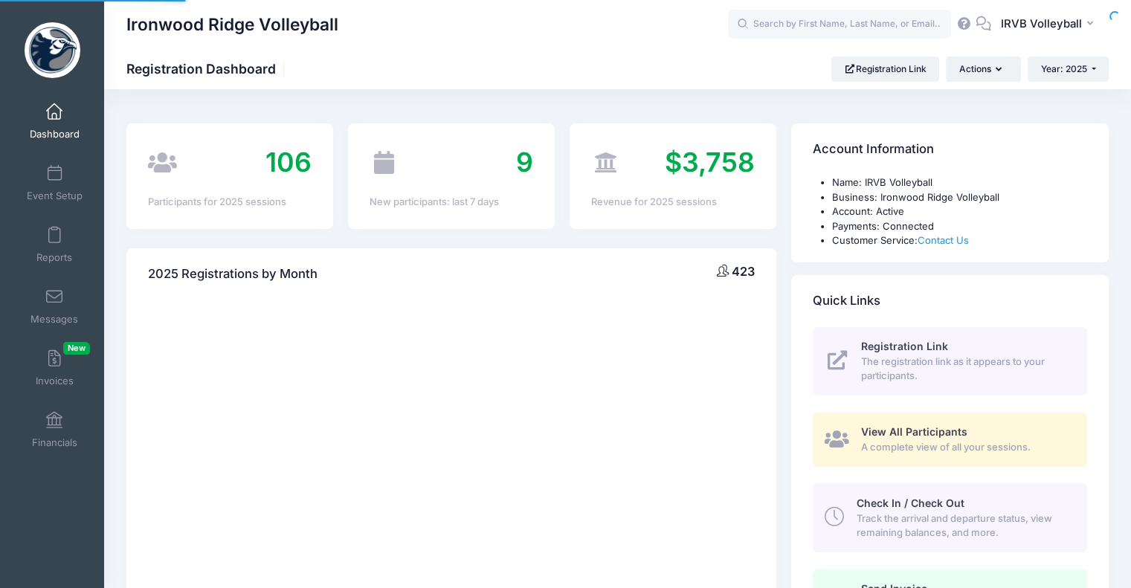
select select
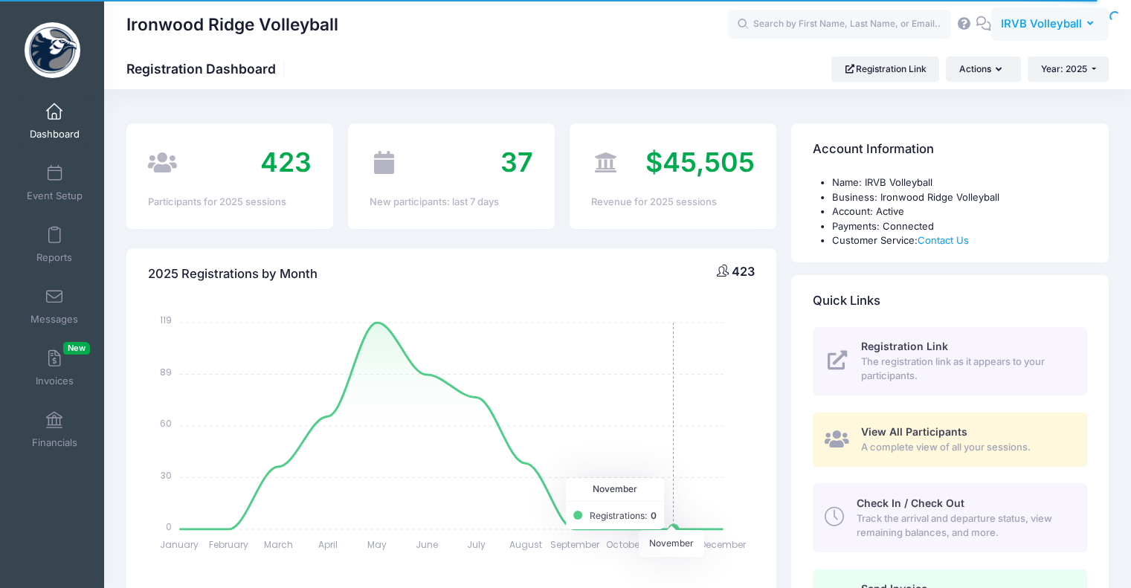
click at [1087, 32] on button "IV IRVB Volleyball" at bounding box center [1049, 24] width 117 height 34
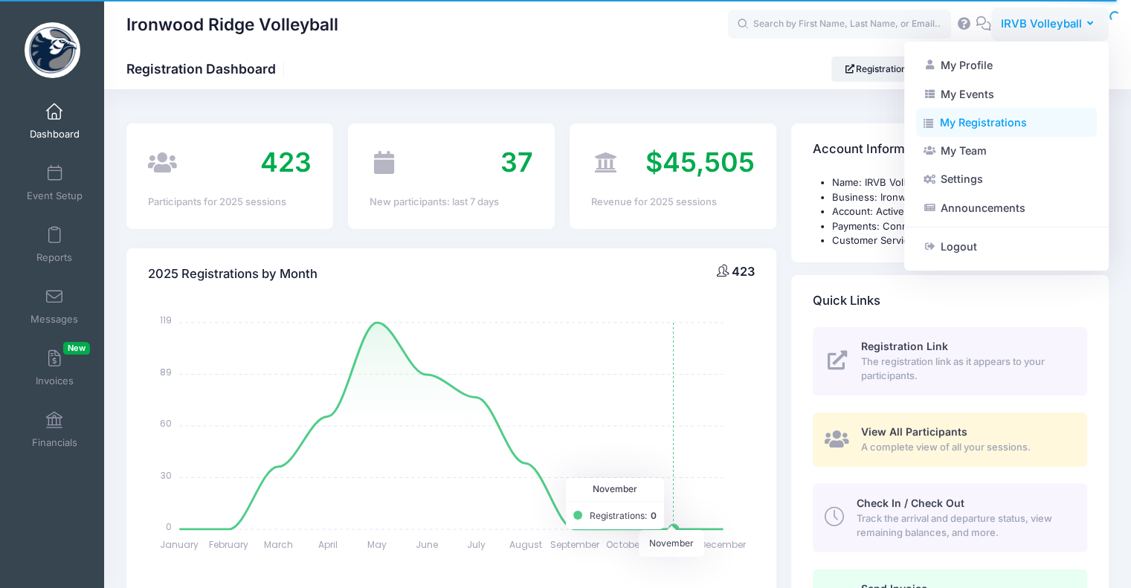
click at [999, 129] on link "My Registrations" at bounding box center [1006, 123] width 181 height 28
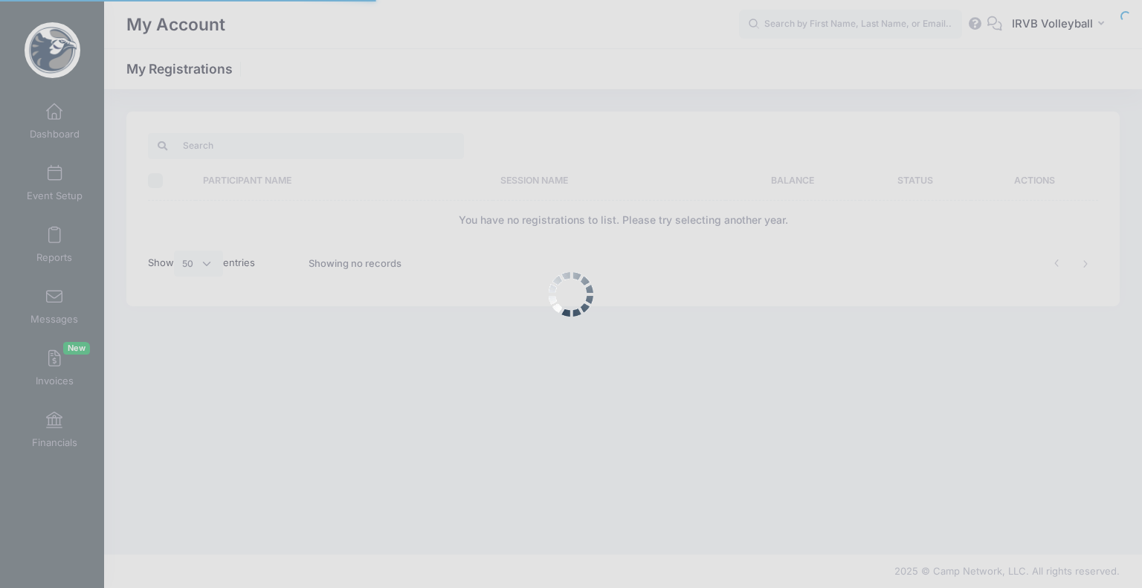
select select "50"
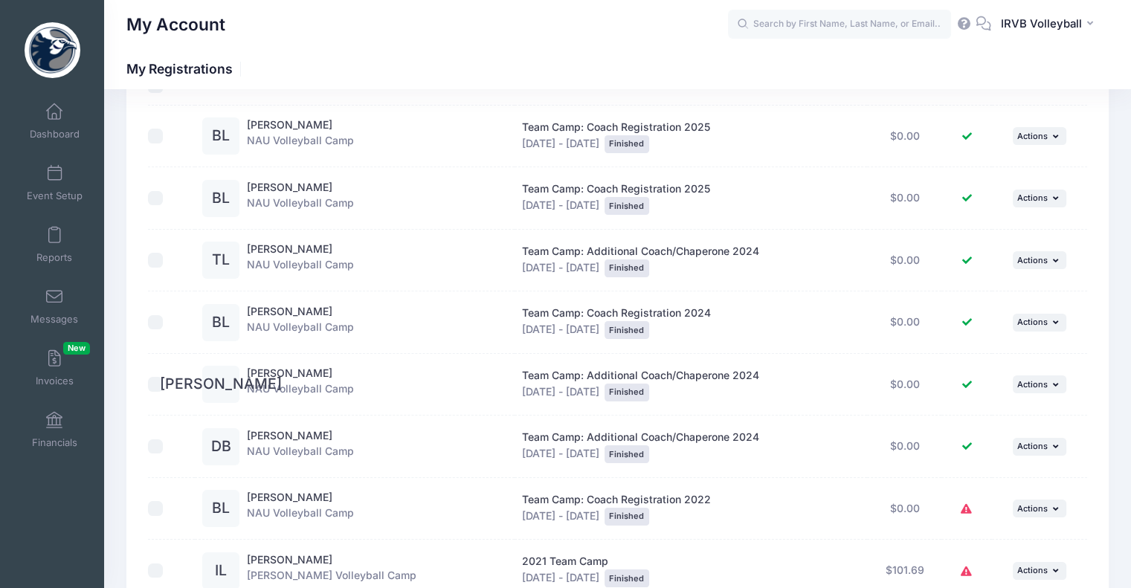
scroll to position [230, 0]
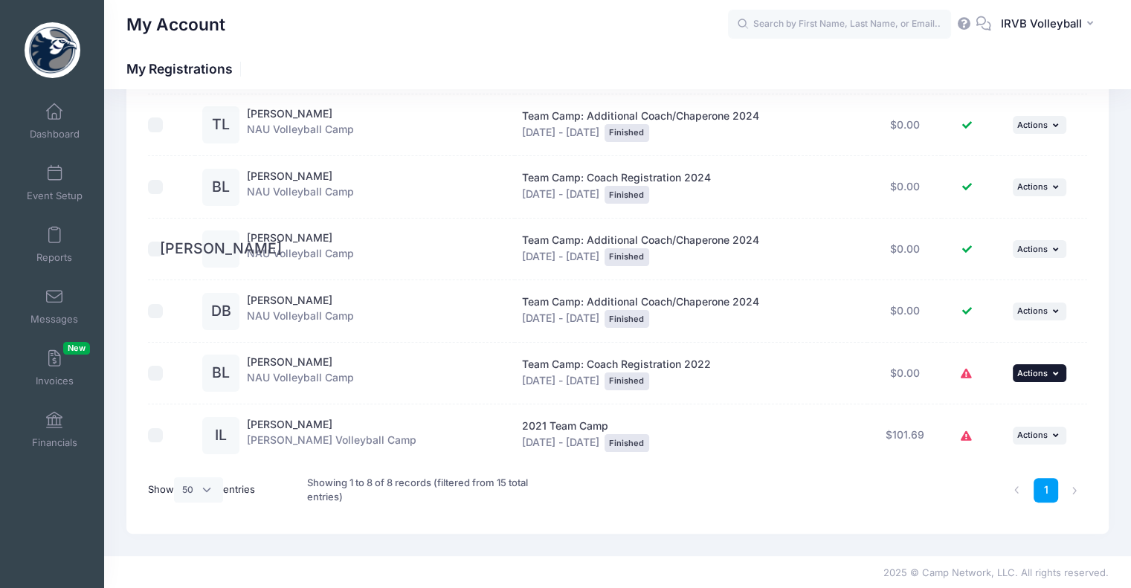
click at [1061, 371] on button "... Actions" at bounding box center [1040, 373] width 54 height 18
click at [282, 365] on link "Bill Lang" at bounding box center [290, 361] width 86 height 13
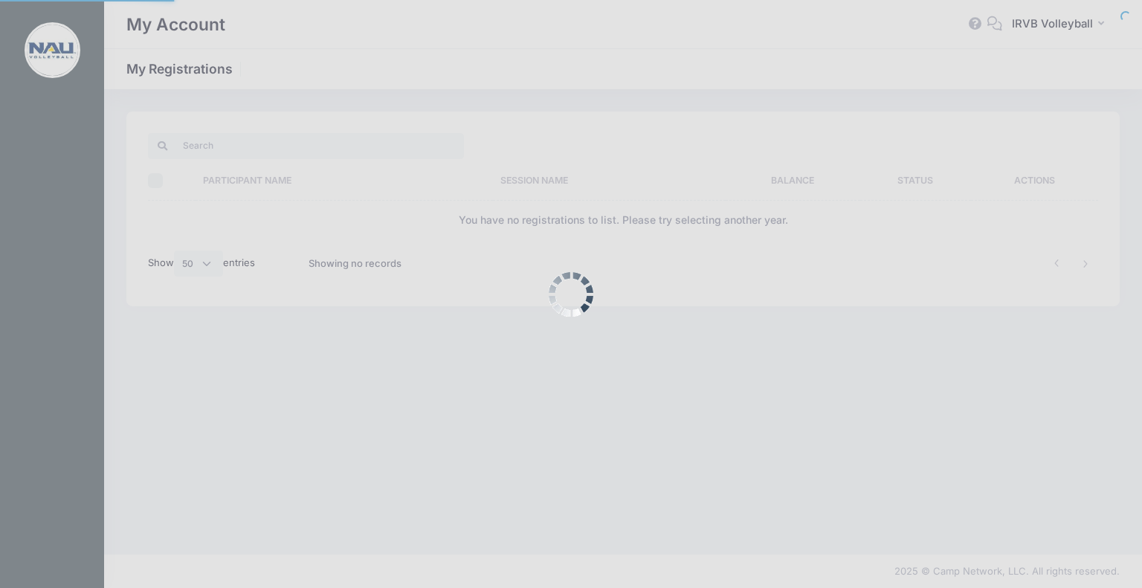
select select "50"
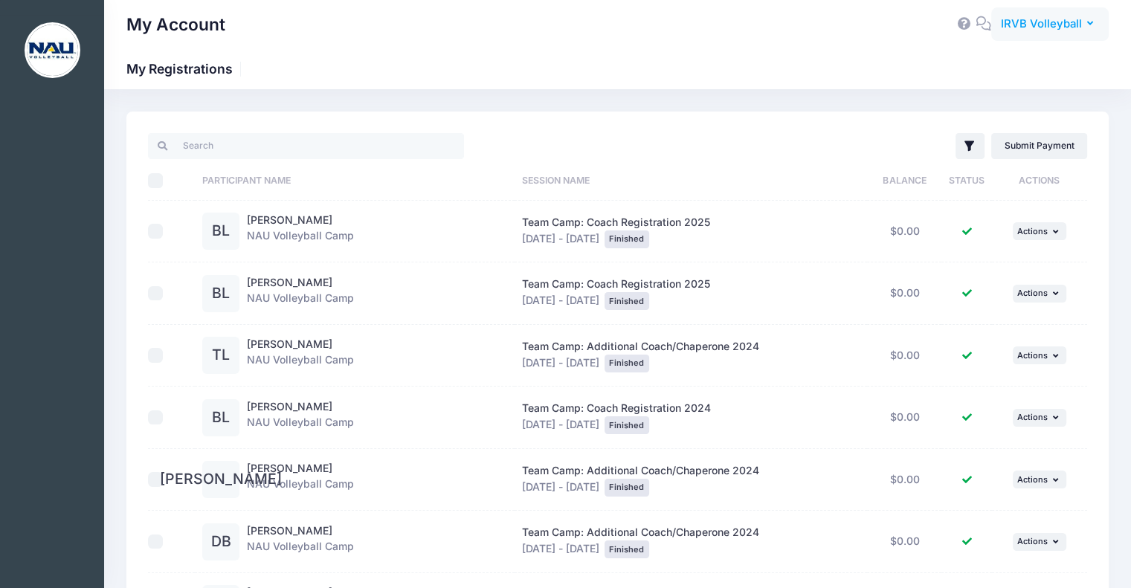
click at [1015, 26] on span "IRVB Volleyball" at bounding box center [1041, 24] width 81 height 16
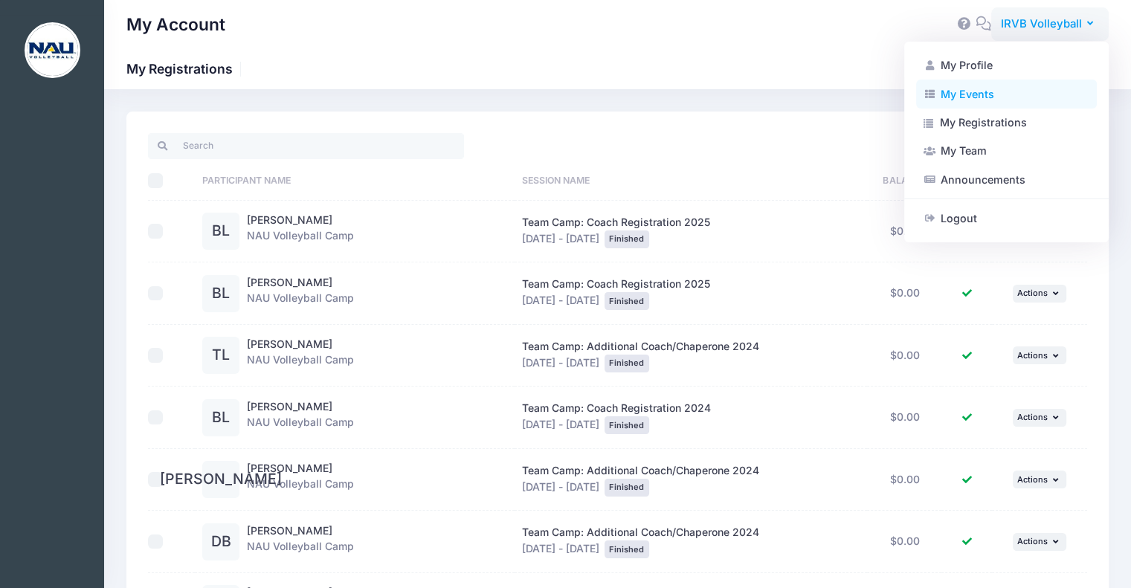
click at [975, 96] on link "My Events" at bounding box center [1006, 94] width 181 height 28
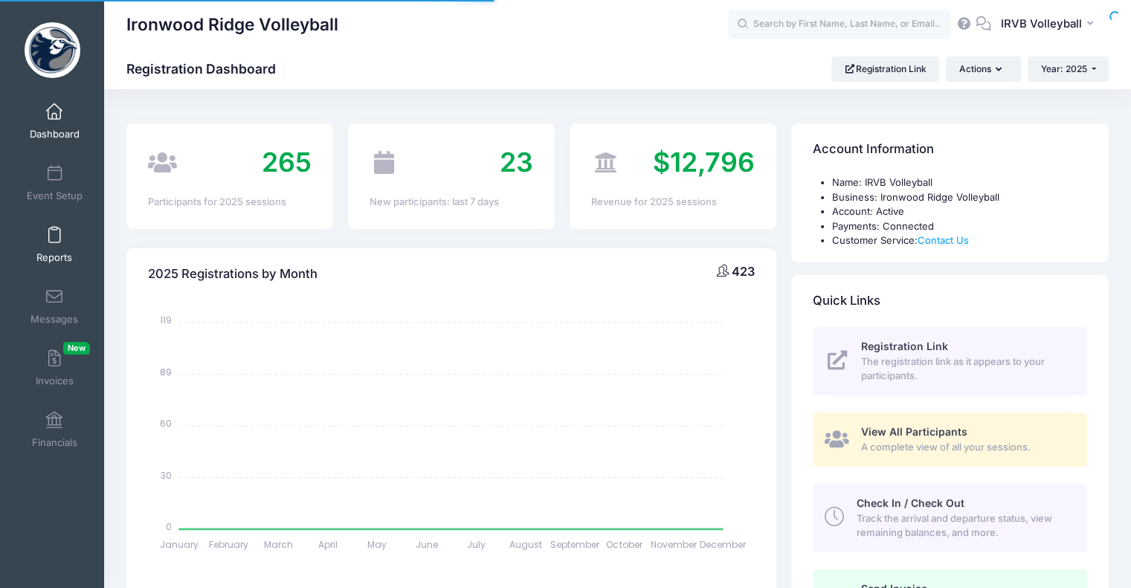
select select
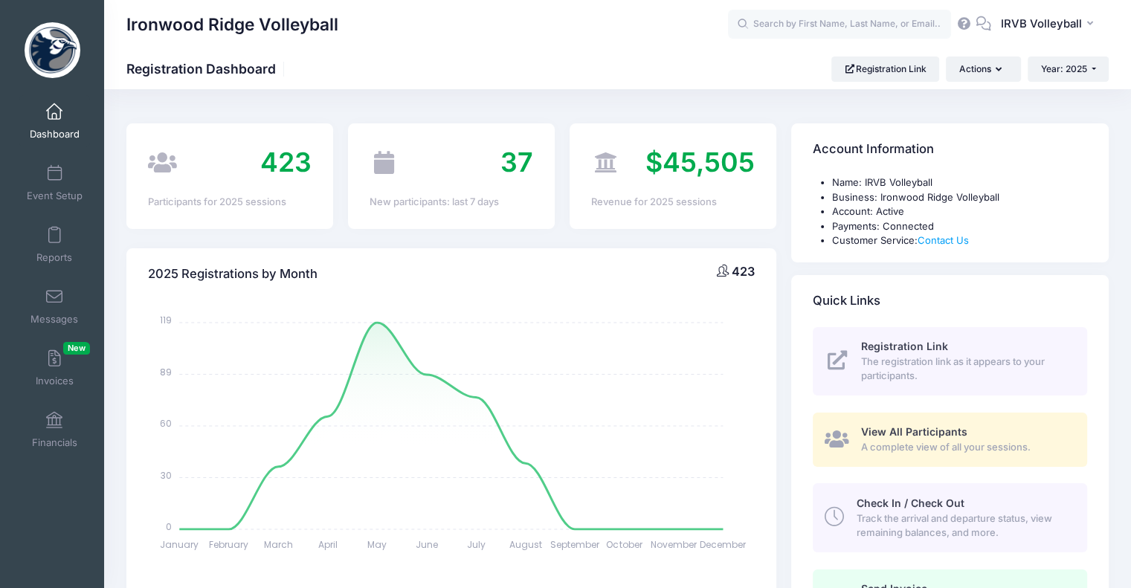
drag, startPoint x: 851, startPoint y: 88, endPoint x: 367, endPoint y: 190, distance: 495.2
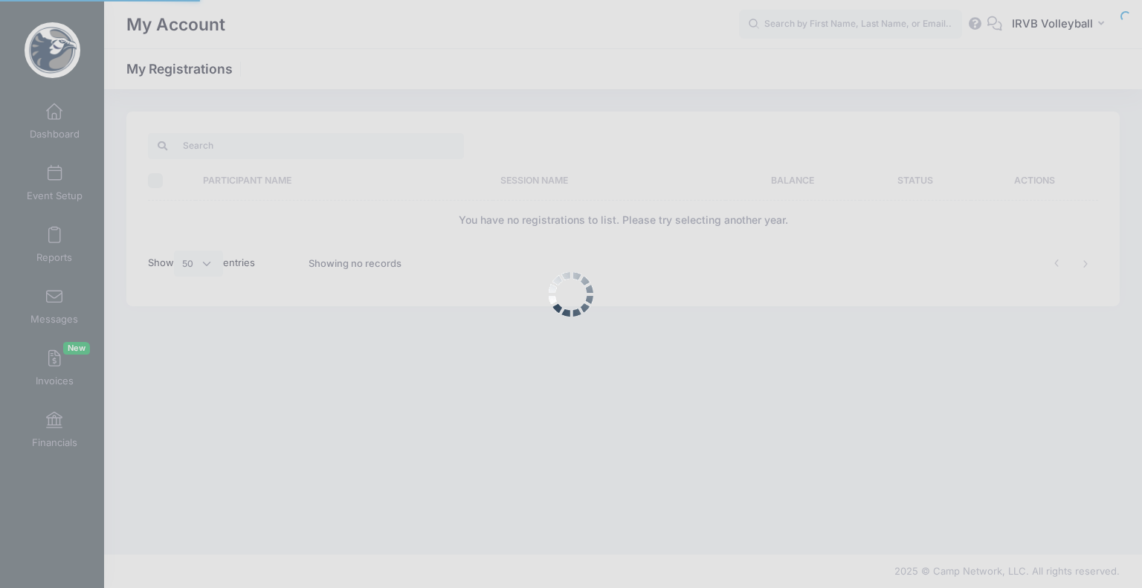
select select "50"
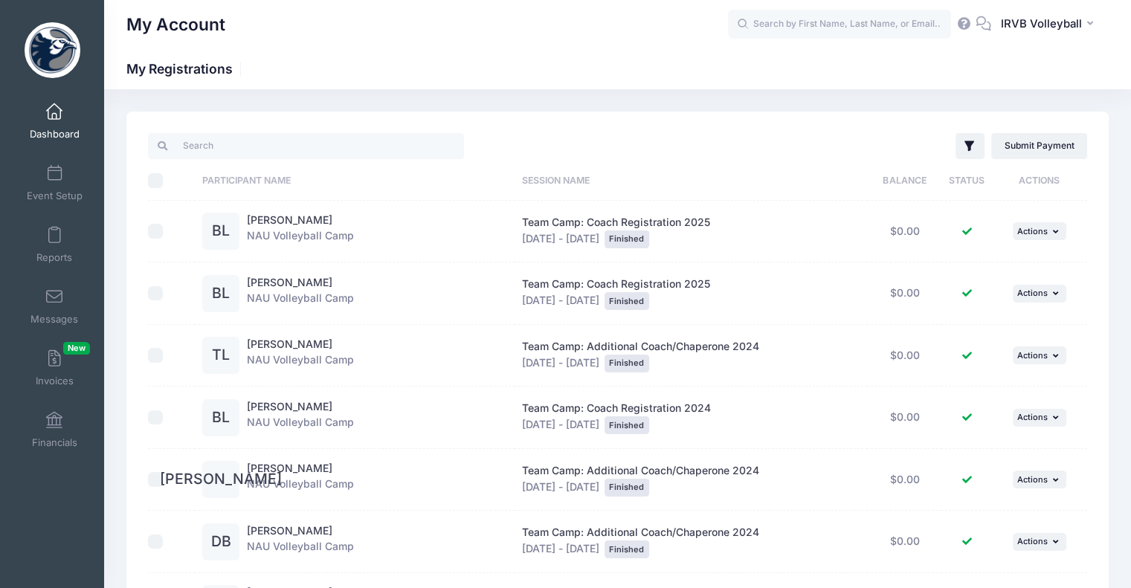
click at [53, 126] on link "Dashboard" at bounding box center [54, 121] width 71 height 52
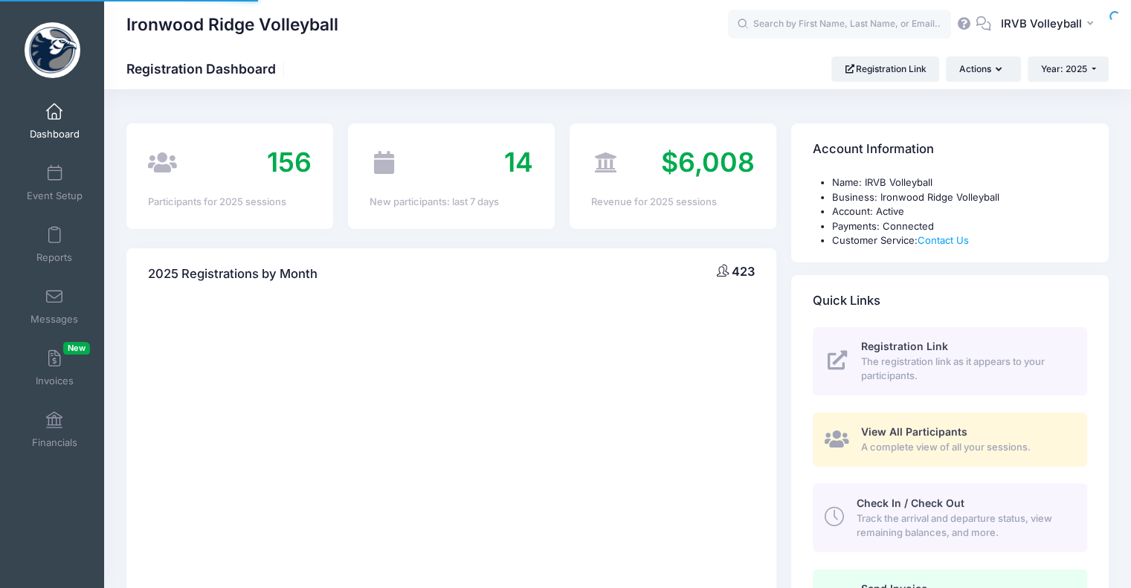
select select
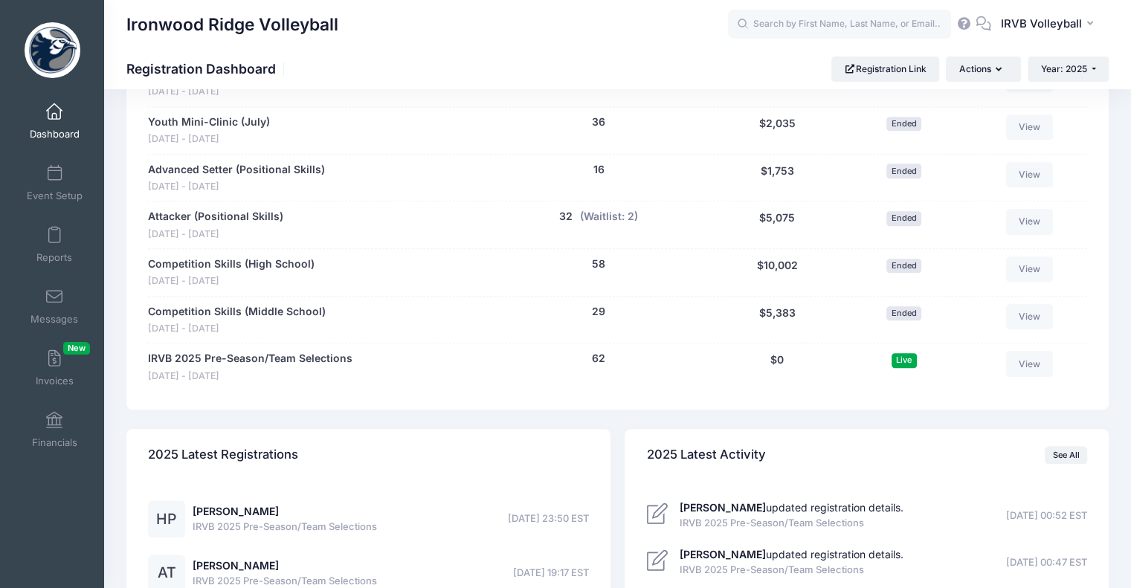
scroll to position [1264, 0]
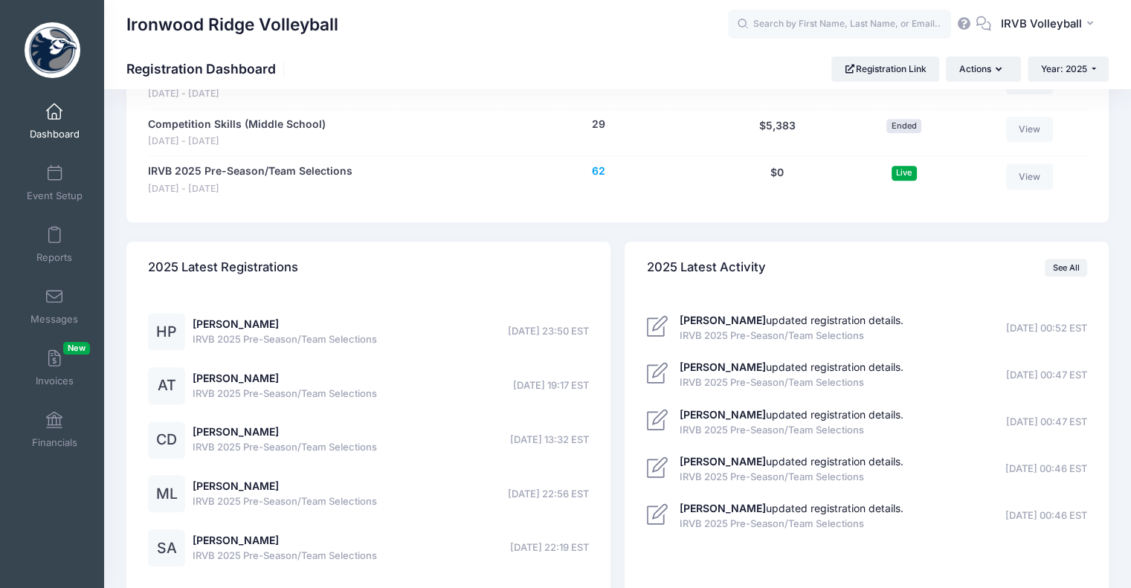
click at [603, 170] on button "62" at bounding box center [598, 172] width 13 height 16
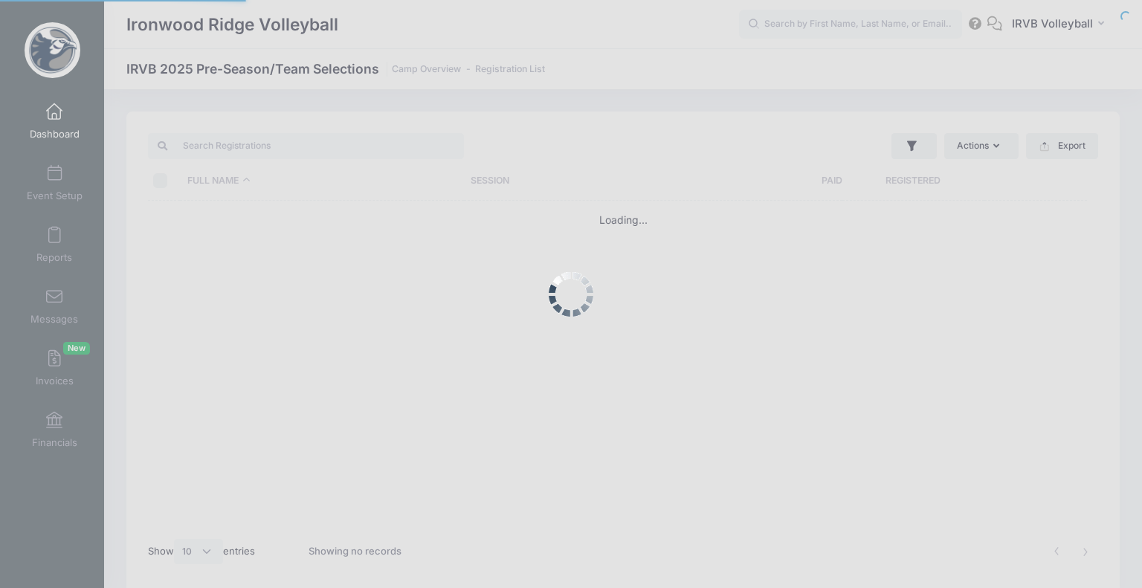
select select "10"
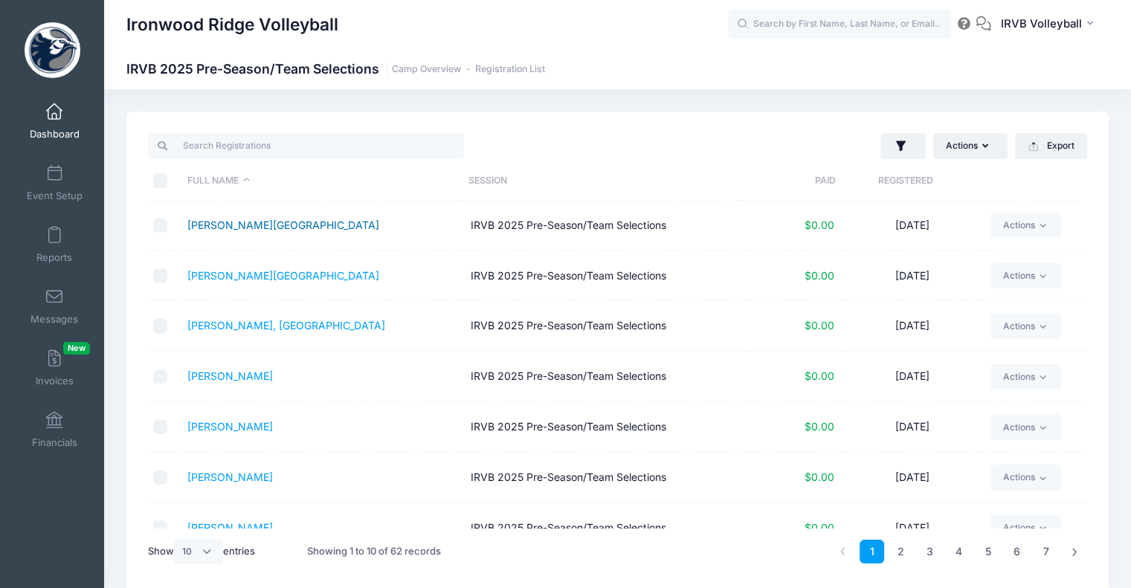
click at [250, 228] on link "[PERSON_NAME][GEOGRAPHIC_DATA]" at bounding box center [283, 225] width 192 height 13
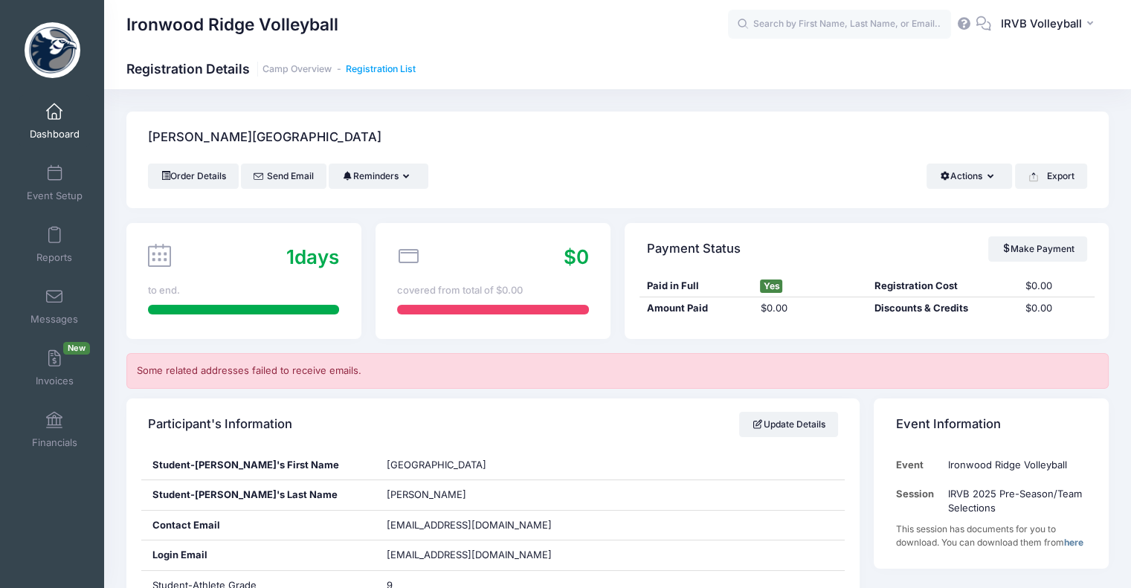
click at [407, 74] on link "Registration List" at bounding box center [381, 69] width 70 height 11
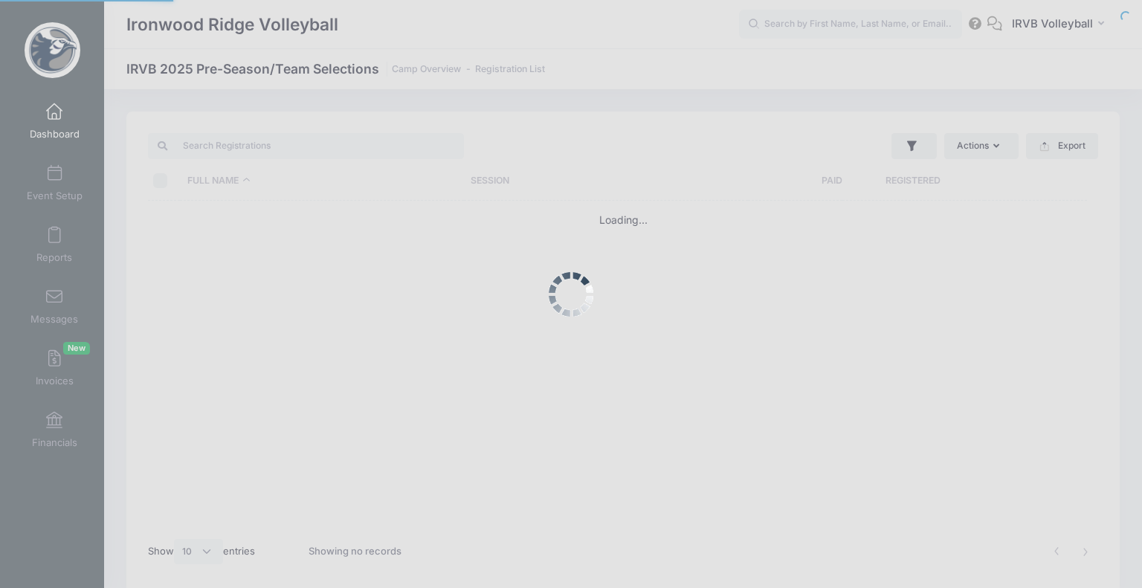
select select "10"
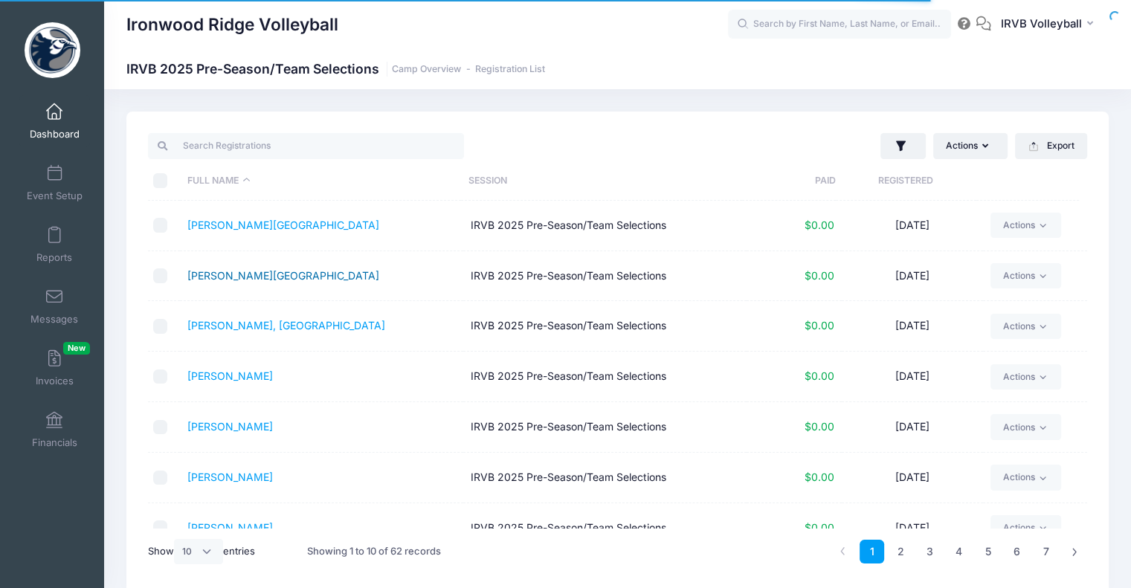
click at [234, 277] on link "[PERSON_NAME][GEOGRAPHIC_DATA]" at bounding box center [283, 275] width 192 height 13
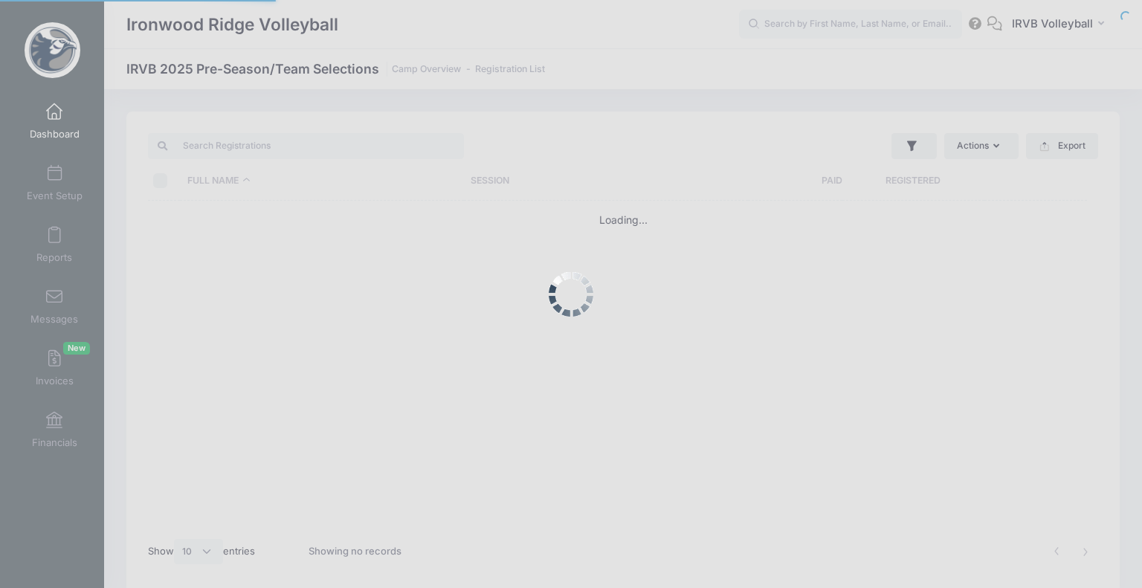
select select "10"
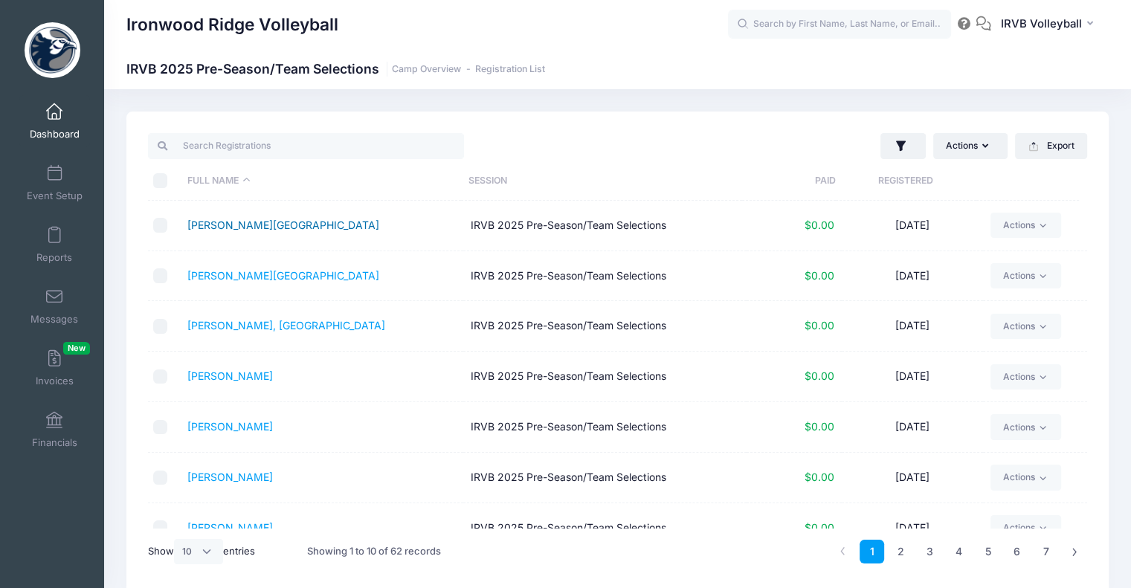
click at [236, 225] on link "[PERSON_NAME][GEOGRAPHIC_DATA]" at bounding box center [283, 225] width 192 height 13
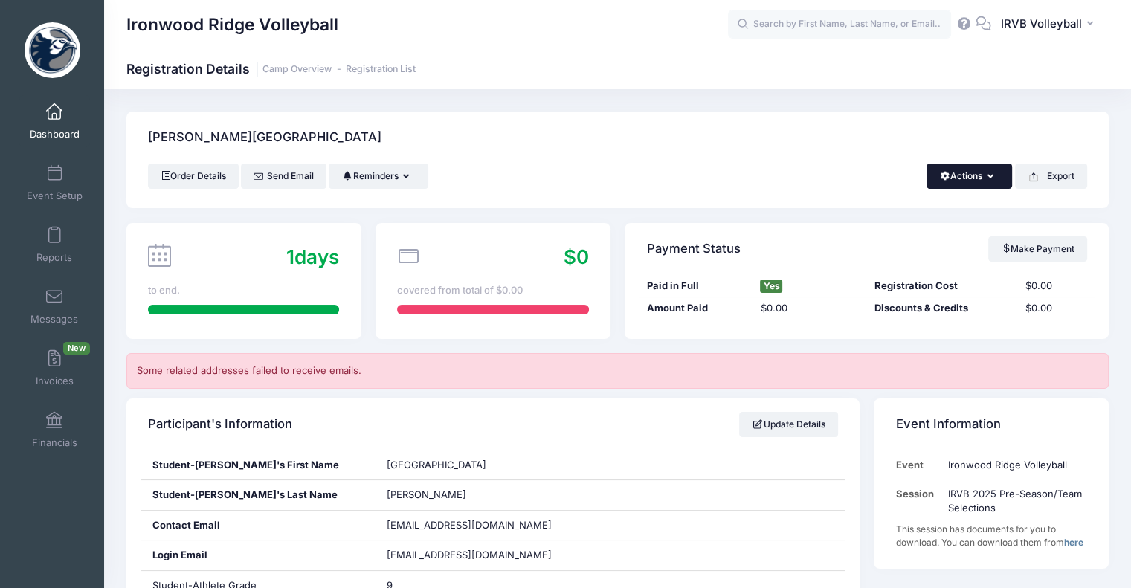
click at [999, 175] on button "Actions" at bounding box center [969, 176] width 86 height 25
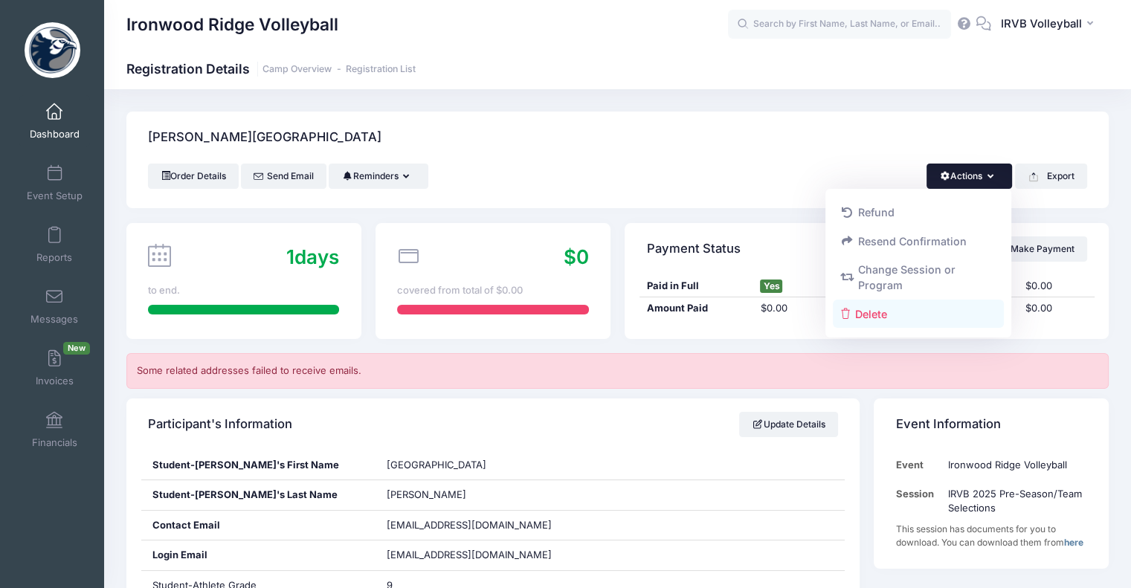
click at [892, 319] on link "Delete" at bounding box center [919, 314] width 172 height 28
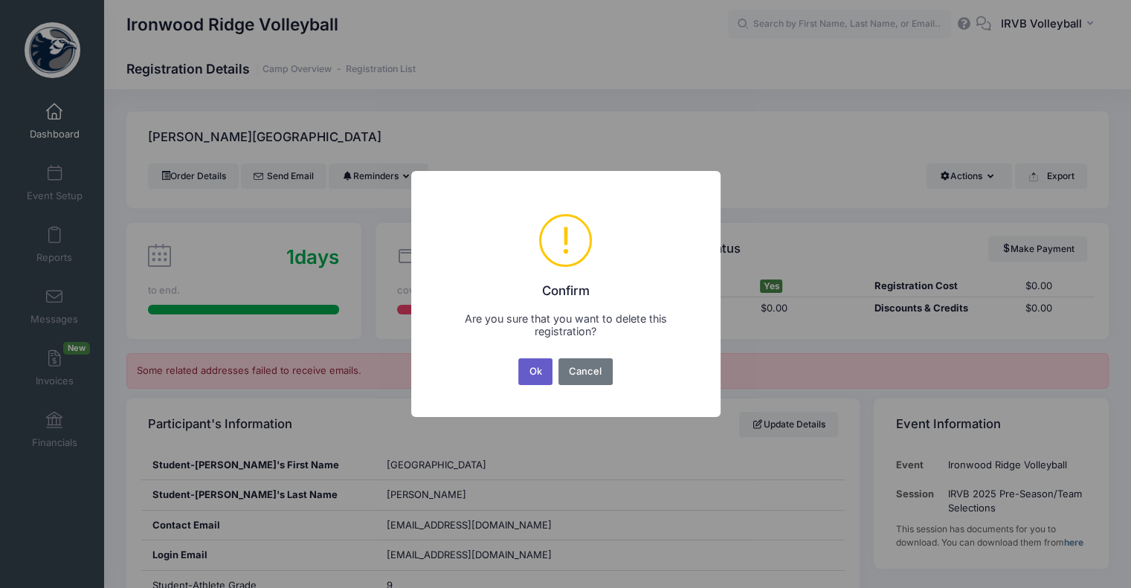
click at [538, 374] on button "Ok" at bounding box center [535, 371] width 34 height 27
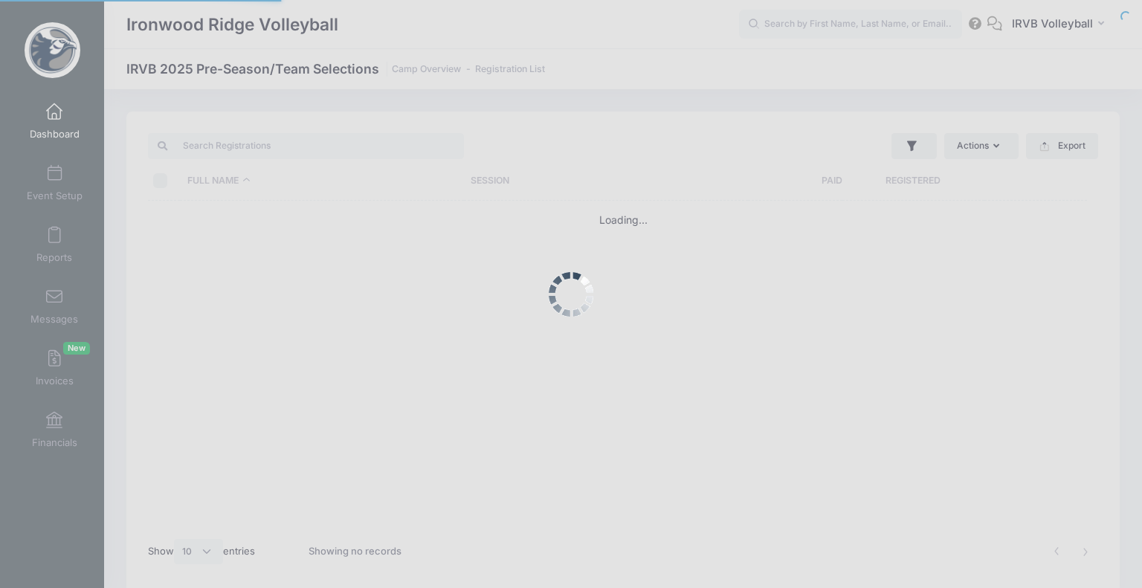
select select "10"
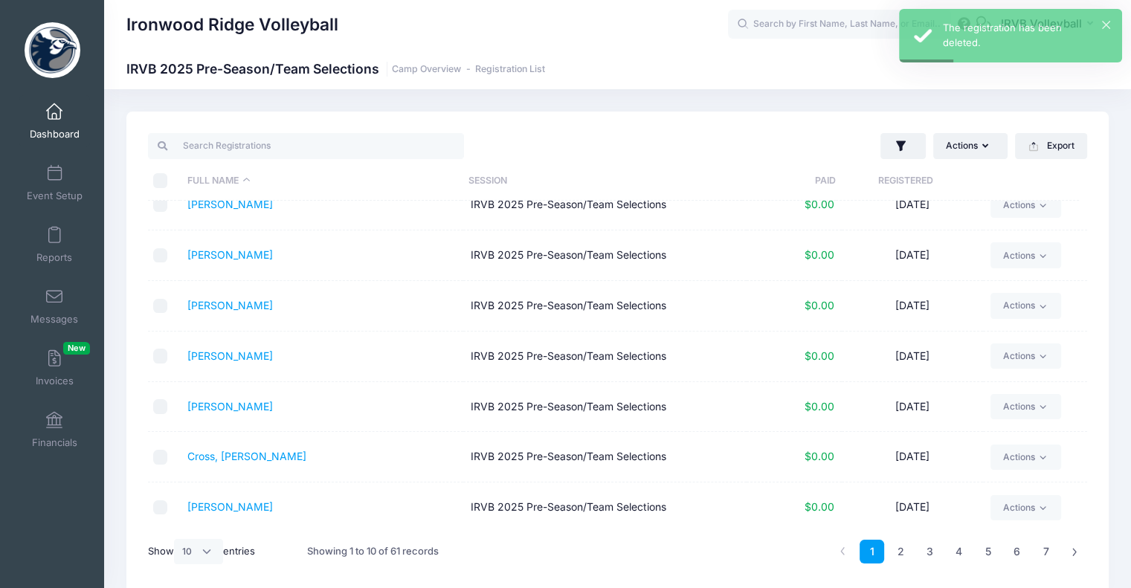
scroll to position [174, 0]
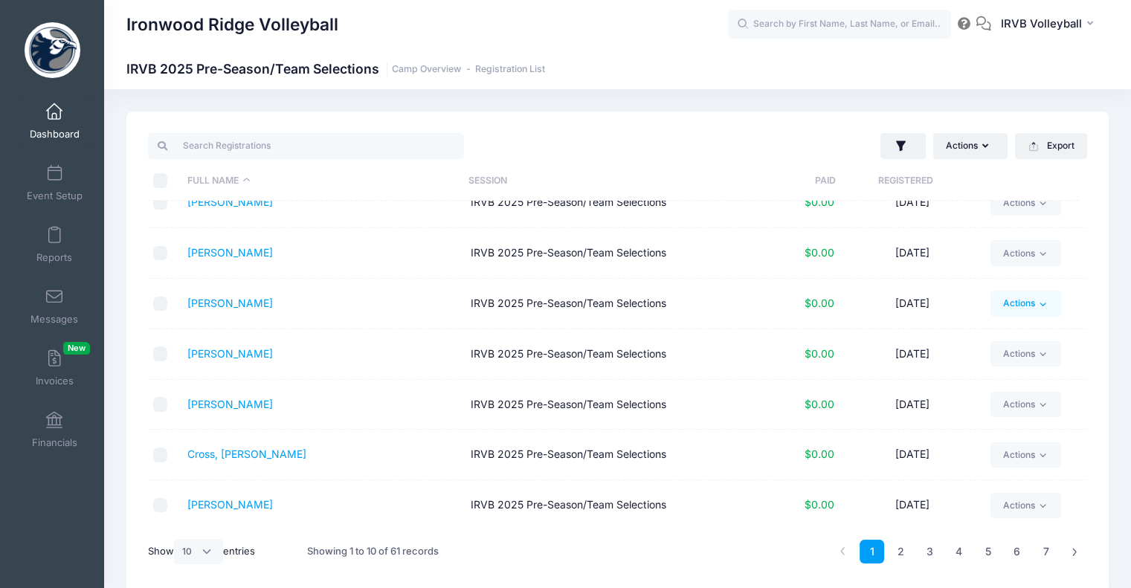
click at [1043, 303] on link "Actions" at bounding box center [1025, 303] width 71 height 25
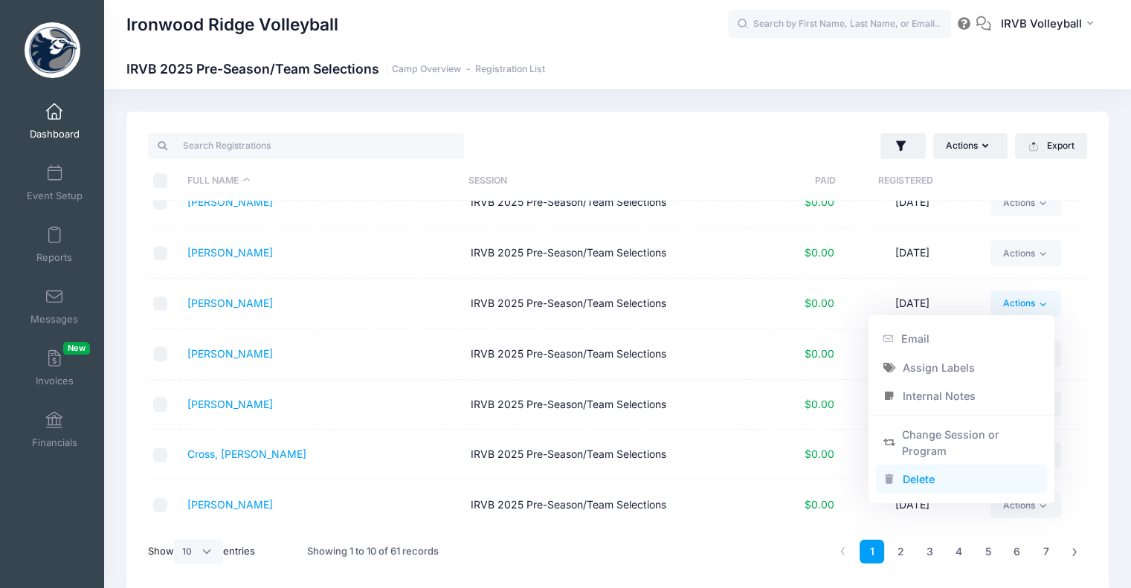
click at [932, 475] on link "Delete" at bounding box center [962, 479] width 172 height 28
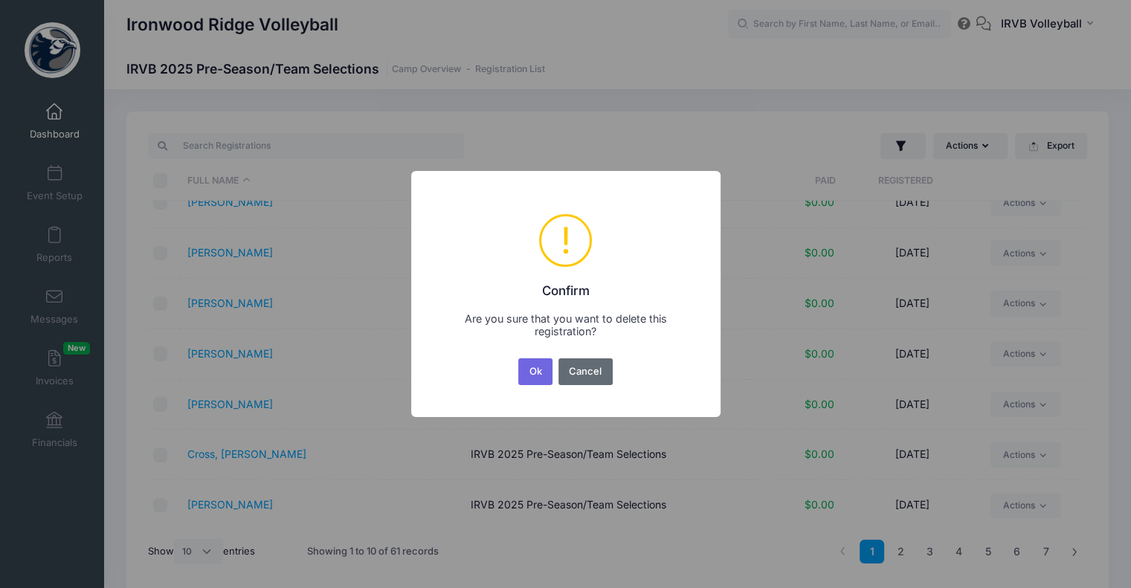
click at [586, 378] on button "Cancel" at bounding box center [585, 371] width 54 height 27
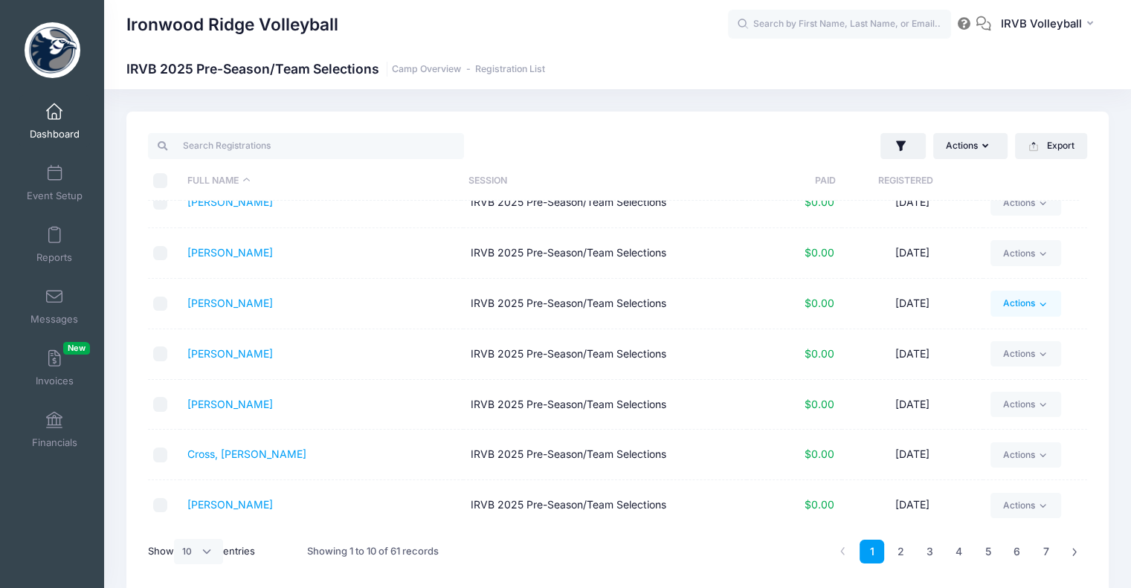
click at [1039, 303] on icon at bounding box center [1042, 304] width 11 height 11
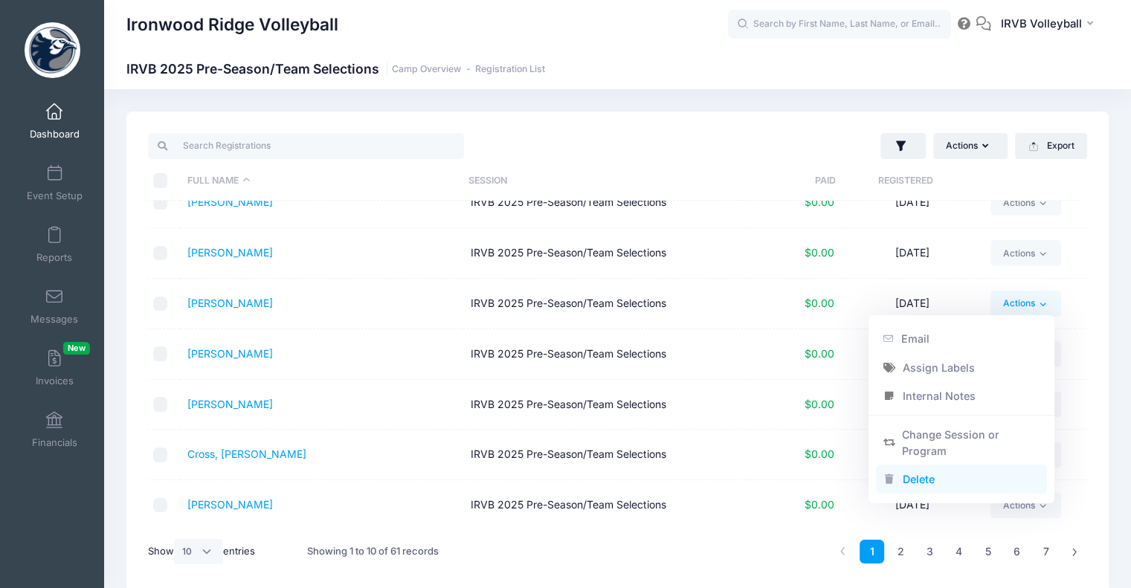
click at [931, 482] on link "Delete" at bounding box center [962, 479] width 172 height 28
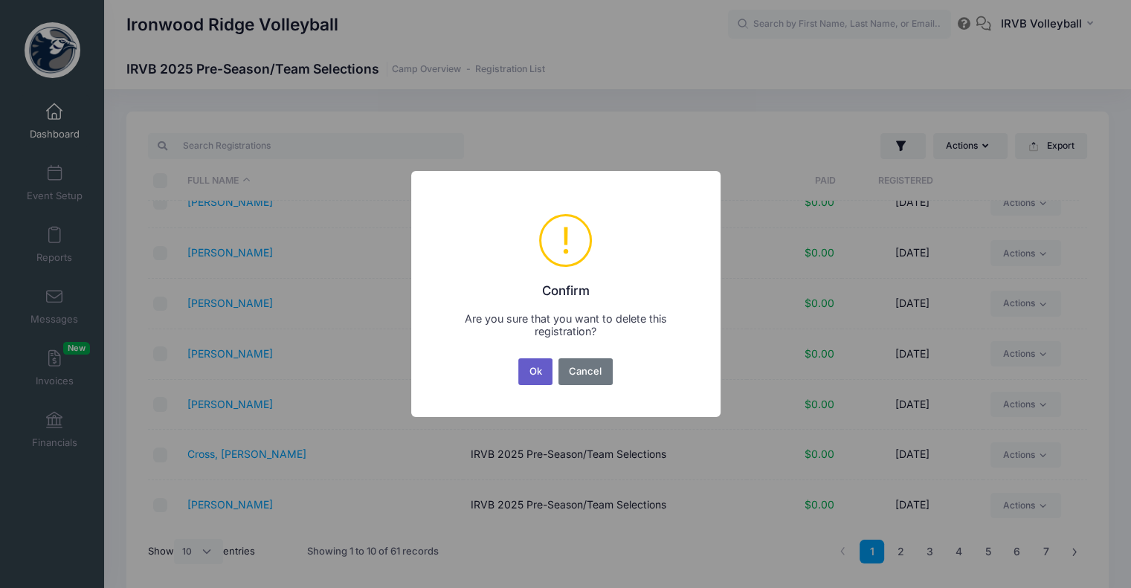
click at [529, 374] on button "Ok" at bounding box center [535, 371] width 34 height 27
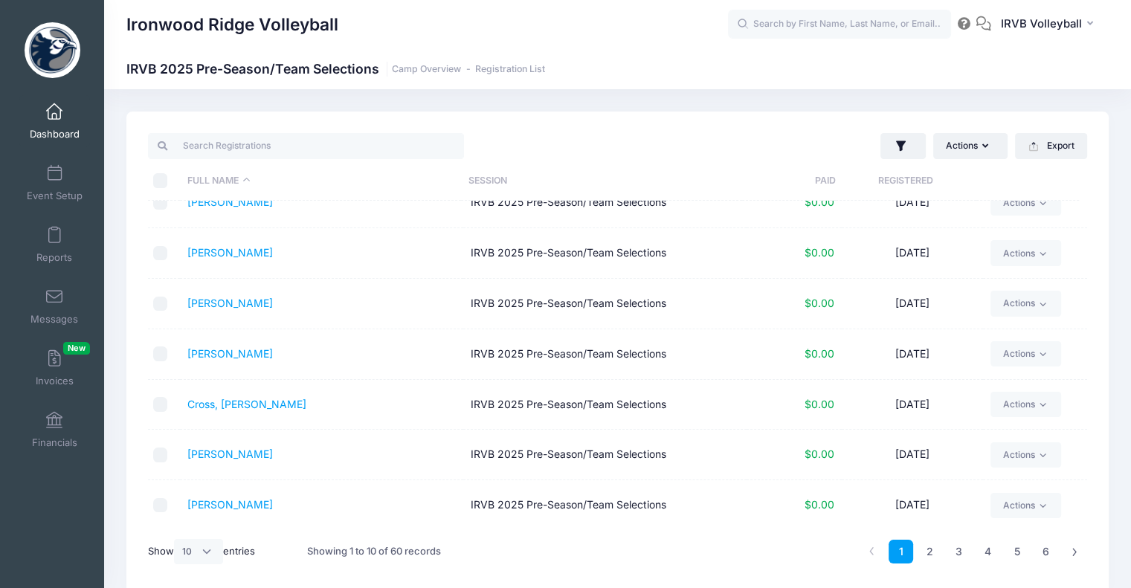
scroll to position [62, 0]
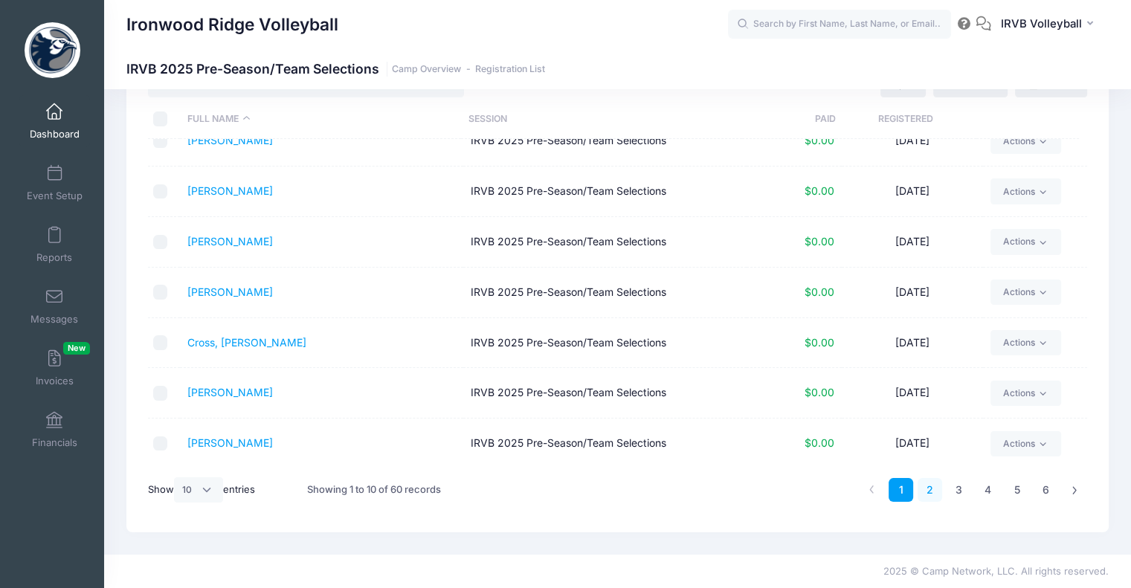
click at [926, 487] on link "2" at bounding box center [929, 490] width 25 height 25
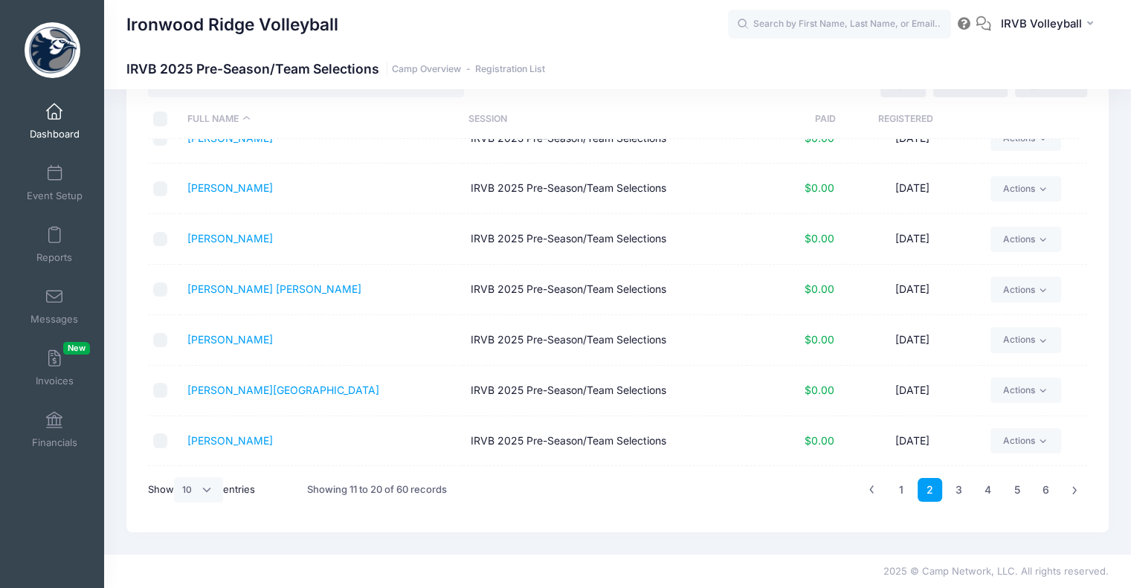
scroll to position [0, 0]
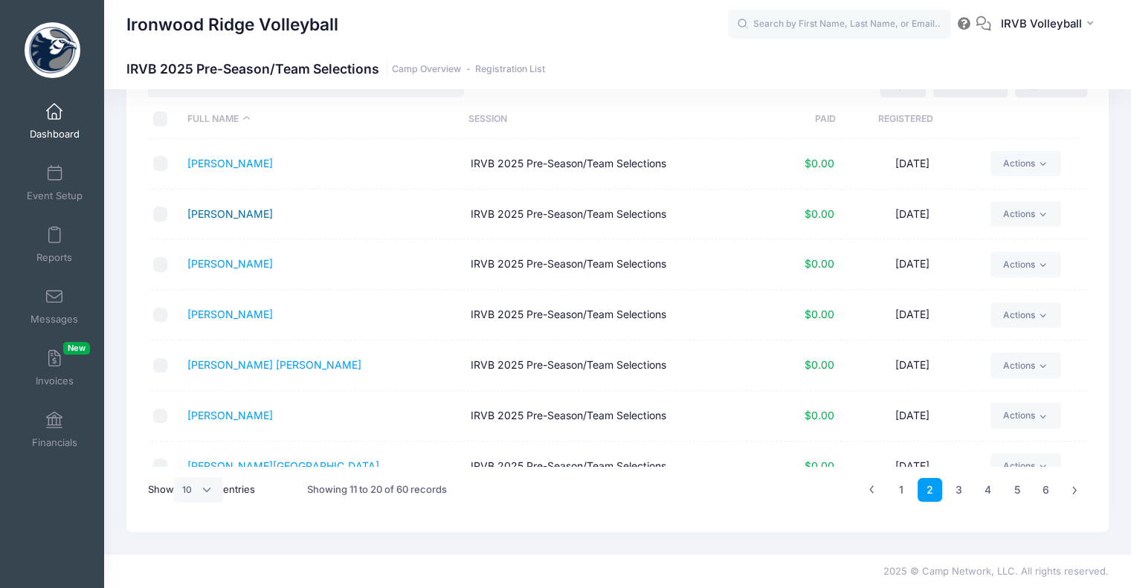
click at [236, 213] on link "[PERSON_NAME]" at bounding box center [230, 213] width 86 height 13
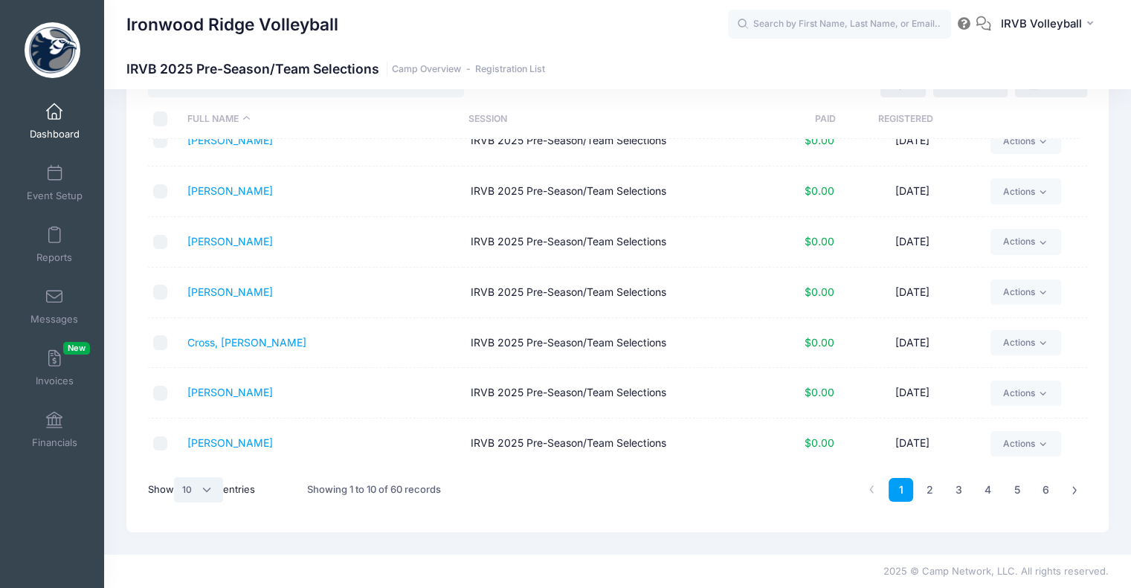
click at [211, 491] on select "All 10 25 50" at bounding box center [198, 489] width 49 height 25
select select "50"
click at [176, 477] on select "All 10 25 50" at bounding box center [198, 489] width 49 height 25
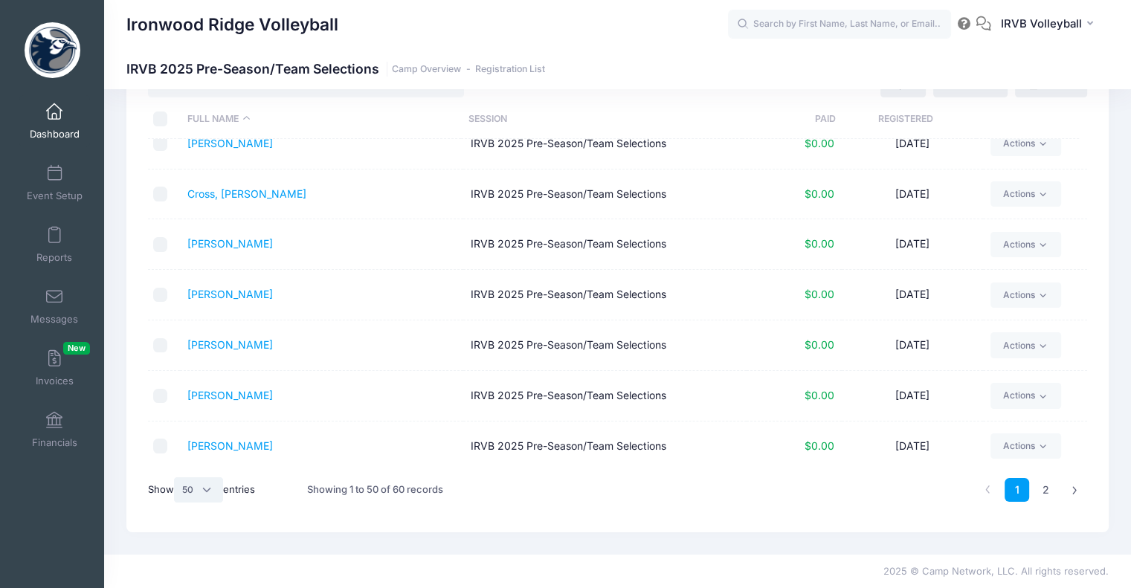
scroll to position [397, 0]
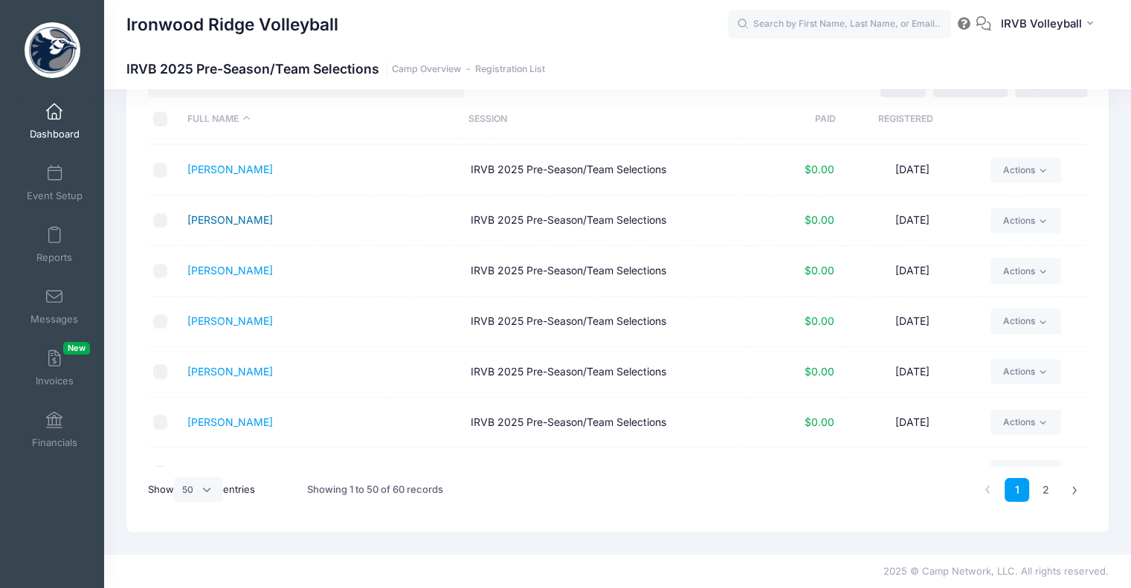
click at [240, 213] on link "[PERSON_NAME]" at bounding box center [230, 219] width 86 height 13
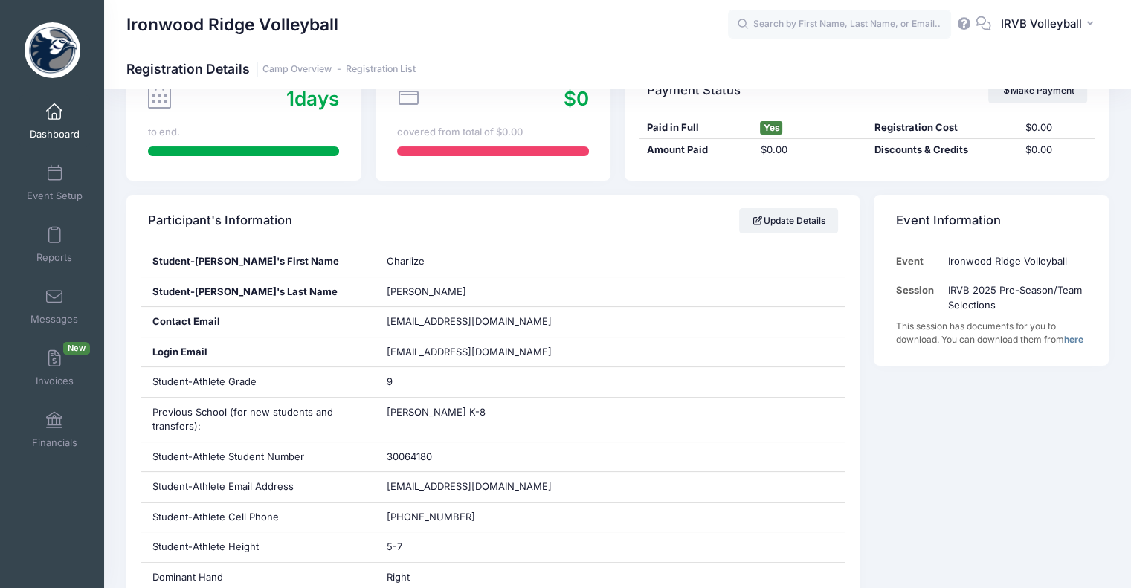
scroll to position [149, 0]
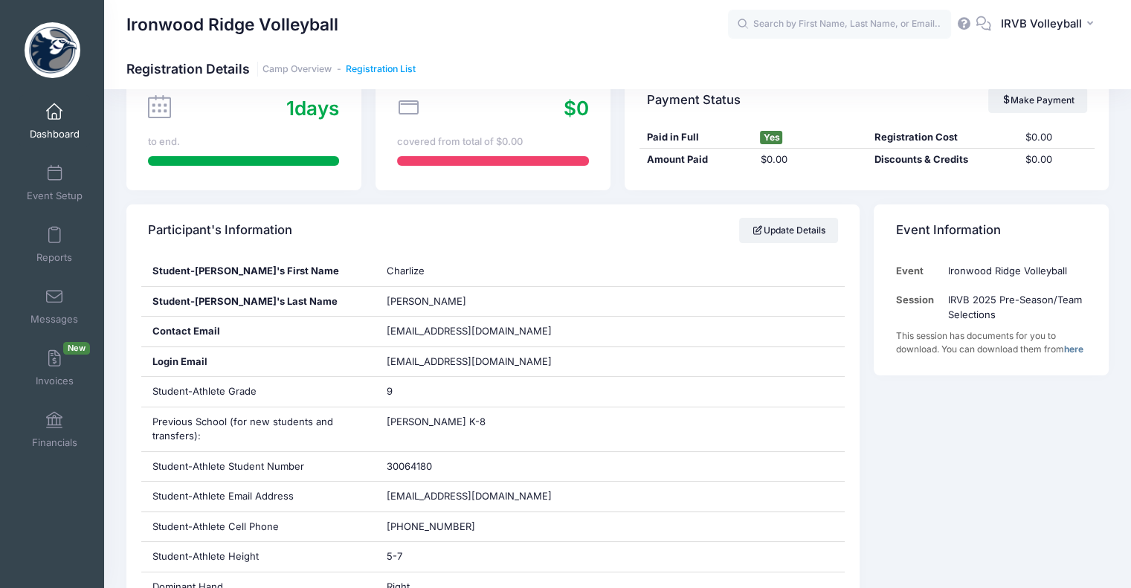
click at [392, 71] on link "Registration List" at bounding box center [381, 69] width 70 height 11
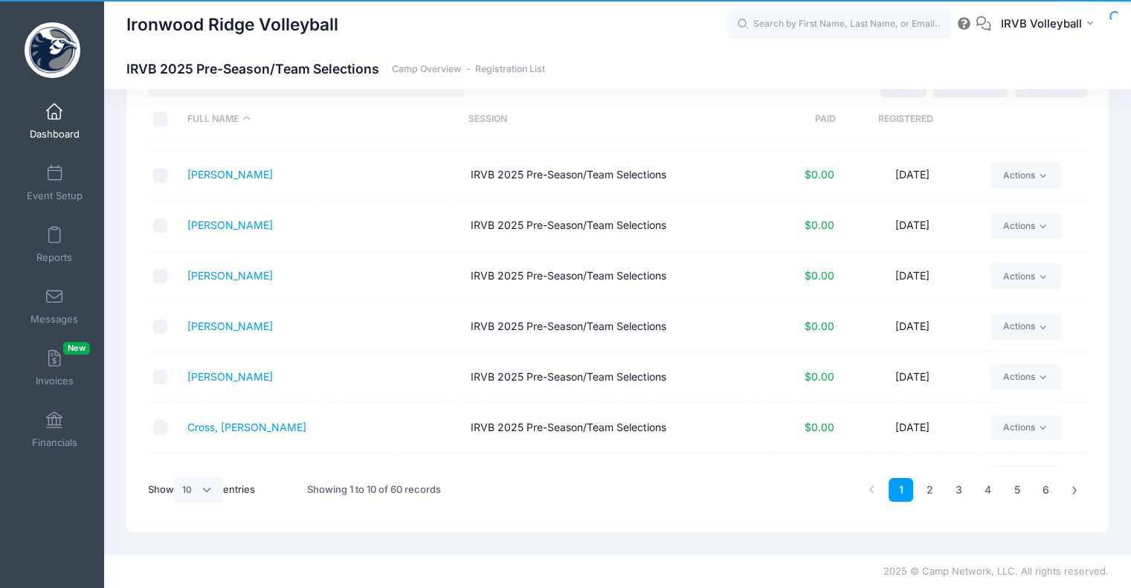
scroll to position [174, 0]
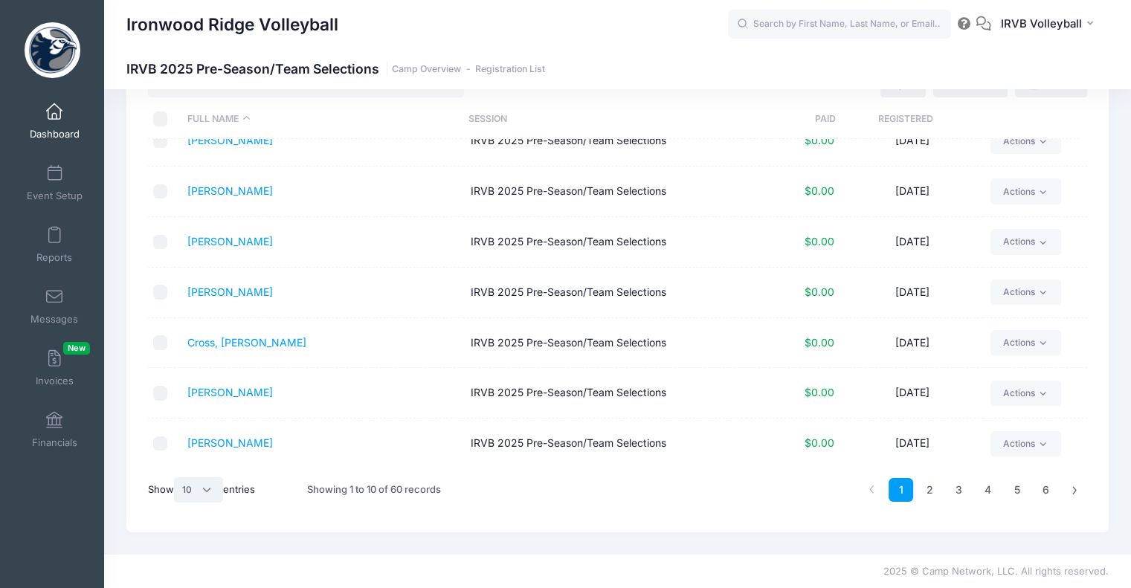
click at [210, 491] on select "All 10 25 50" at bounding box center [198, 489] width 49 height 25
select select "50"
click at [176, 477] on select "All 10 25 50" at bounding box center [198, 489] width 49 height 25
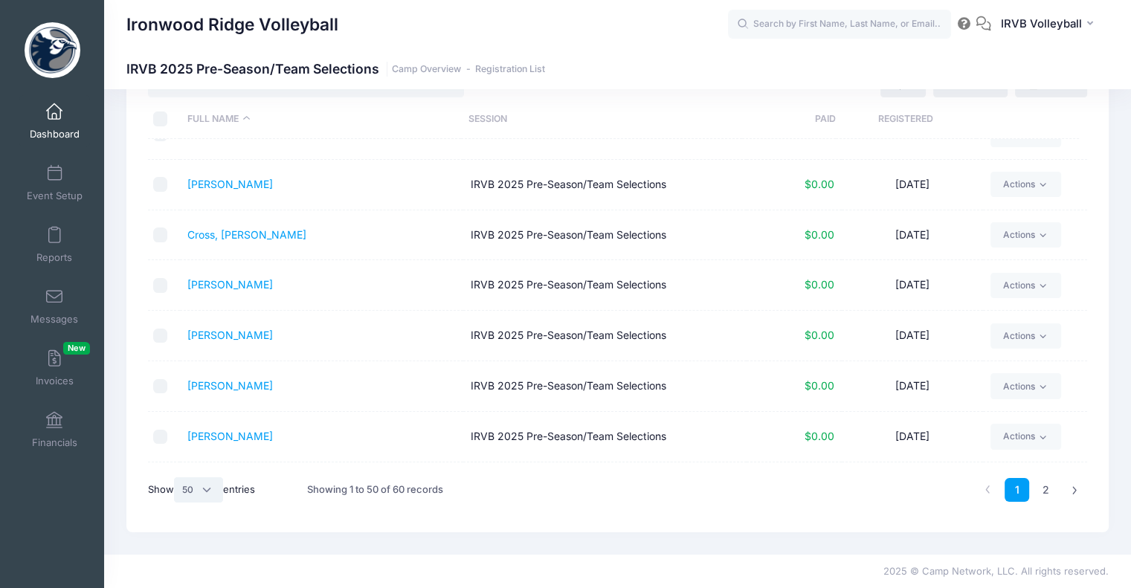
scroll to position [297, 0]
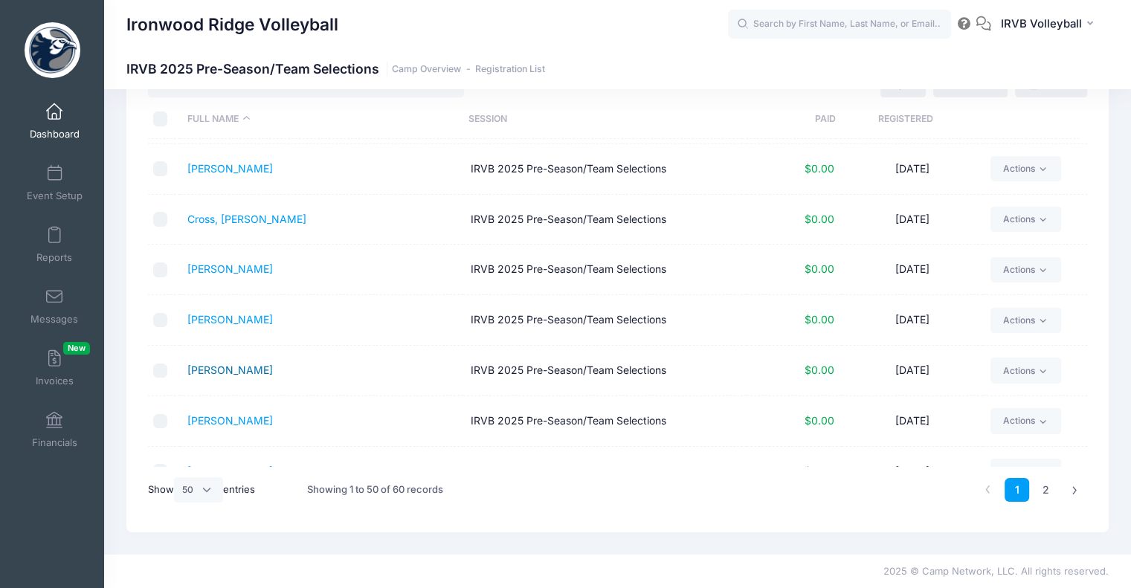
click at [248, 367] on link "[PERSON_NAME]" at bounding box center [230, 370] width 86 height 13
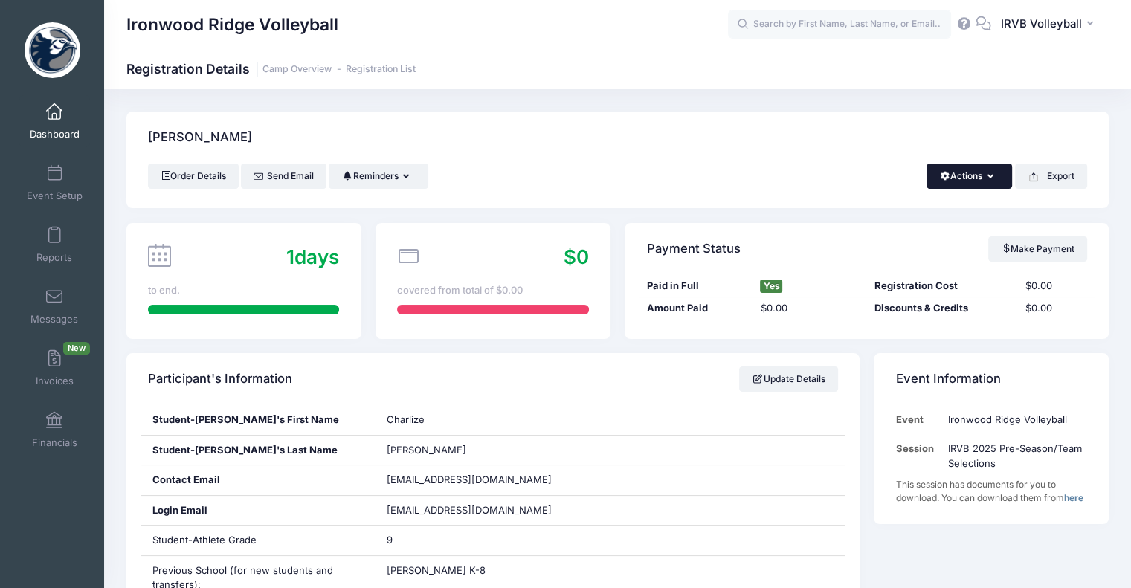
click at [997, 179] on button "Actions" at bounding box center [969, 176] width 86 height 25
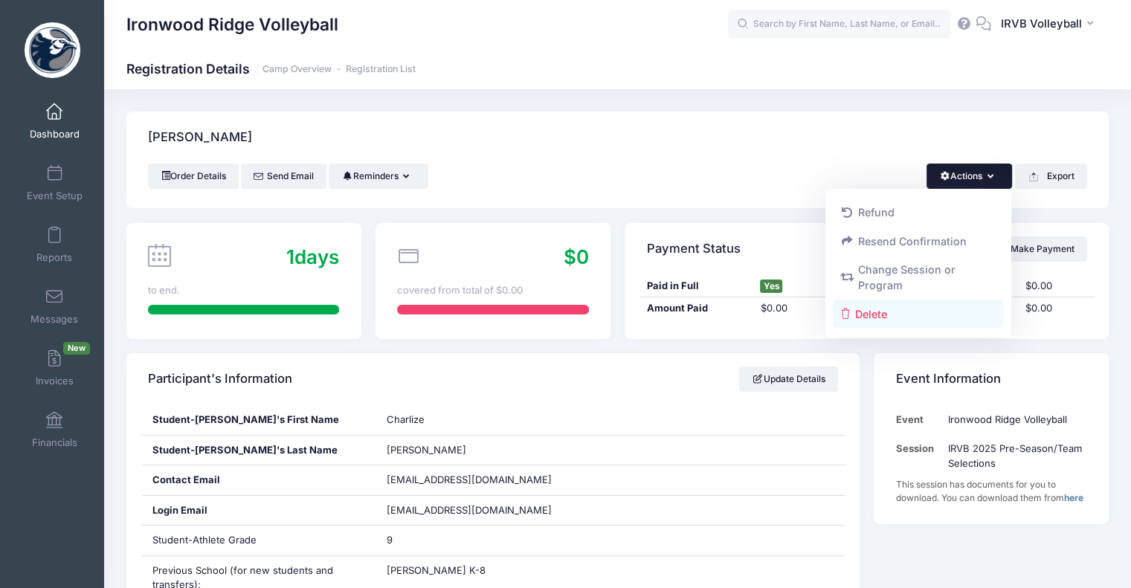
click at [894, 314] on link "Delete" at bounding box center [919, 314] width 172 height 28
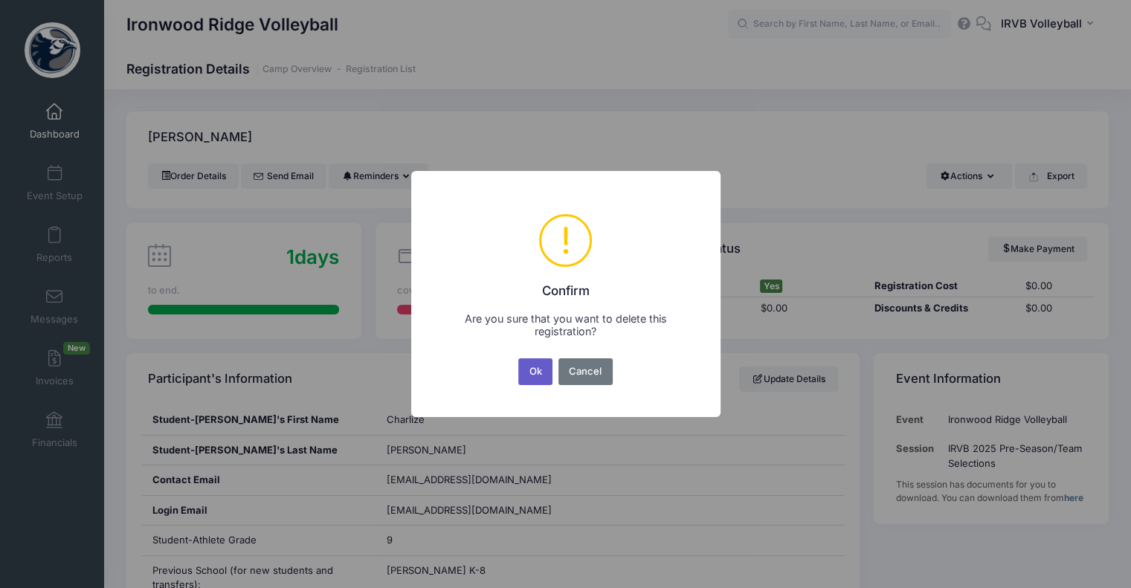
click at [535, 374] on button "Ok" at bounding box center [535, 371] width 34 height 27
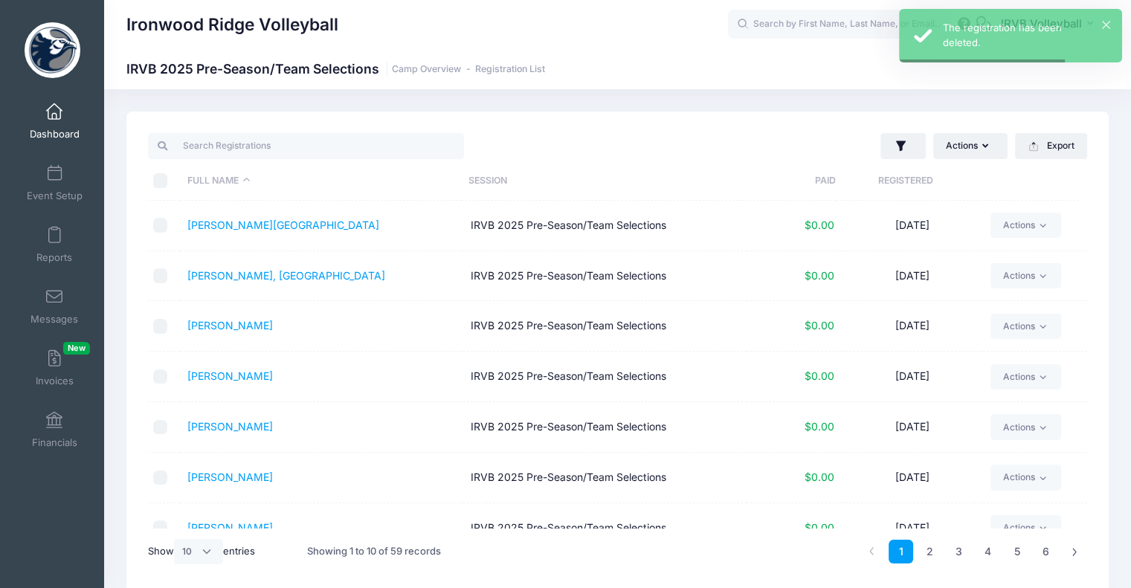
scroll to position [174, 0]
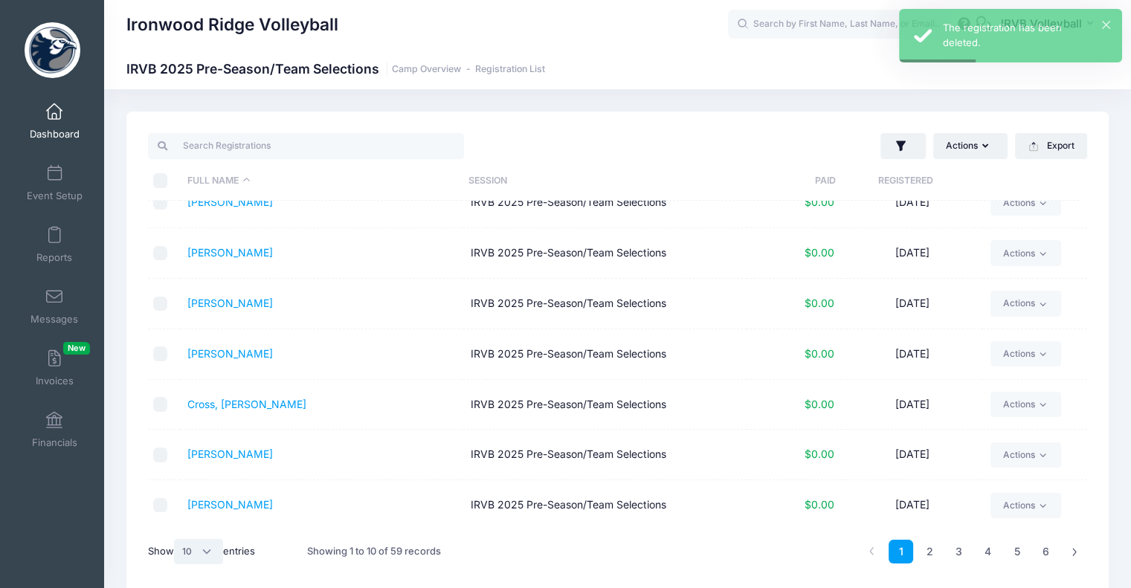
click at [216, 558] on select "All 10 25 50" at bounding box center [198, 551] width 49 height 25
click at [203, 541] on select "All 10 25 50" at bounding box center [198, 551] width 49 height 25
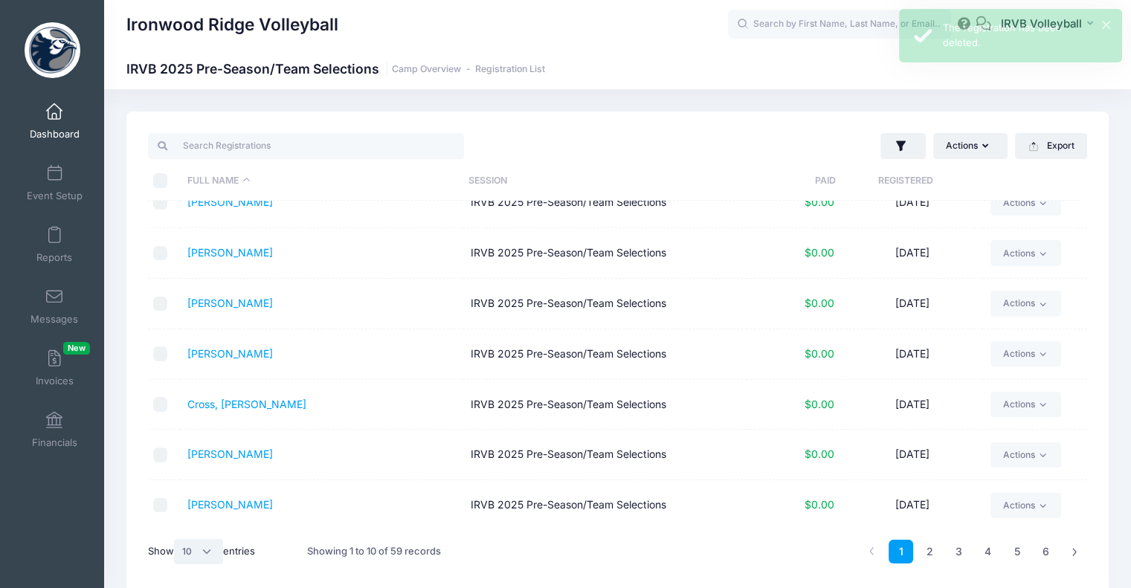
click at [213, 552] on select "All 10 25 50" at bounding box center [198, 551] width 49 height 25
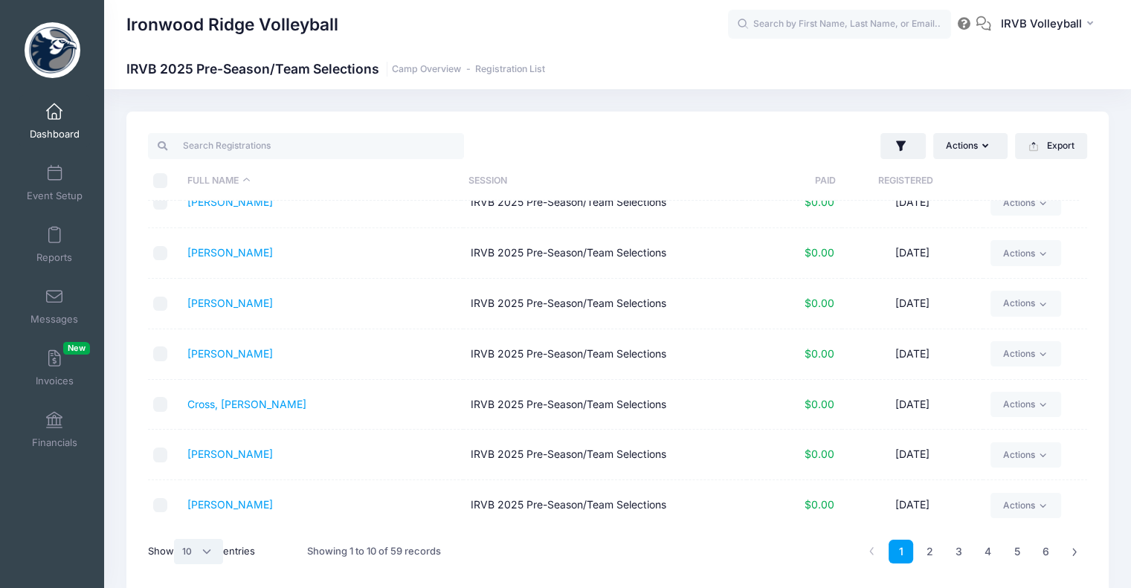
select select "50"
click at [176, 539] on select "All 10 25 50" at bounding box center [198, 551] width 49 height 25
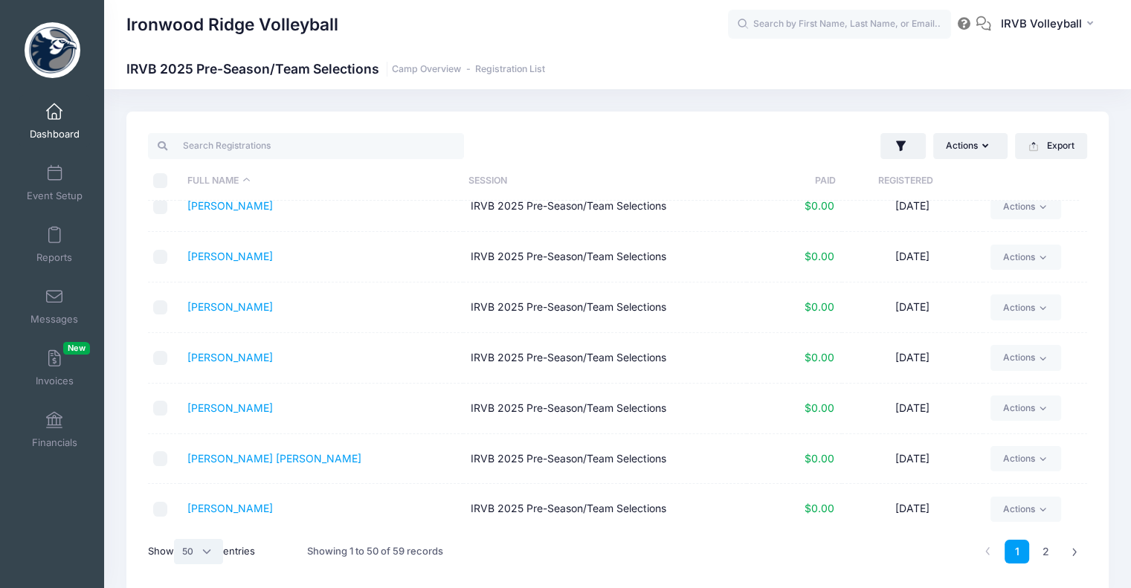
scroll to position [397, 0]
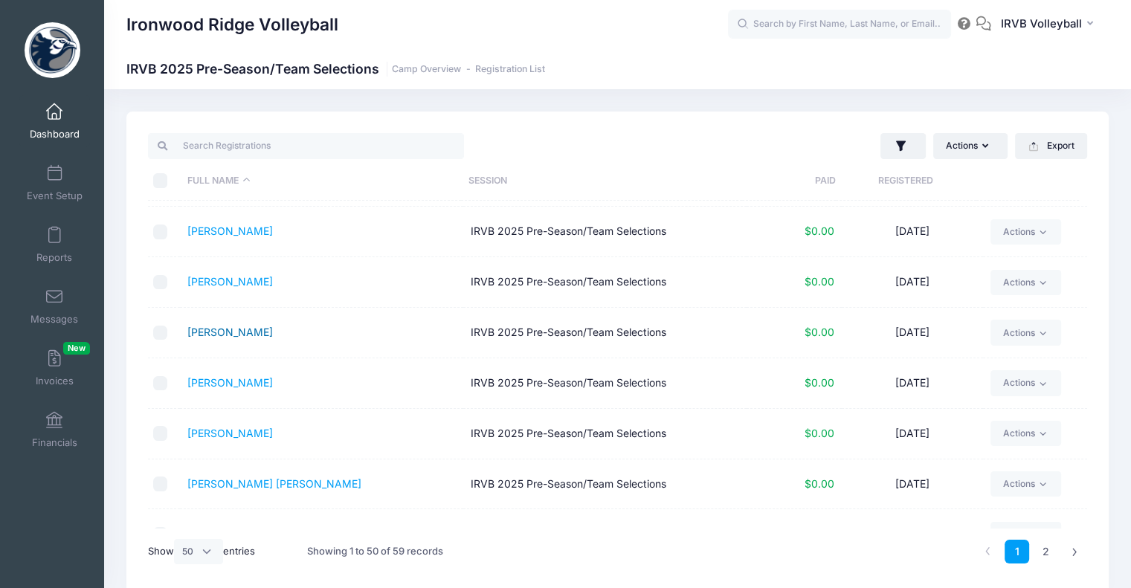
click at [243, 329] on link "[PERSON_NAME]" at bounding box center [230, 332] width 86 height 13
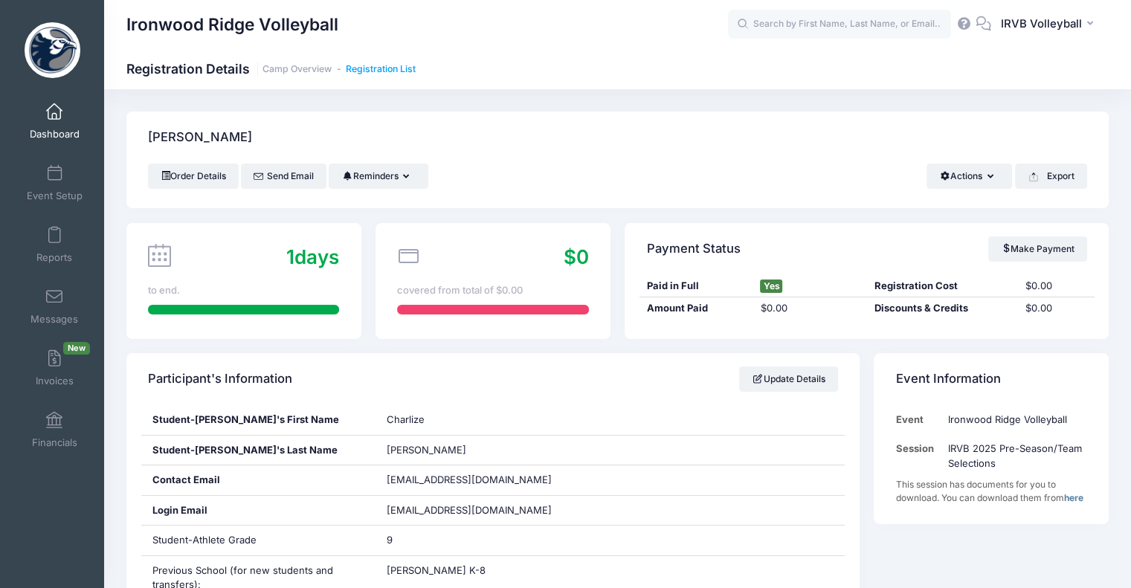
click at [377, 68] on link "Registration List" at bounding box center [381, 69] width 70 height 11
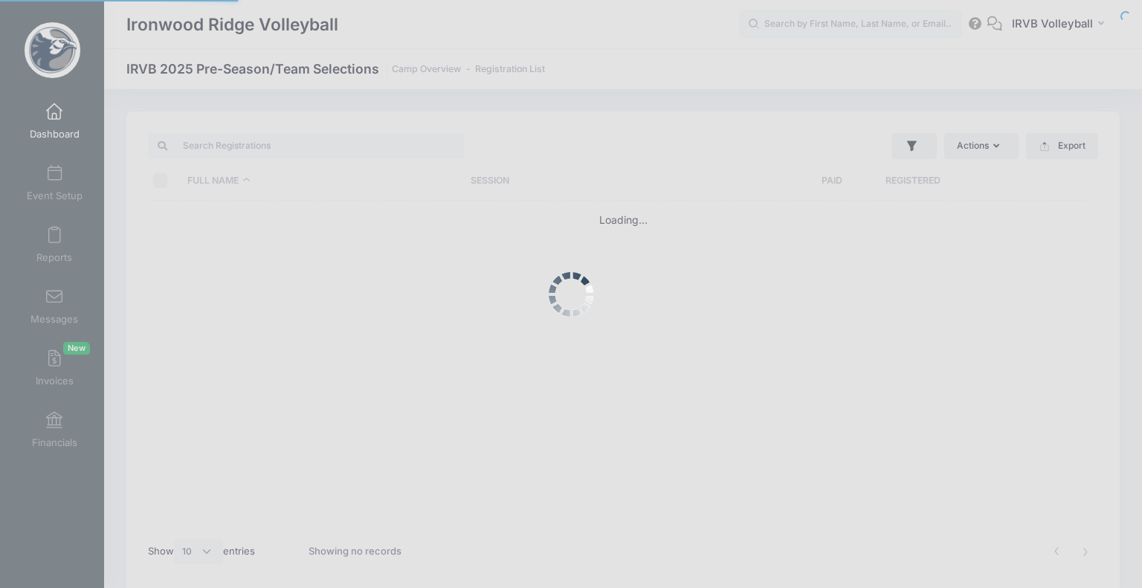
select select "10"
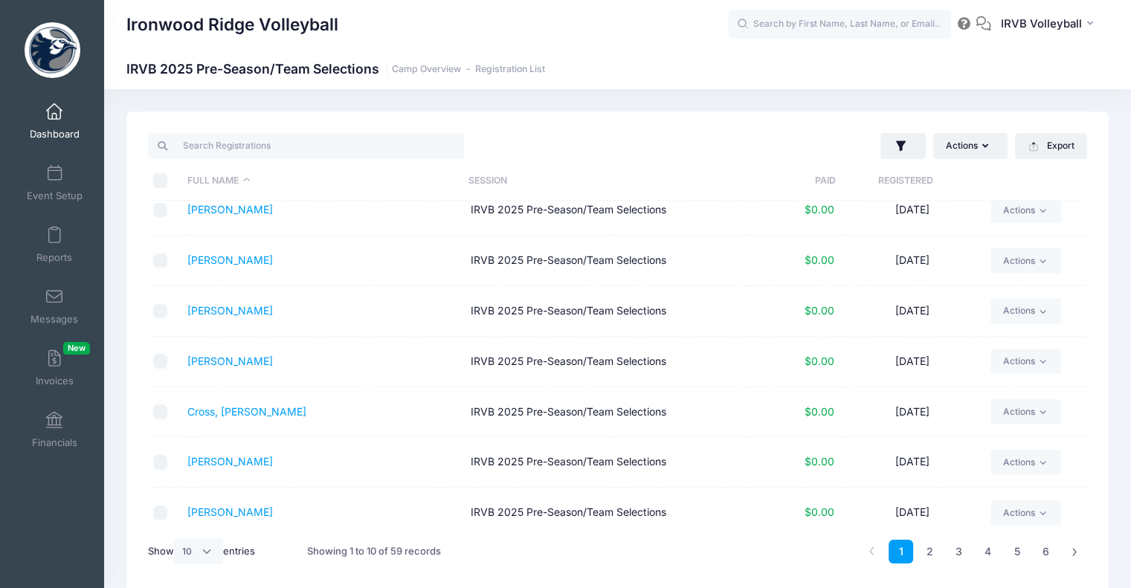
scroll to position [174, 0]
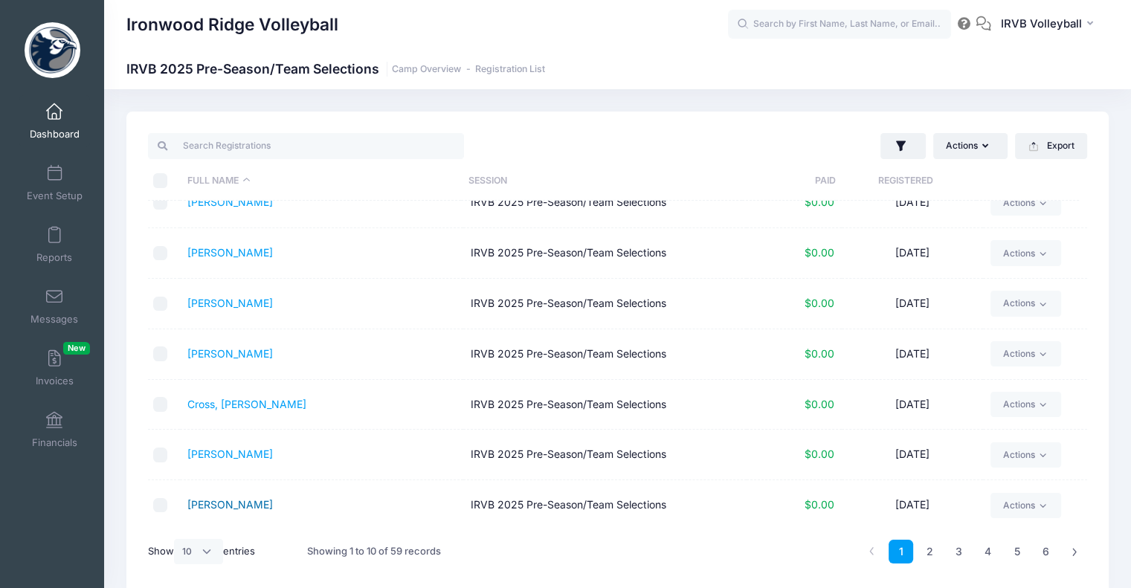
click at [248, 508] on link "[PERSON_NAME]" at bounding box center [230, 504] width 86 height 13
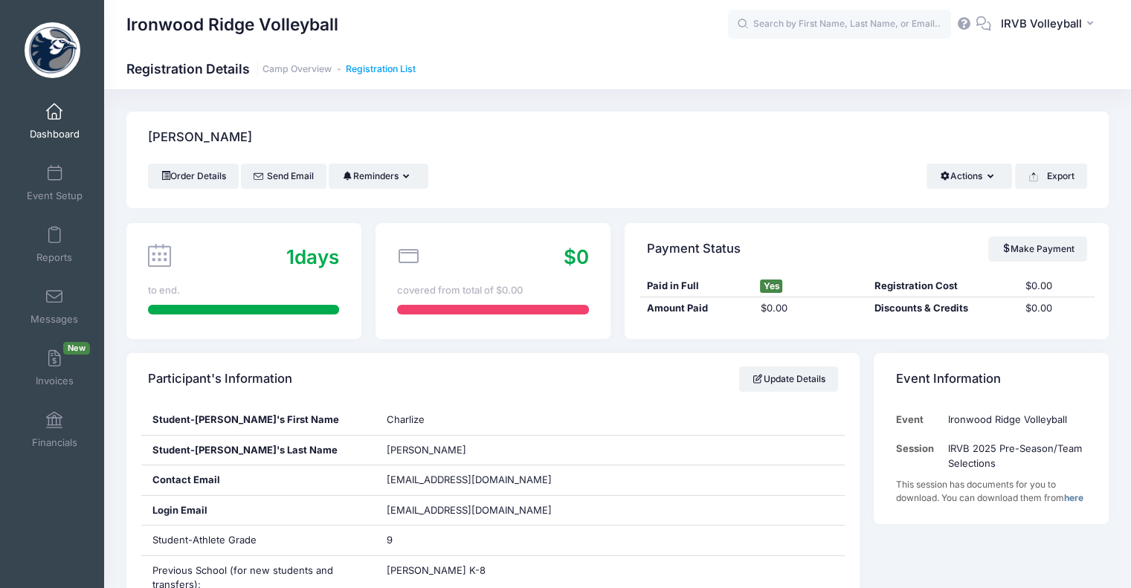
click at [379, 69] on link "Registration List" at bounding box center [381, 69] width 70 height 11
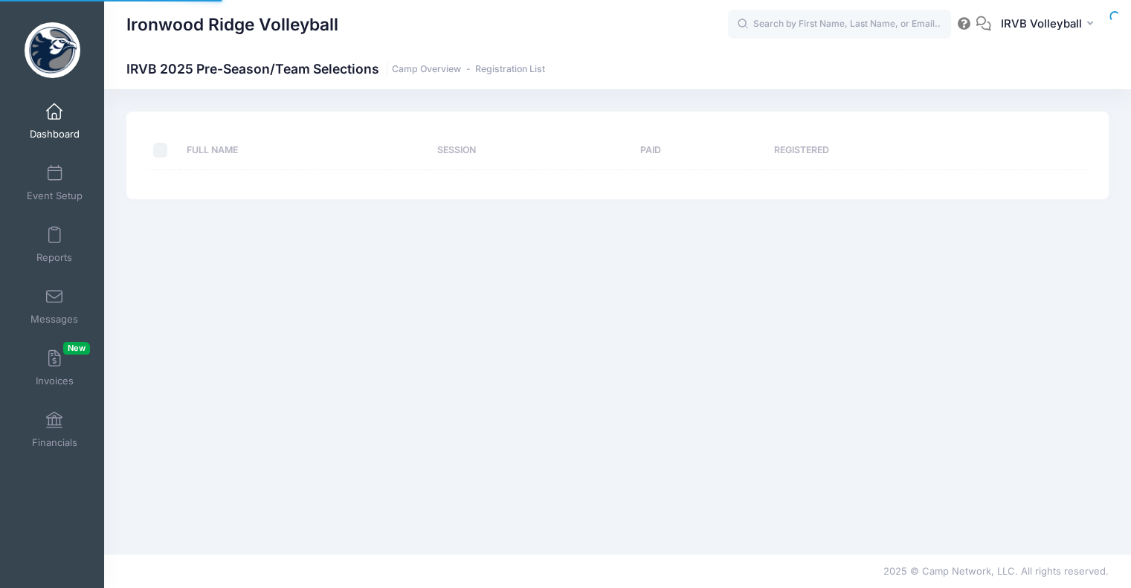
select select "10"
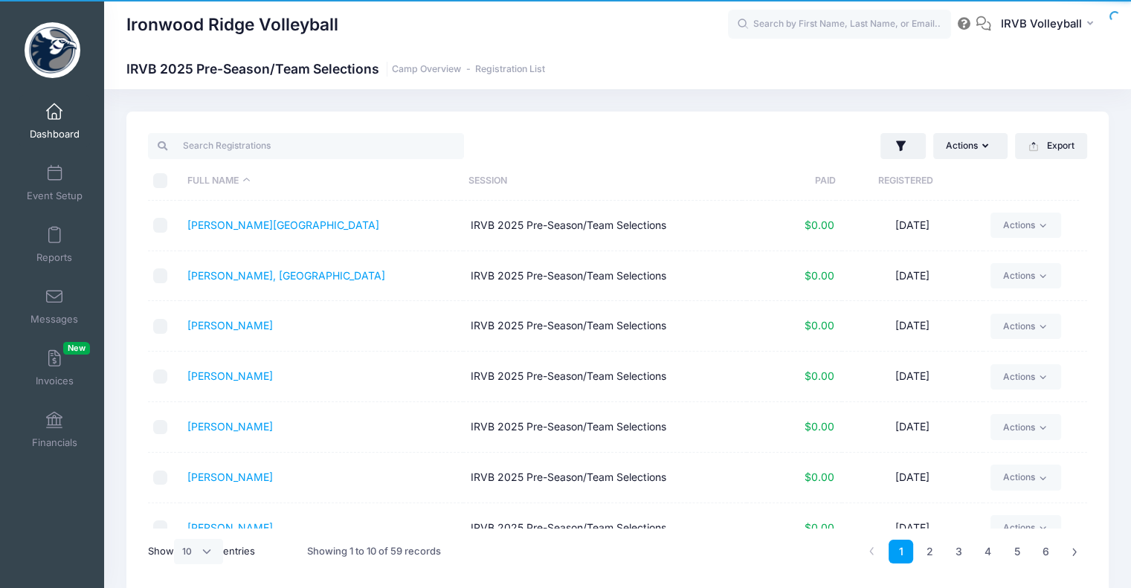
scroll to position [174, 0]
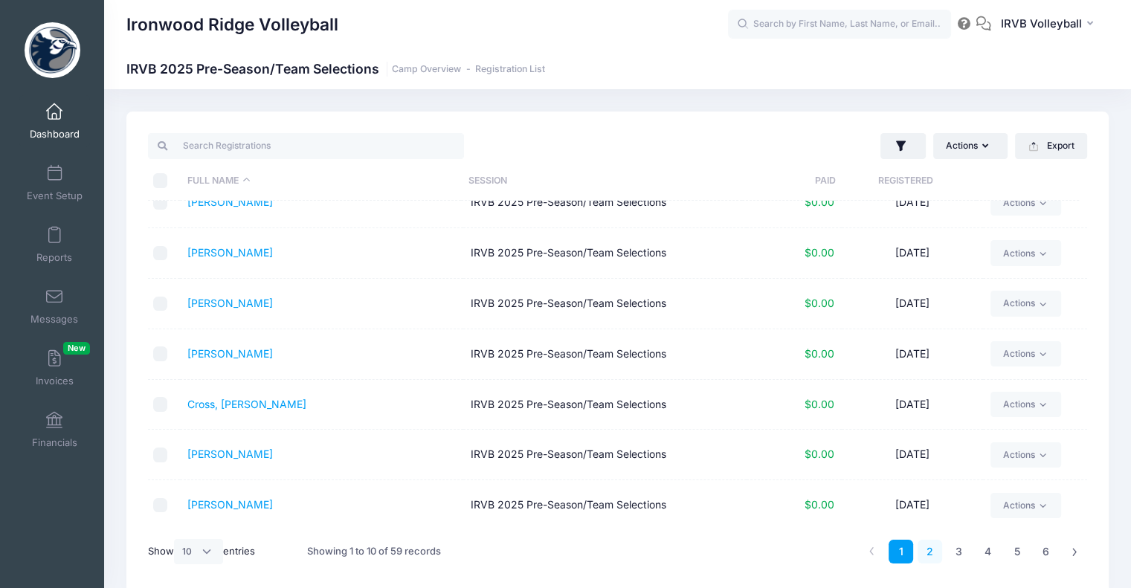
click at [929, 555] on link "2" at bounding box center [929, 552] width 25 height 25
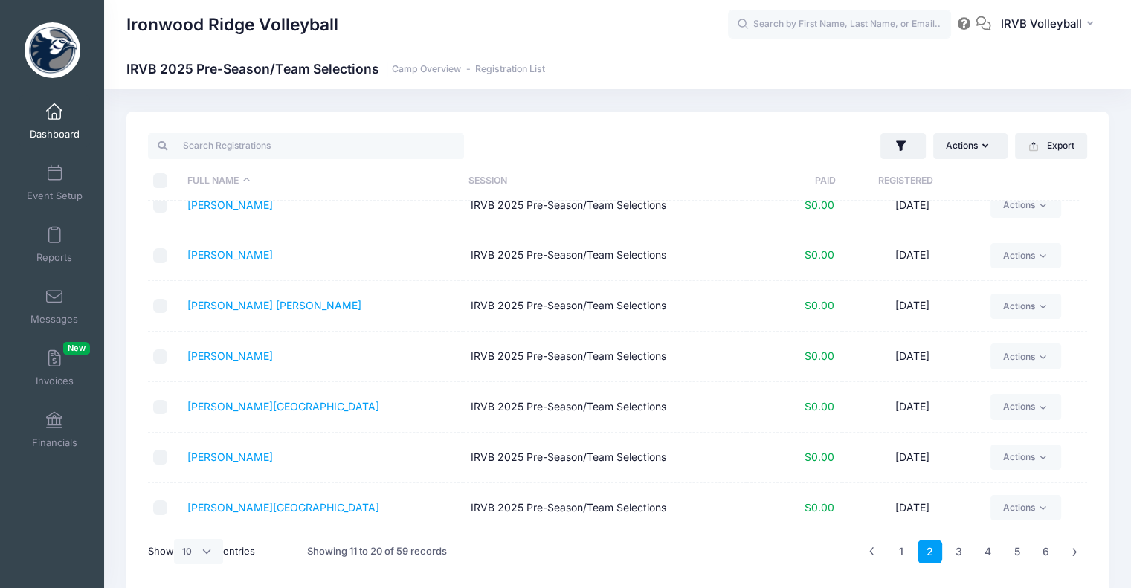
scroll to position [0, 0]
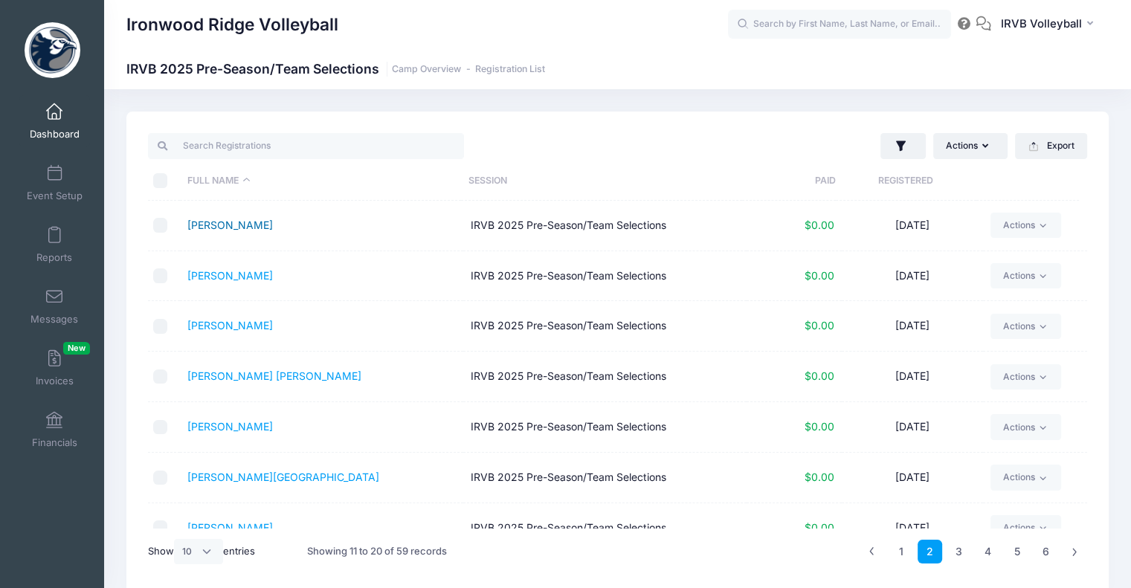
click at [244, 219] on link "[PERSON_NAME]" at bounding box center [230, 225] width 86 height 13
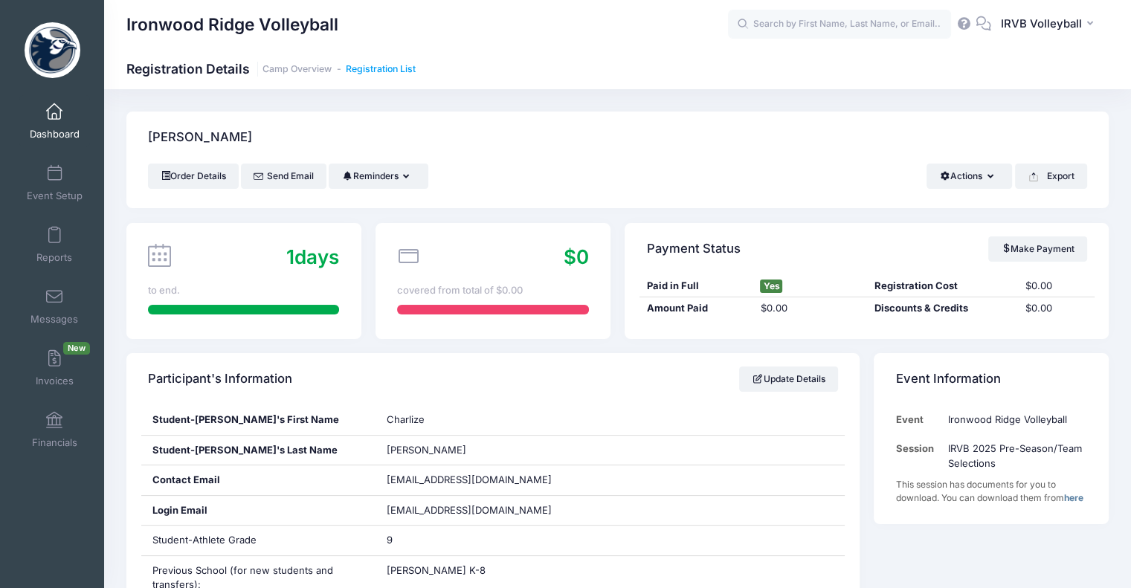
click at [373, 68] on link "Registration List" at bounding box center [381, 69] width 70 height 11
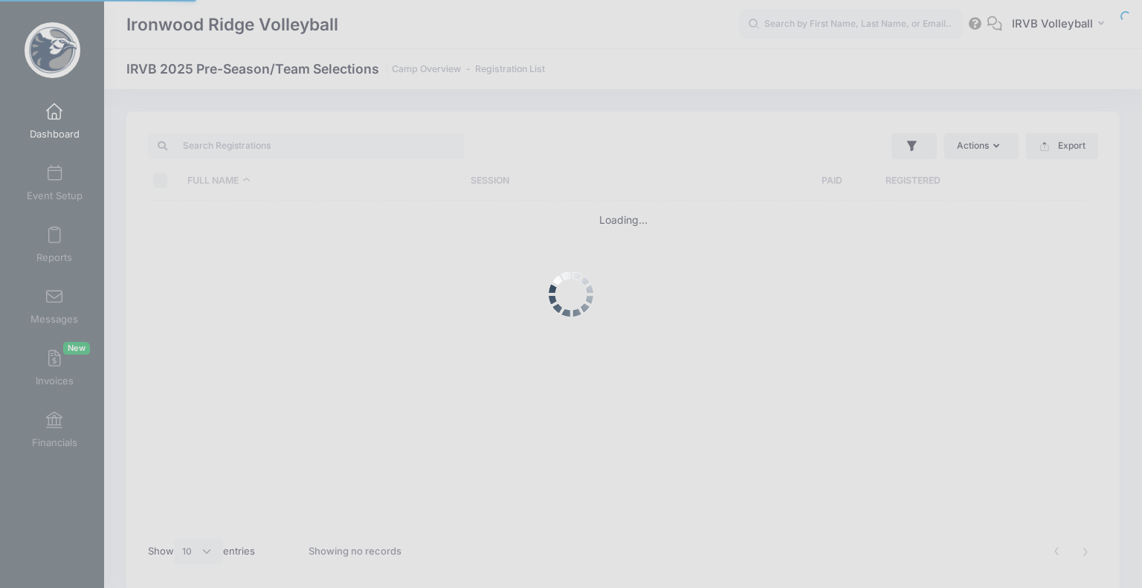
select select "10"
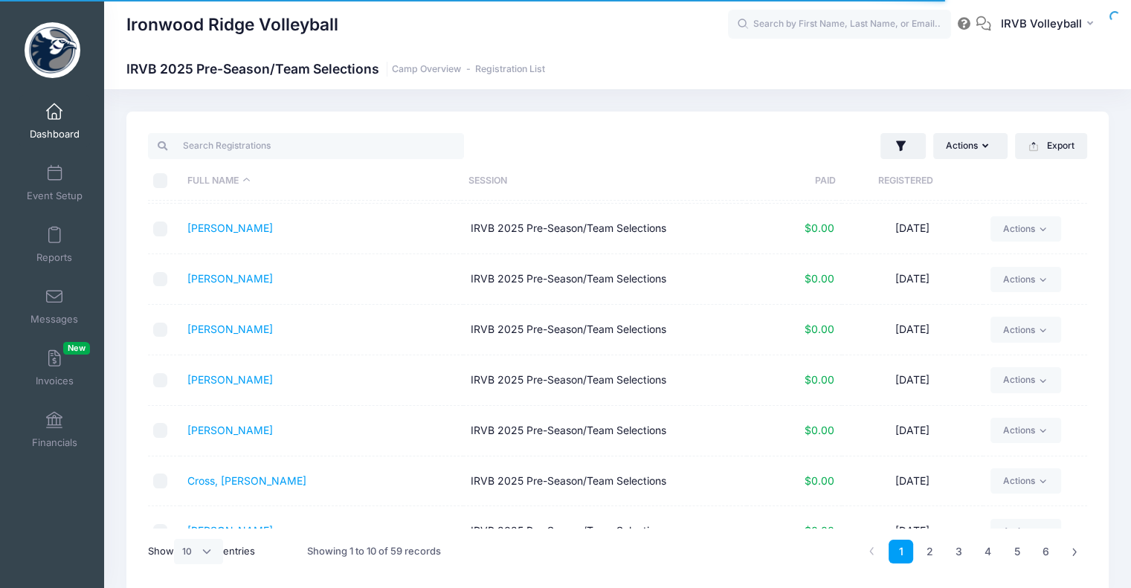
scroll to position [174, 0]
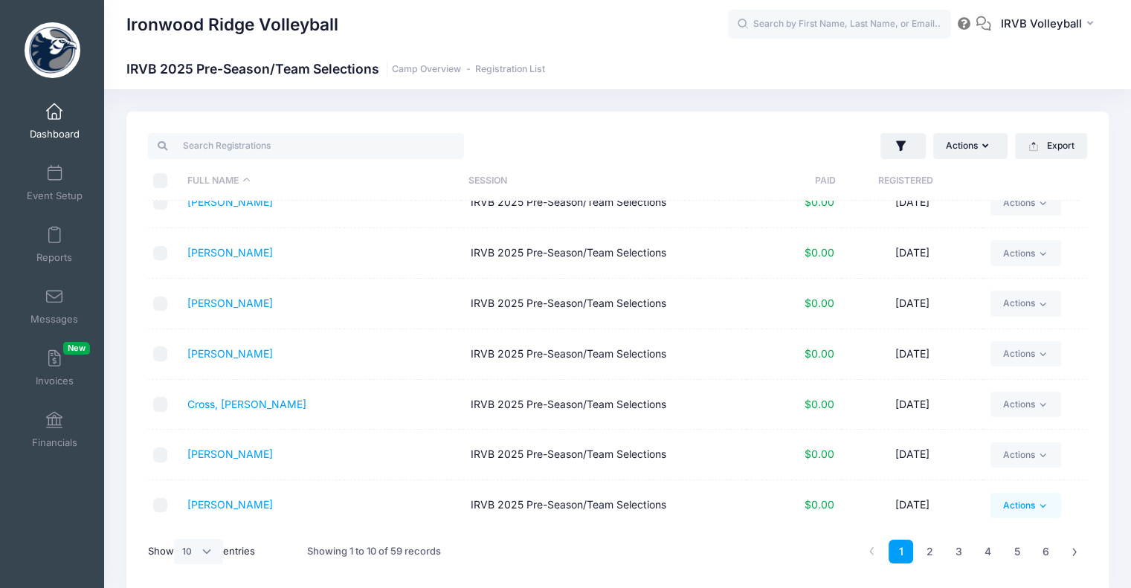
click at [1029, 501] on link "Actions" at bounding box center [1025, 505] width 71 height 25
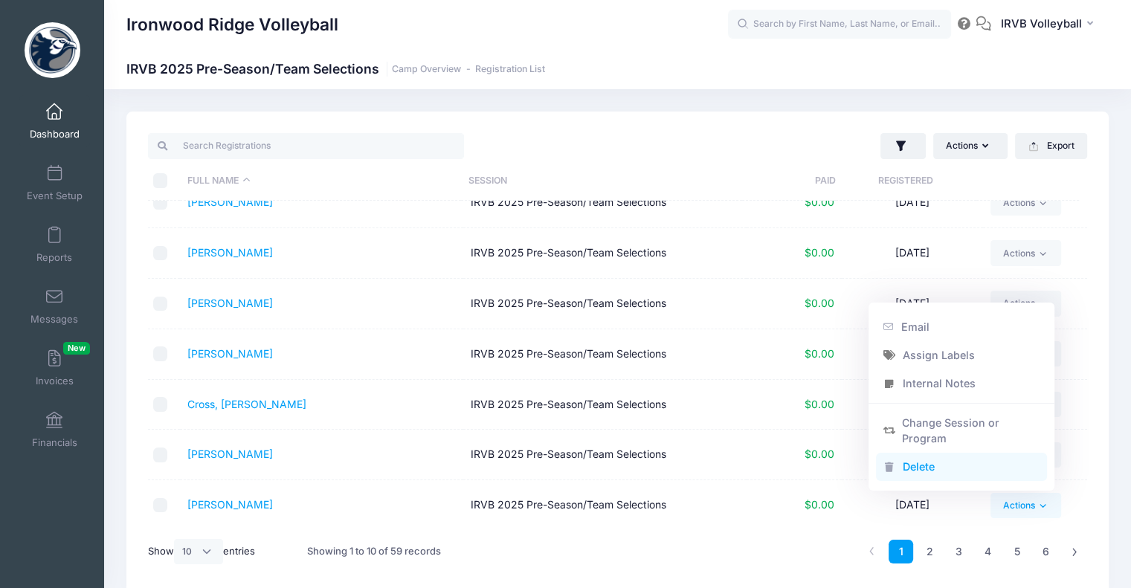
click at [917, 465] on link "Delete" at bounding box center [962, 467] width 172 height 28
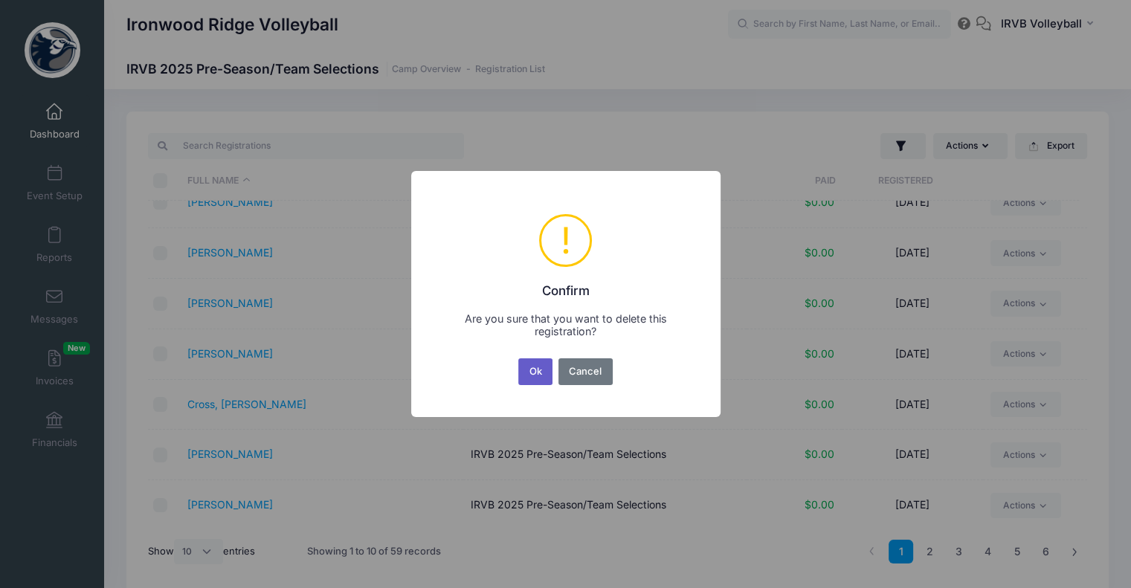
click at [529, 375] on button "Ok" at bounding box center [535, 371] width 34 height 27
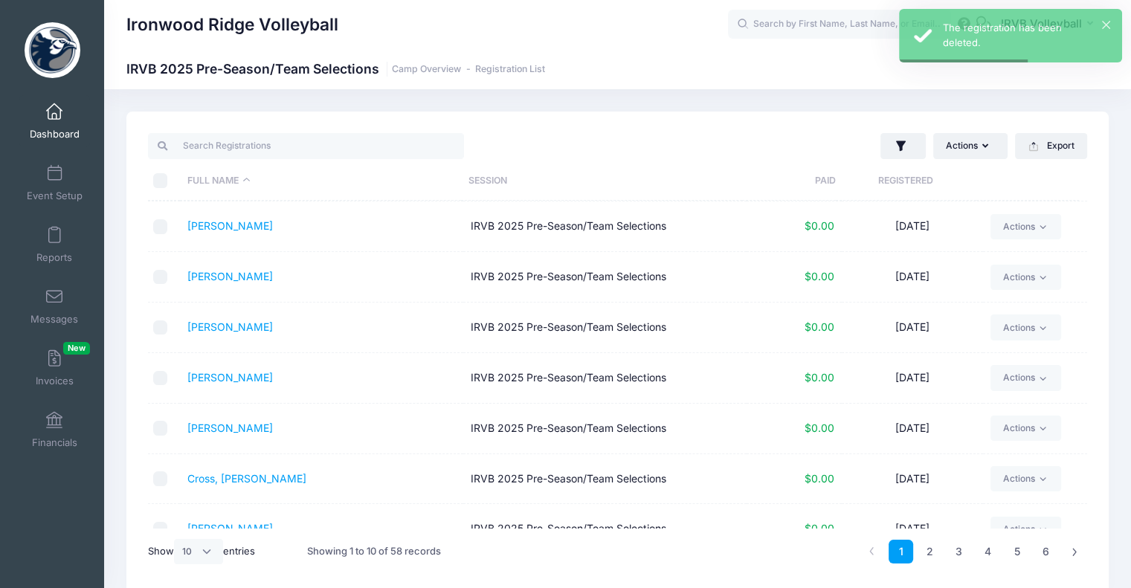
scroll to position [174, 0]
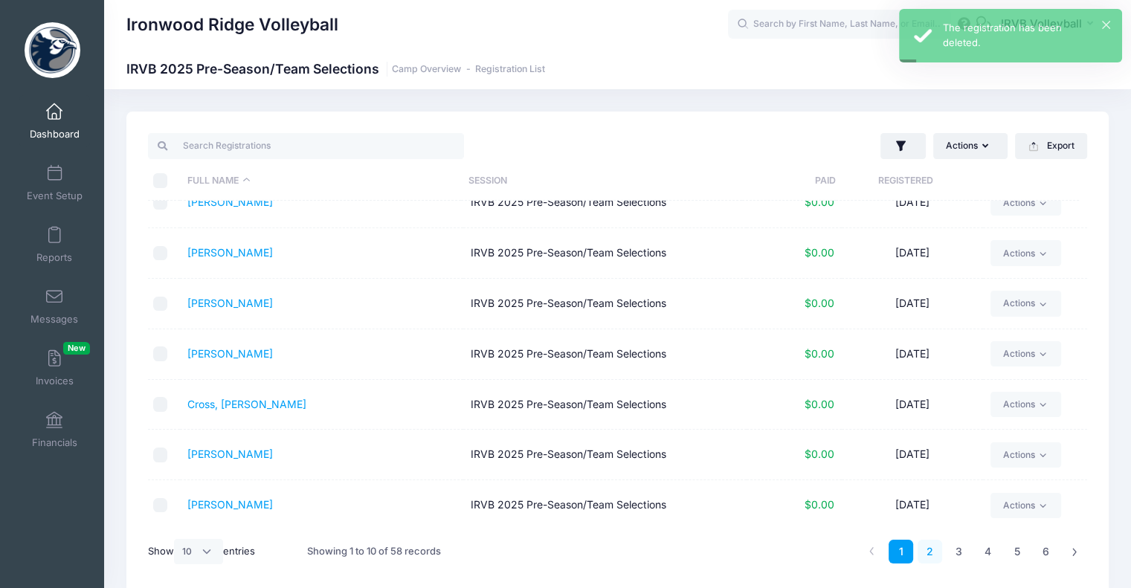
click at [937, 555] on link "2" at bounding box center [929, 552] width 25 height 25
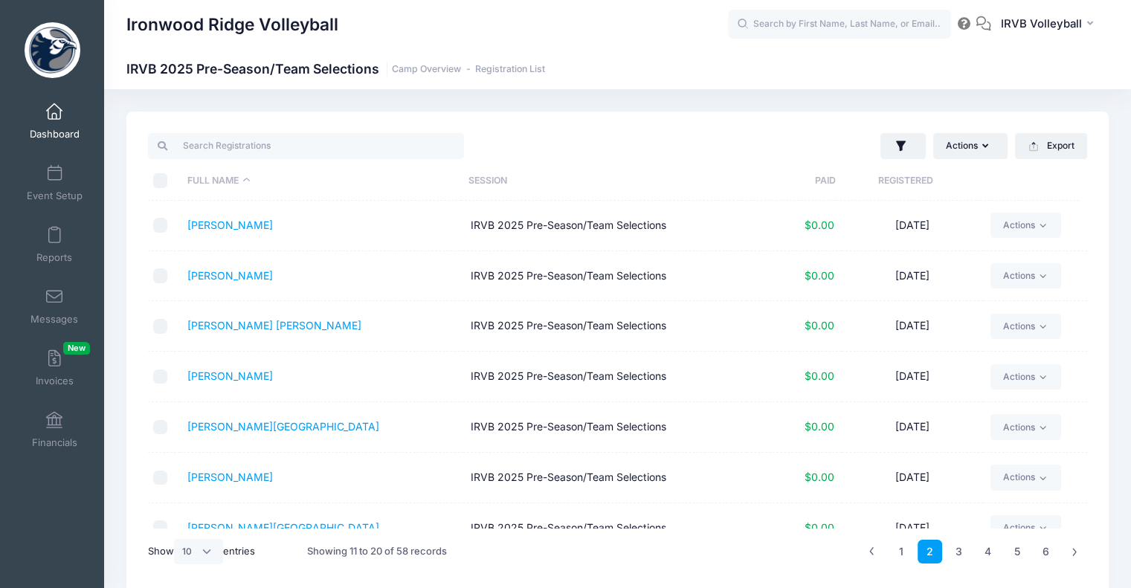
scroll to position [0, 0]
click at [235, 283] on td "[PERSON_NAME]" at bounding box center [321, 276] width 283 height 51
click at [235, 276] on link "Fanelli, Kendall" at bounding box center [230, 275] width 86 height 13
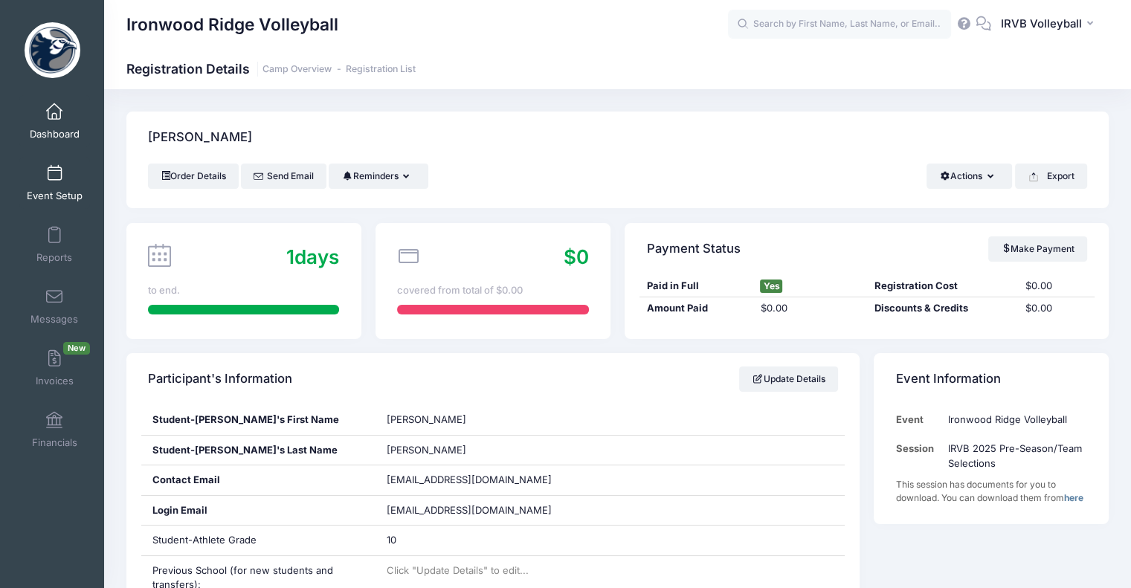
click at [65, 192] on span "Event Setup" at bounding box center [55, 196] width 56 height 13
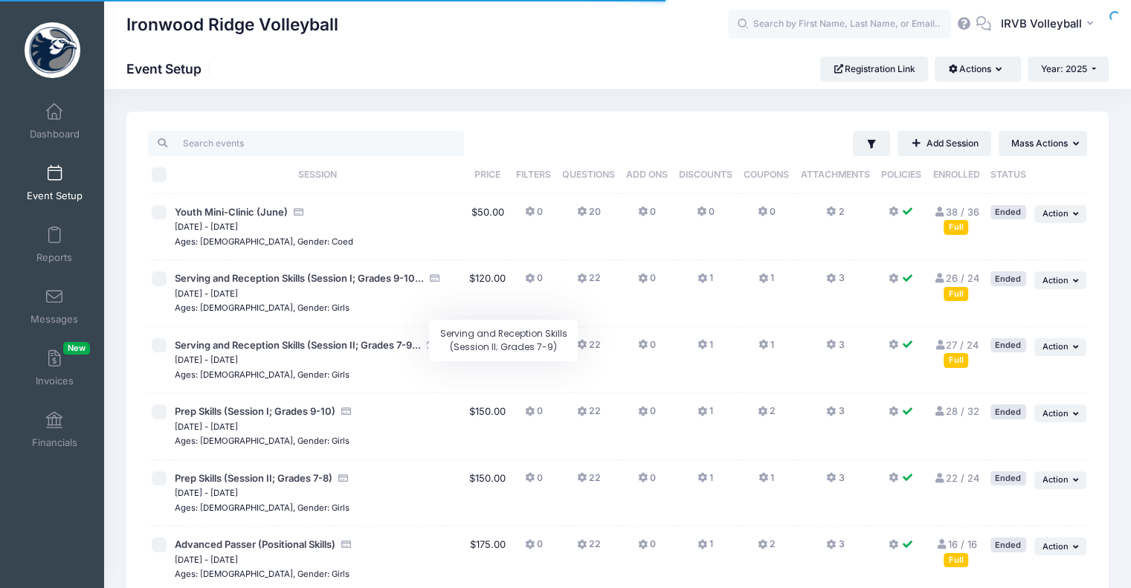
scroll to position [607, 0]
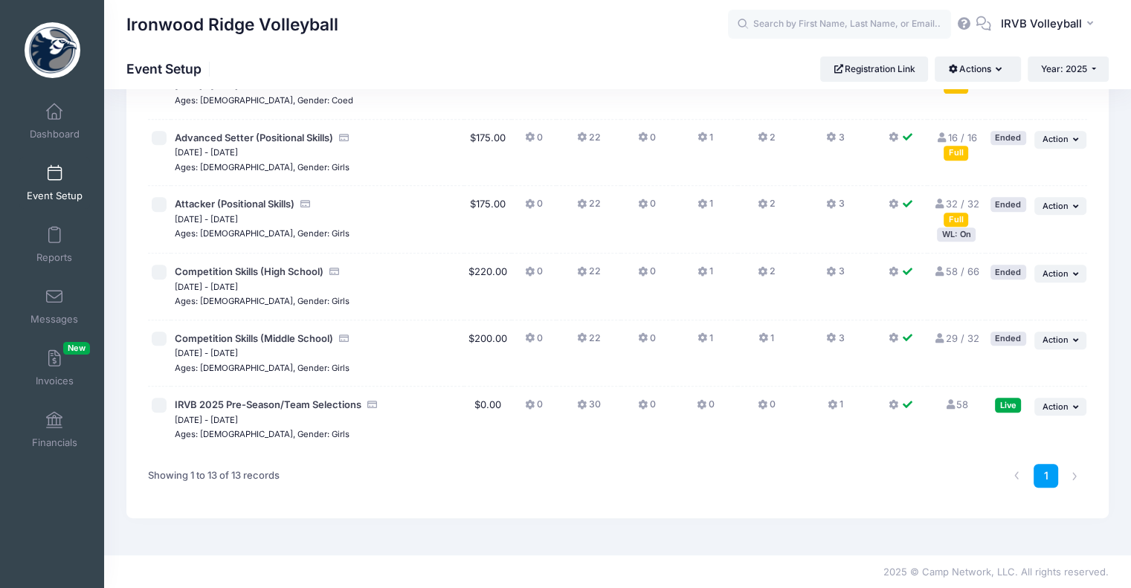
click at [964, 405] on link "58 Full" at bounding box center [956, 405] width 24 height 12
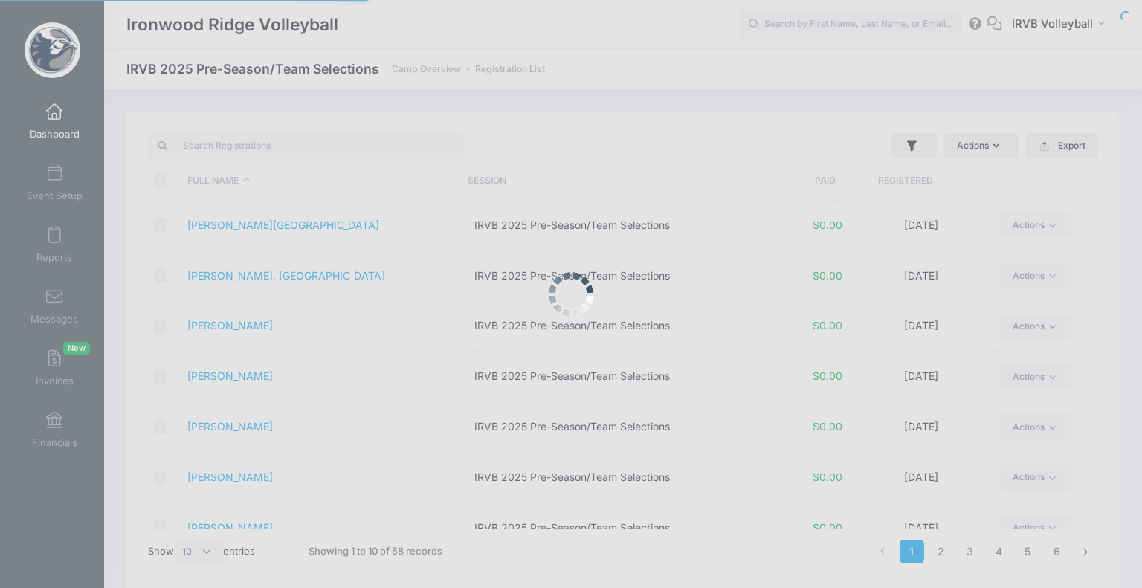
select select "10"
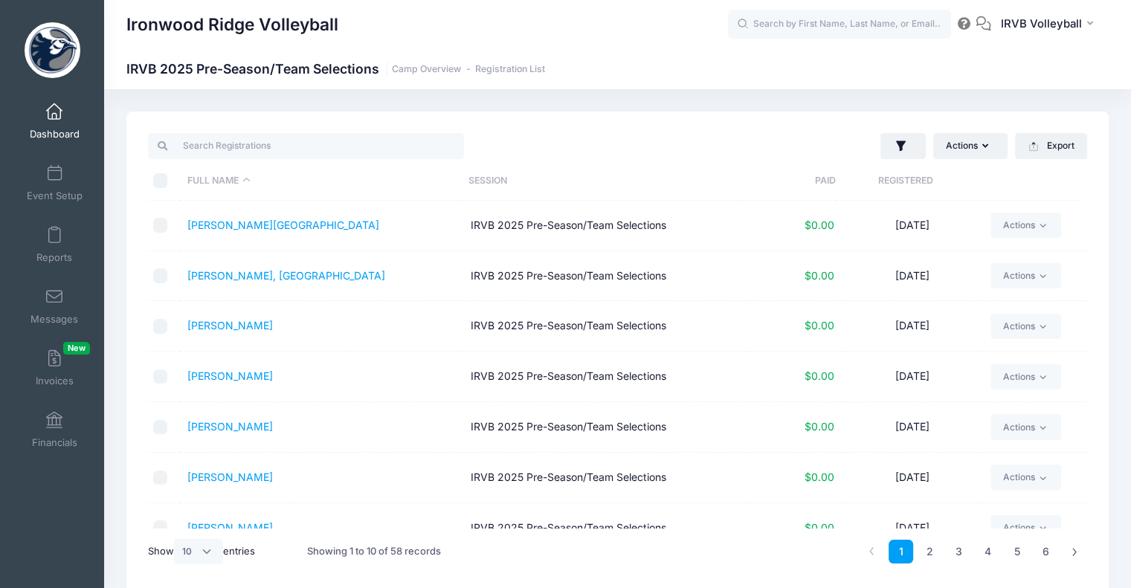
scroll to position [174, 0]
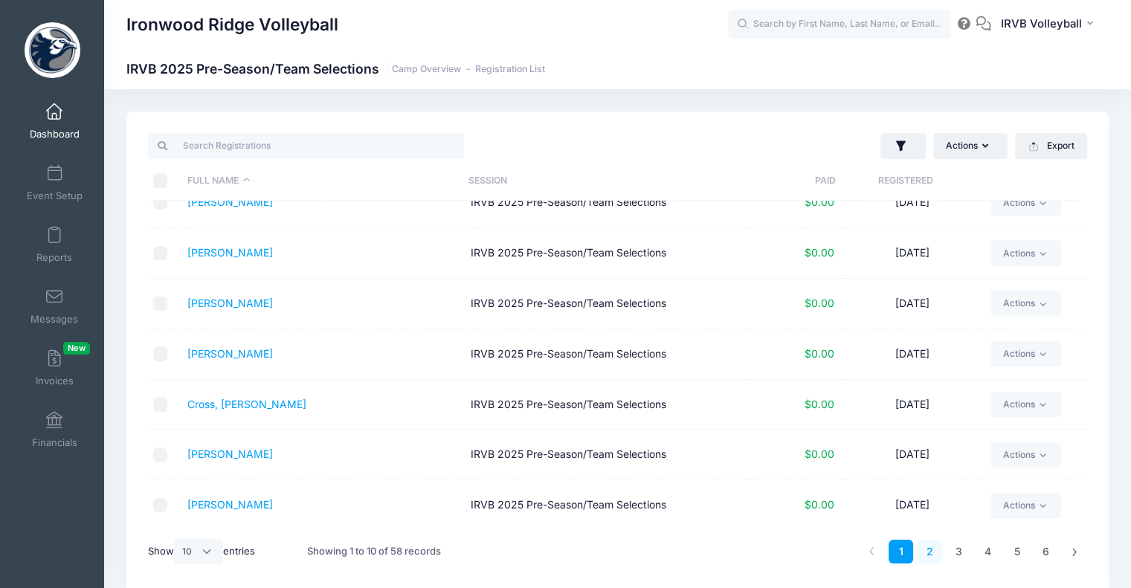
click at [931, 556] on link "2" at bounding box center [929, 552] width 25 height 25
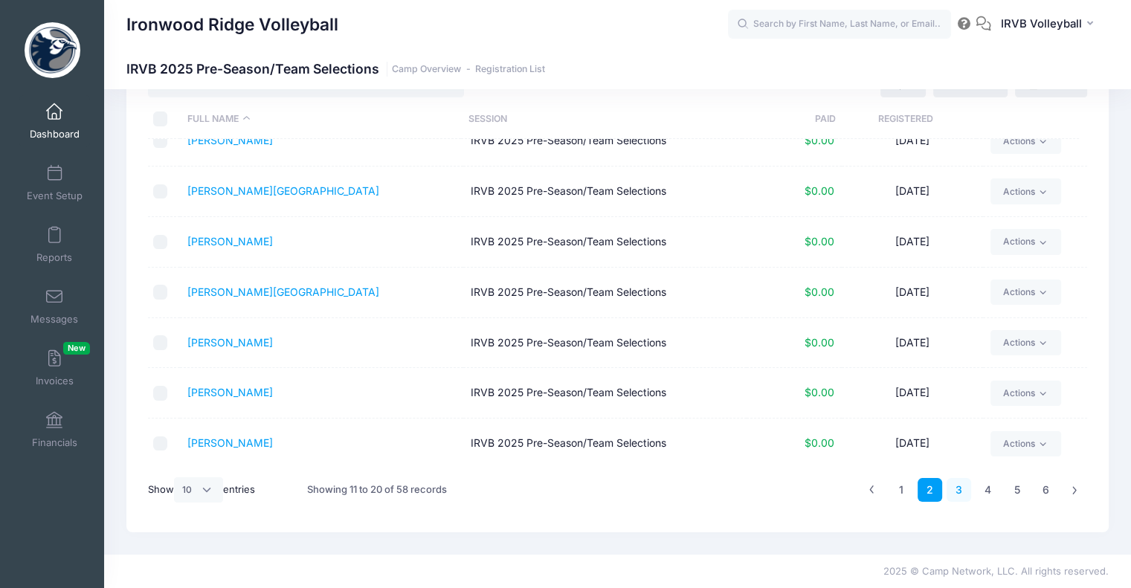
click at [958, 490] on link "3" at bounding box center [958, 490] width 25 height 25
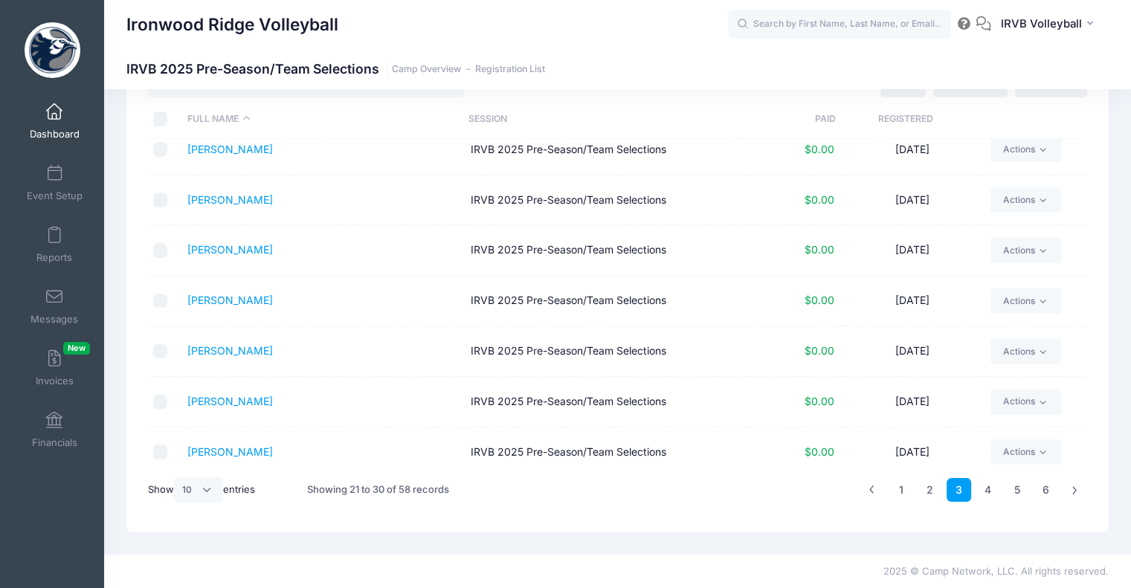
scroll to position [0, 0]
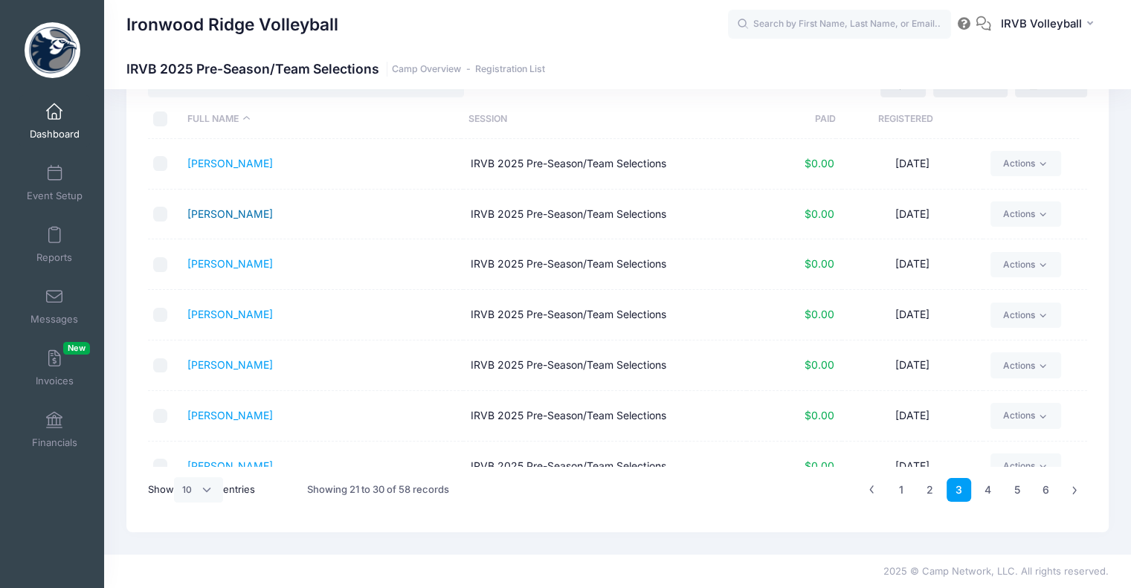
click at [228, 217] on link "Haas, Aleena" at bounding box center [230, 213] width 86 height 13
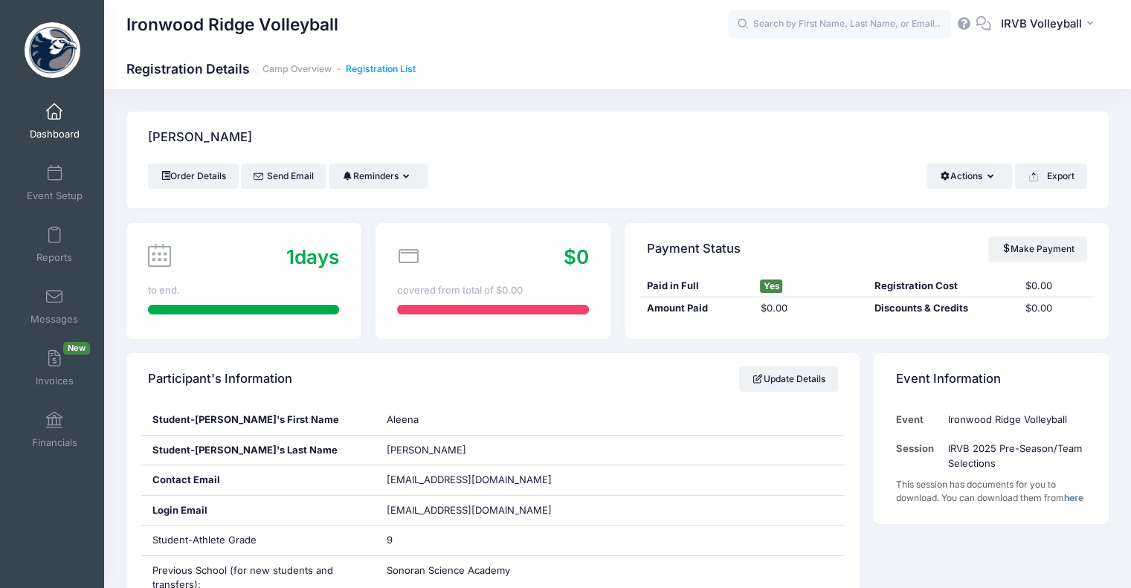
click at [378, 74] on link "Registration List" at bounding box center [381, 69] width 70 height 11
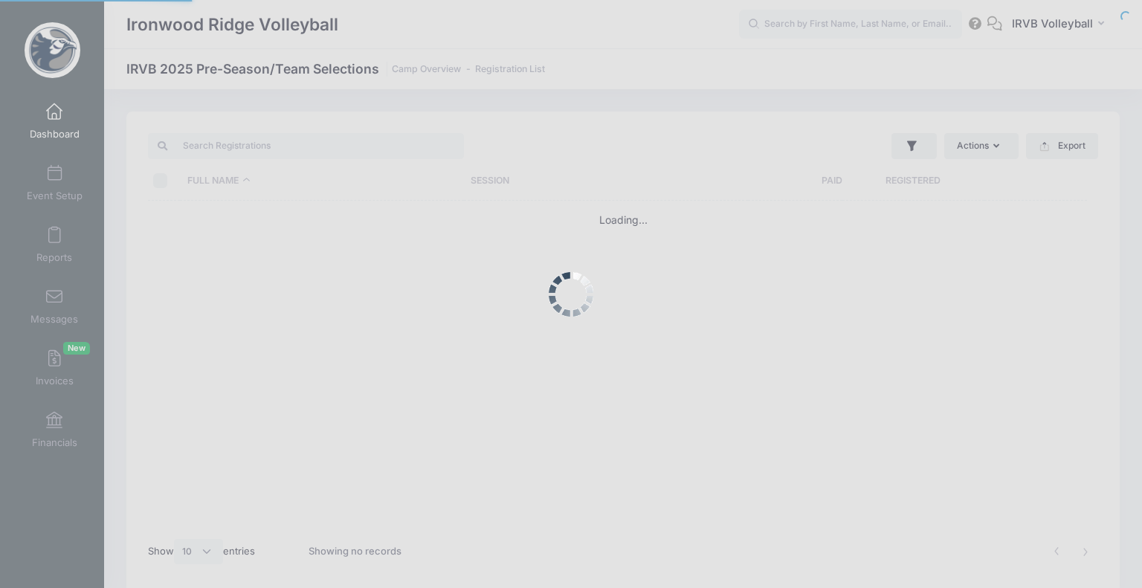
select select "10"
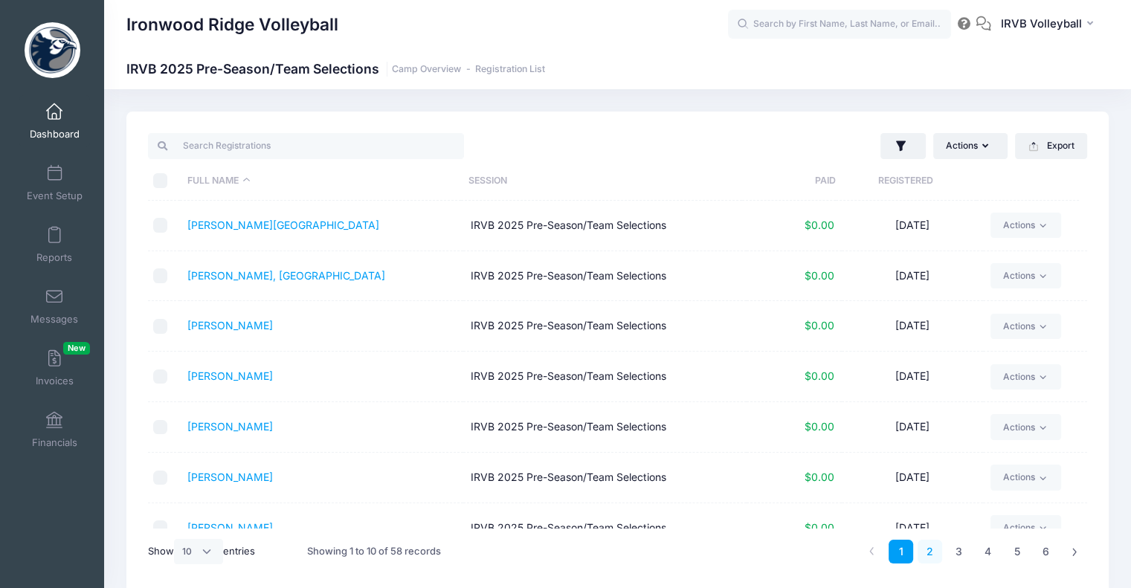
click at [936, 548] on link "2" at bounding box center [929, 552] width 25 height 25
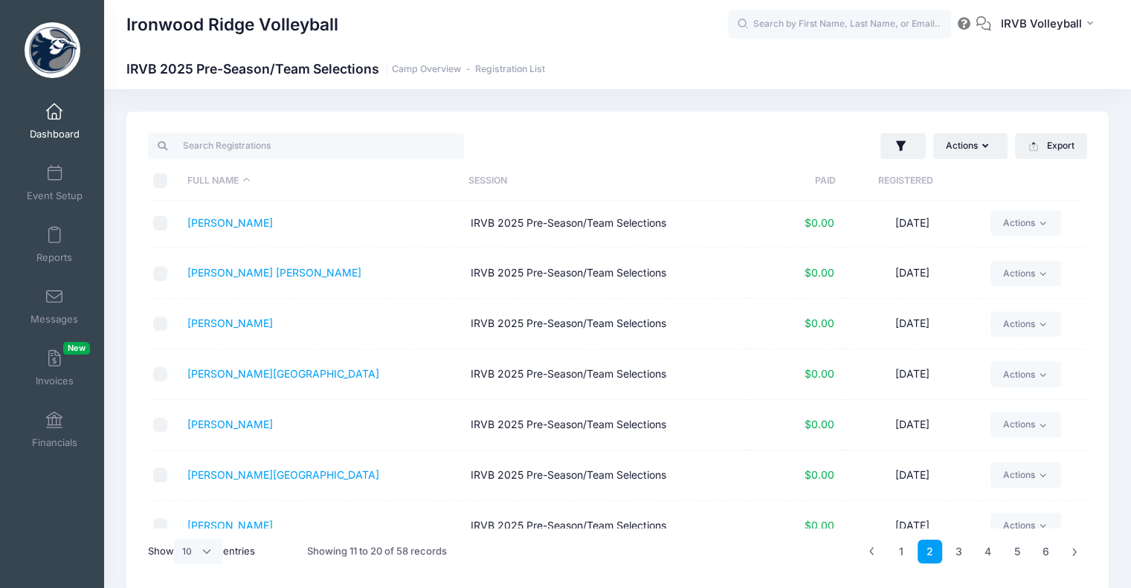
scroll to position [74, 0]
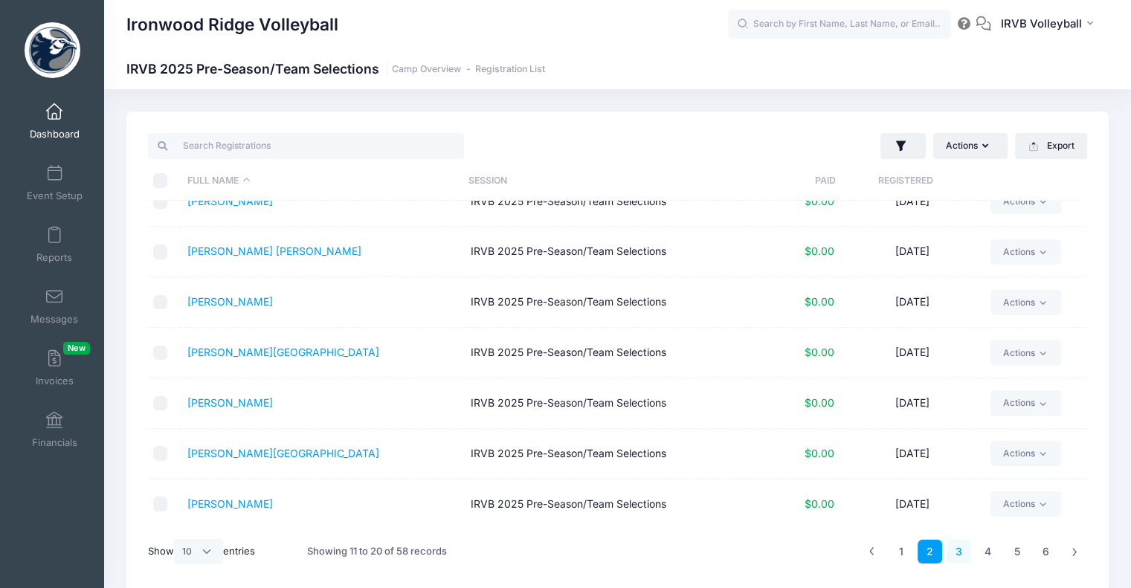
click at [955, 550] on link "3" at bounding box center [958, 552] width 25 height 25
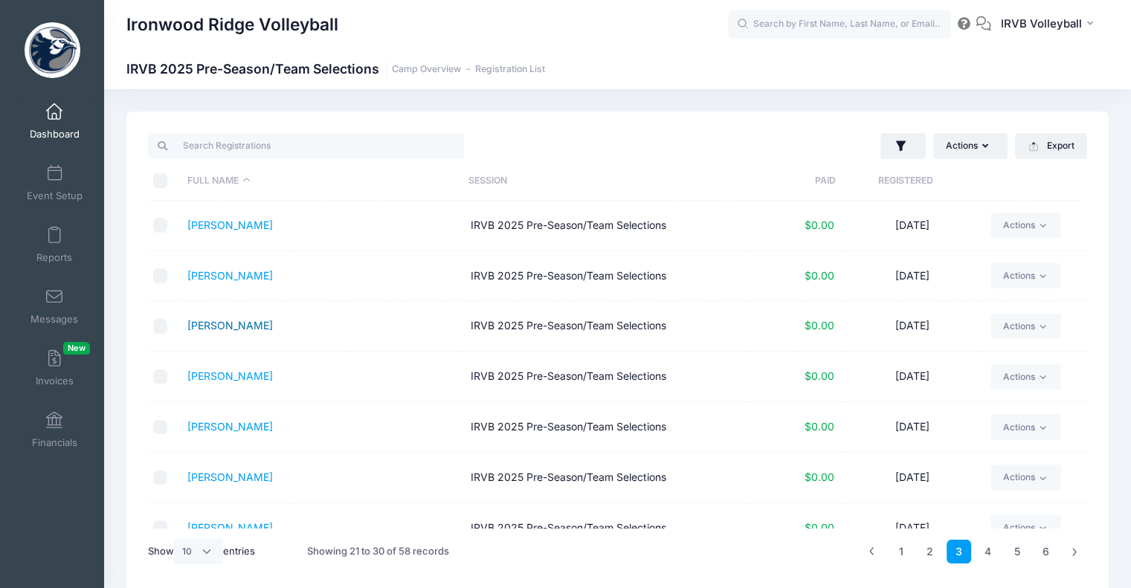
click at [241, 329] on link "[PERSON_NAME]" at bounding box center [230, 325] width 86 height 13
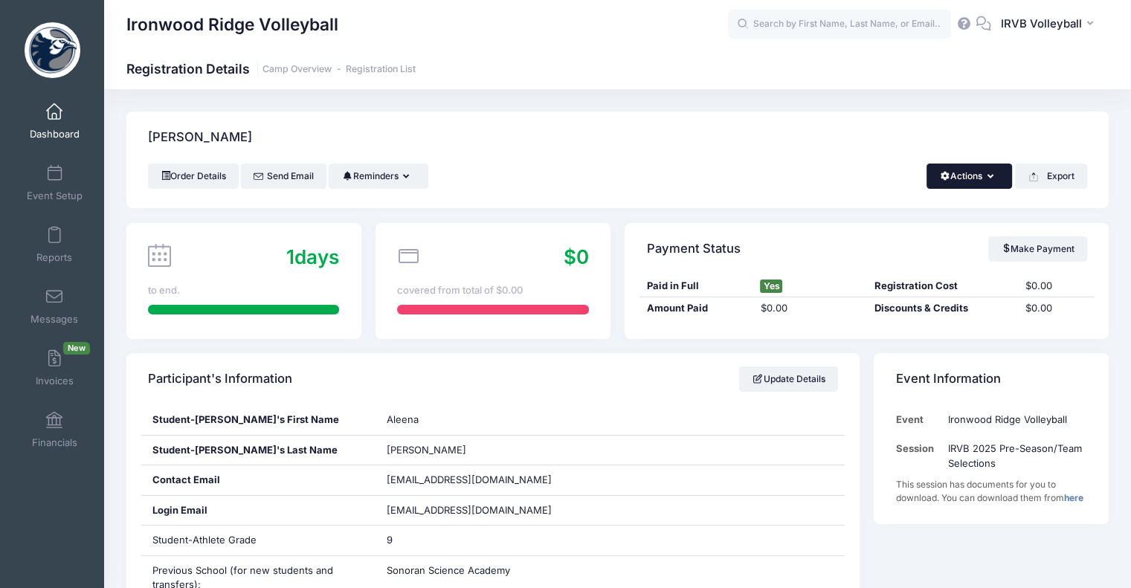
click at [990, 177] on icon "button" at bounding box center [993, 177] width 12 height 0
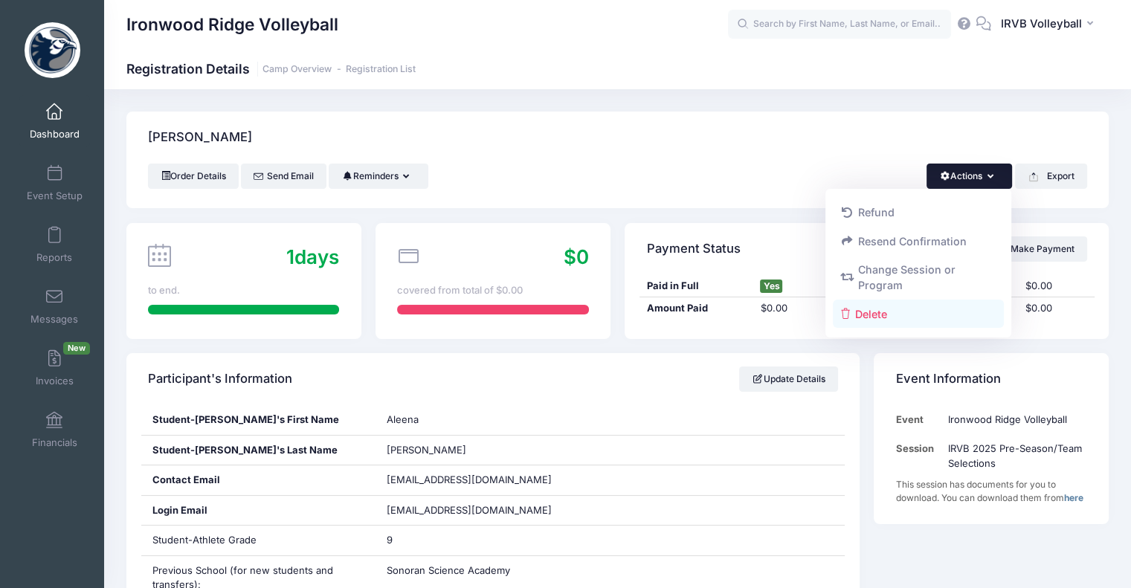
click at [857, 314] on link "Delete" at bounding box center [919, 314] width 172 height 28
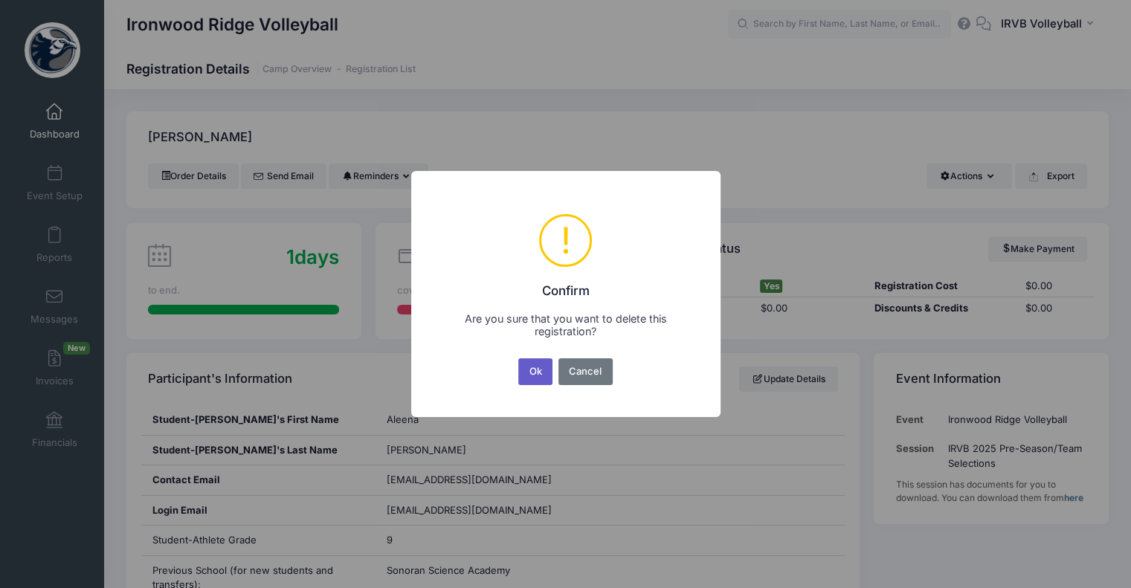
click at [527, 372] on button "Ok" at bounding box center [535, 371] width 34 height 27
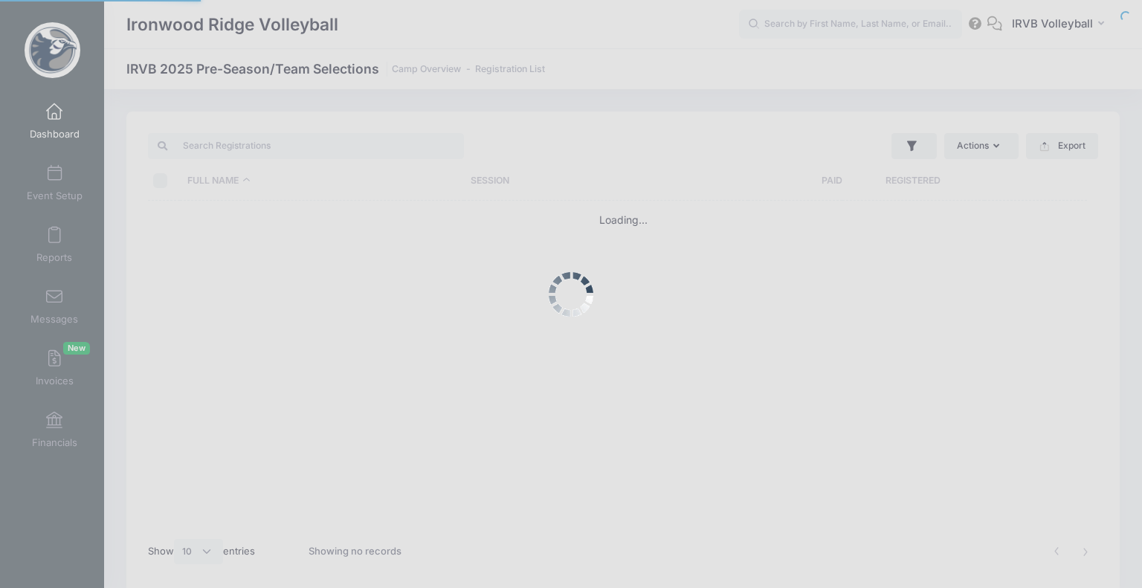
select select "10"
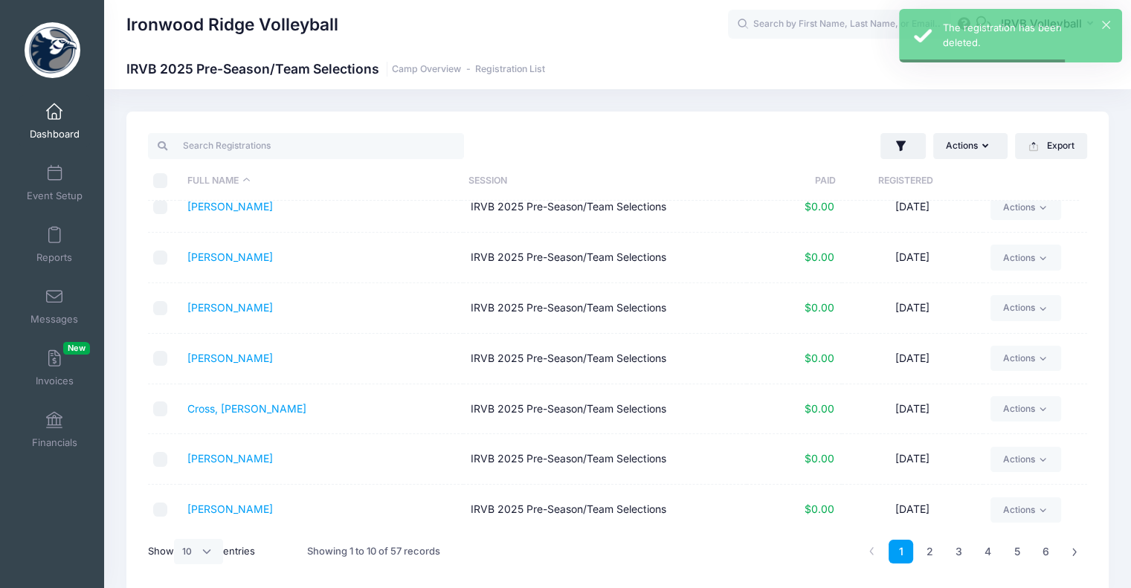
scroll to position [174, 0]
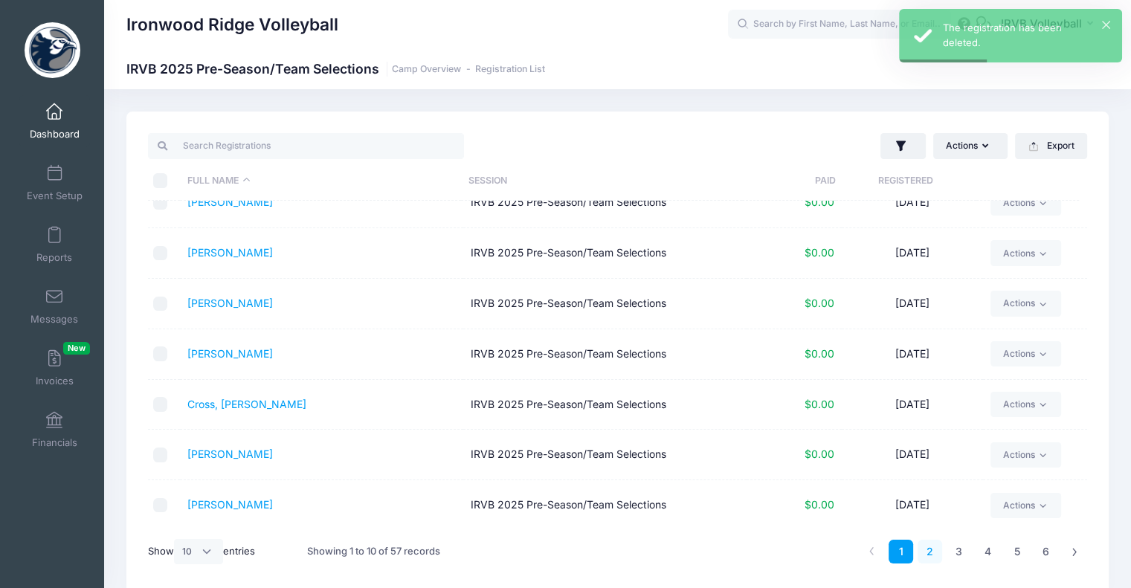
click at [933, 551] on link "2" at bounding box center [929, 552] width 25 height 25
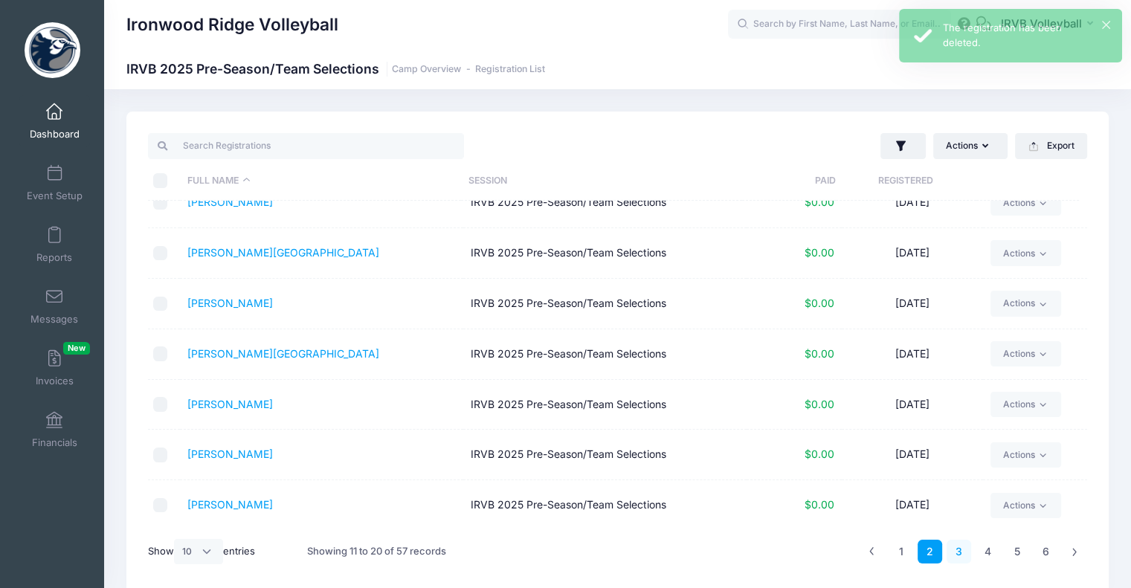
click at [954, 555] on link "3" at bounding box center [958, 552] width 25 height 25
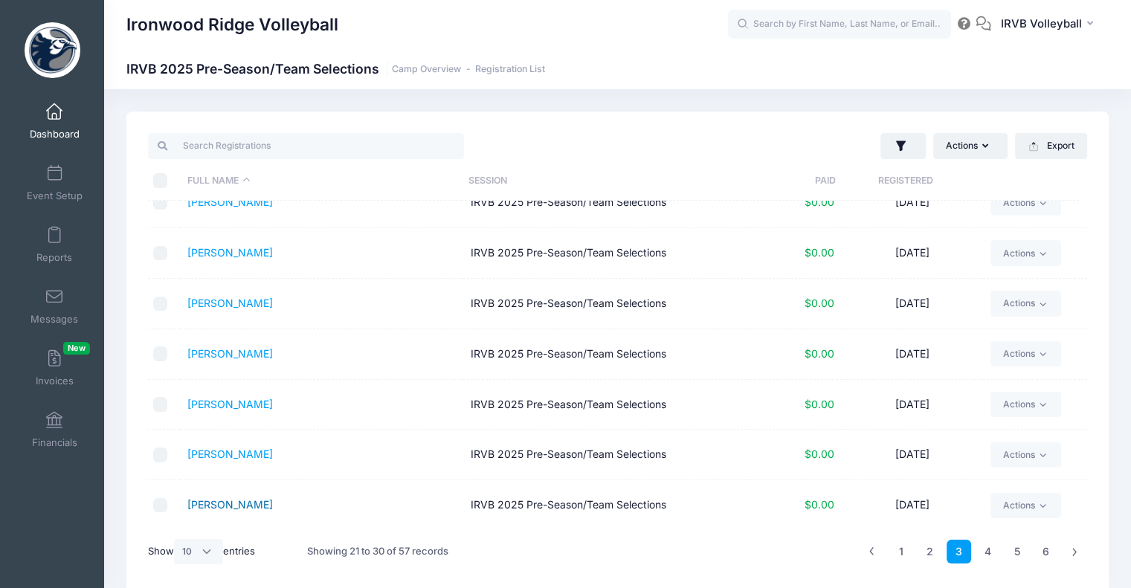
click at [245, 499] on link "Landers, Marcella" at bounding box center [230, 504] width 86 height 13
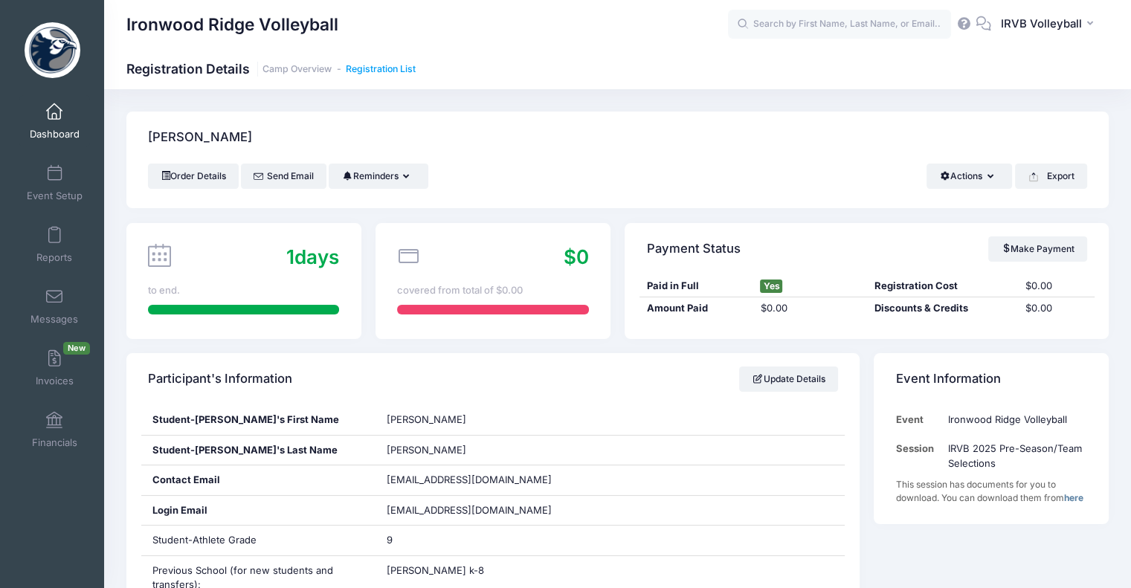
click at [387, 67] on link "Registration List" at bounding box center [381, 69] width 70 height 11
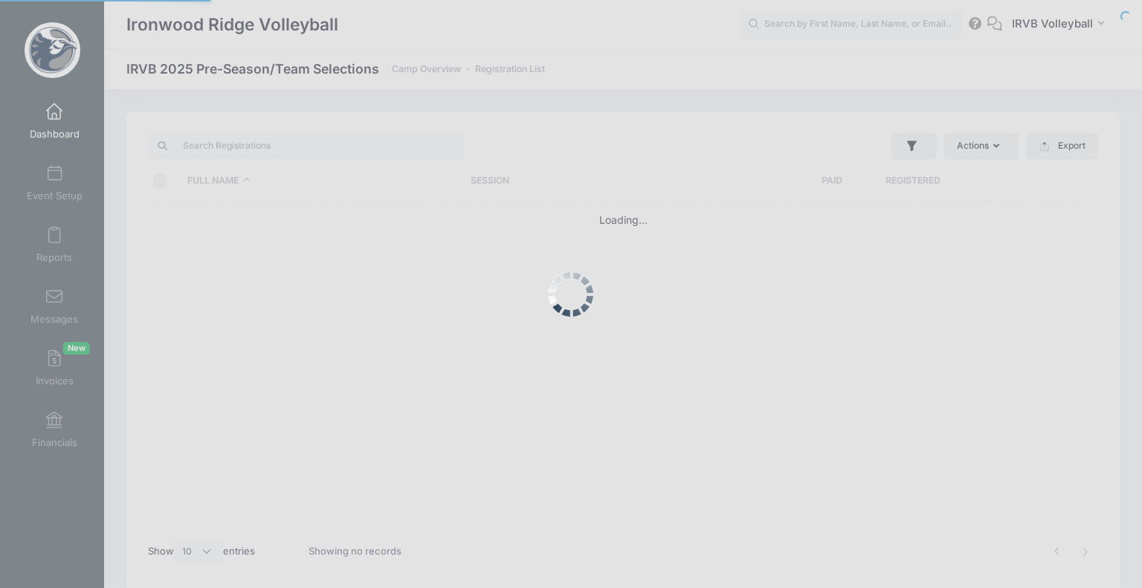
select select "10"
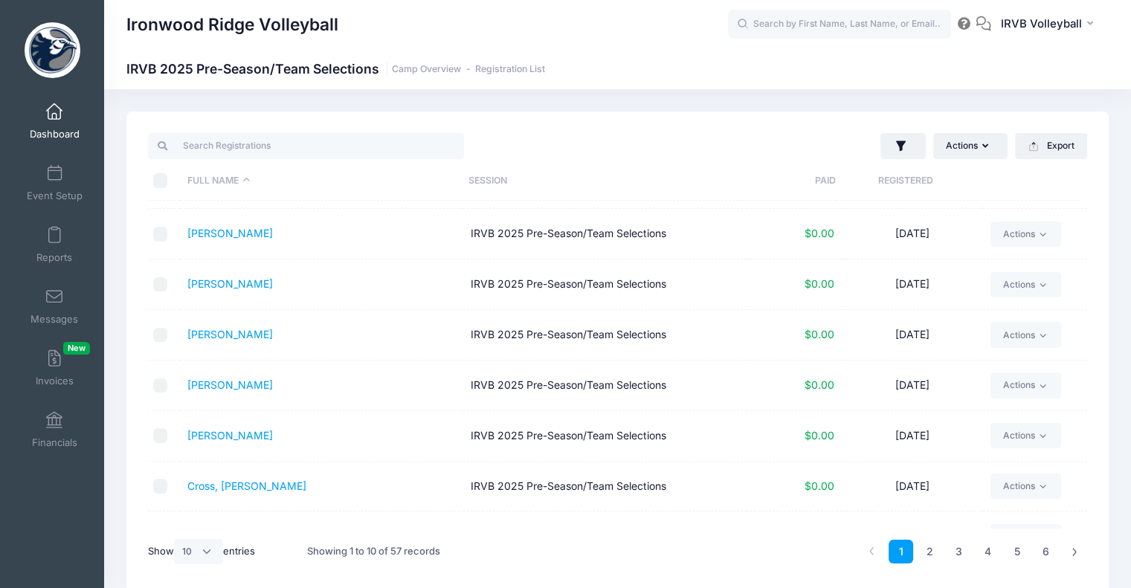
scroll to position [174, 0]
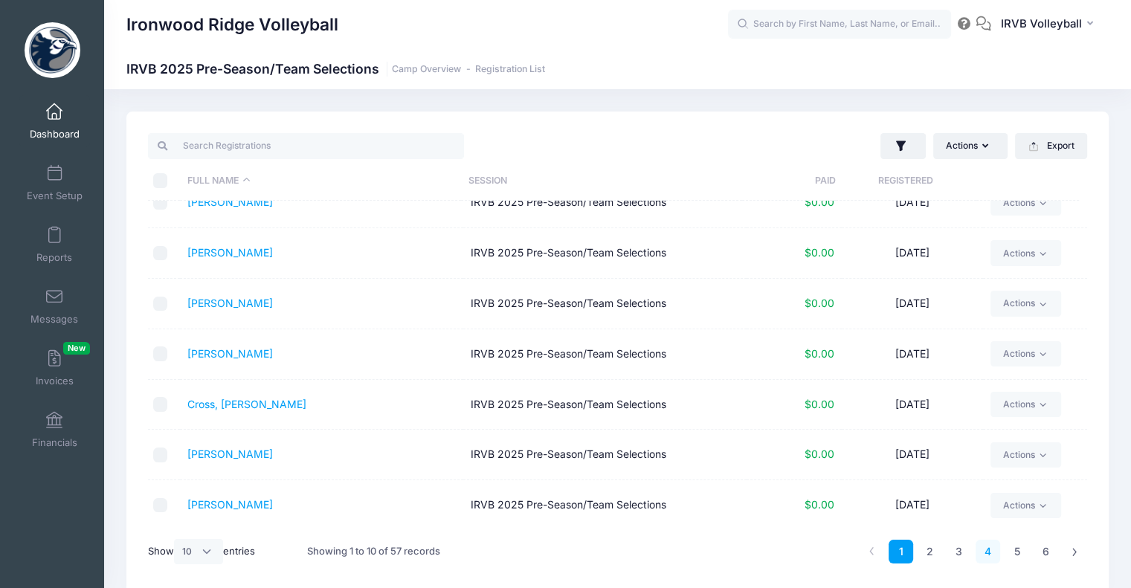
click at [980, 553] on link "4" at bounding box center [987, 552] width 25 height 25
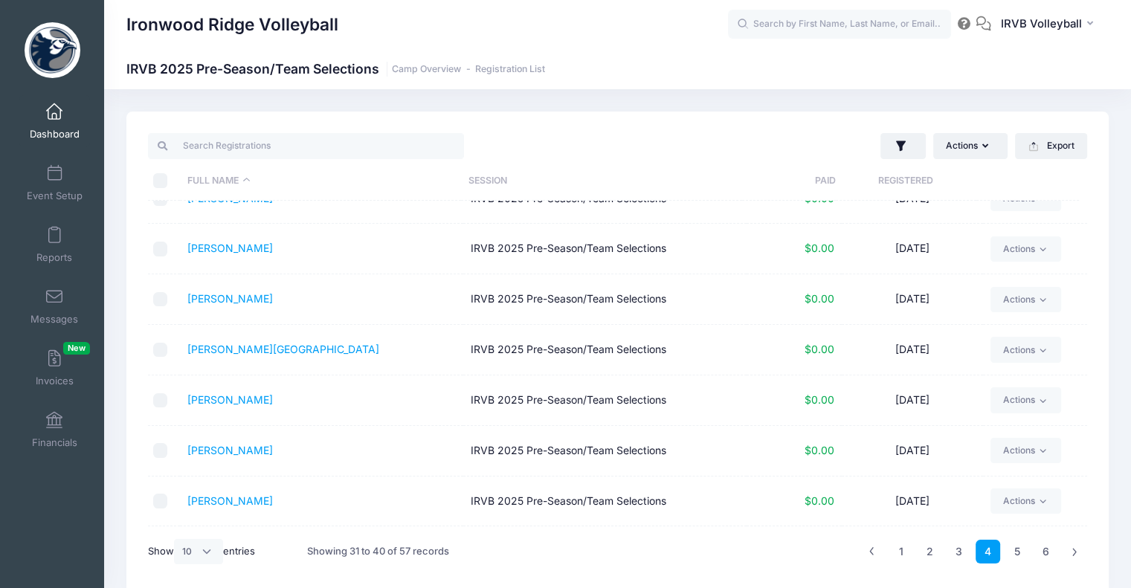
scroll to position [0, 0]
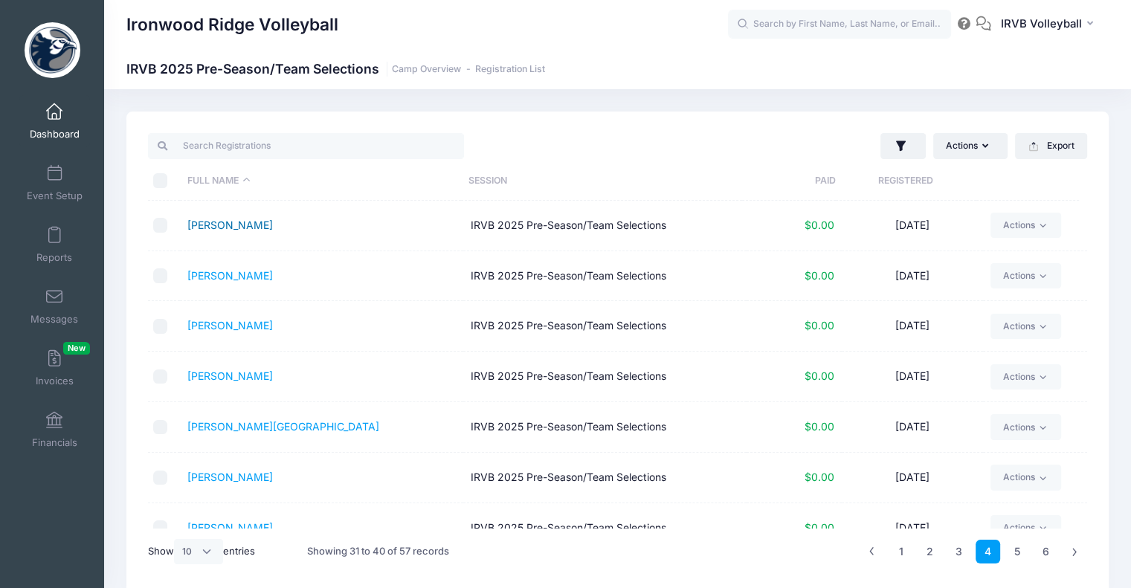
click at [224, 224] on link "[PERSON_NAME]" at bounding box center [230, 225] width 86 height 13
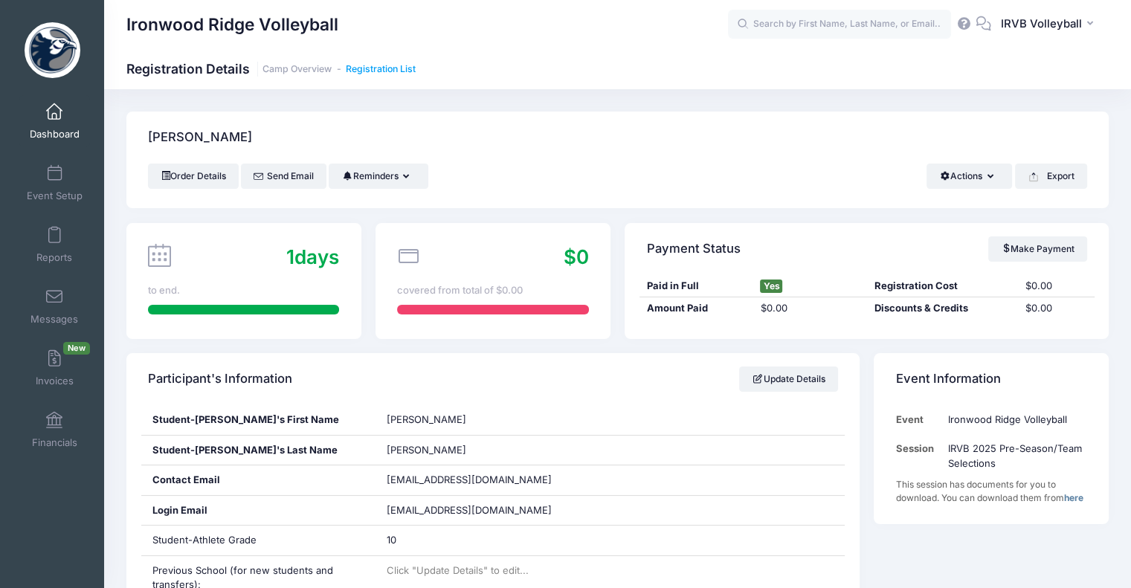
click at [369, 68] on link "Registration List" at bounding box center [381, 69] width 70 height 11
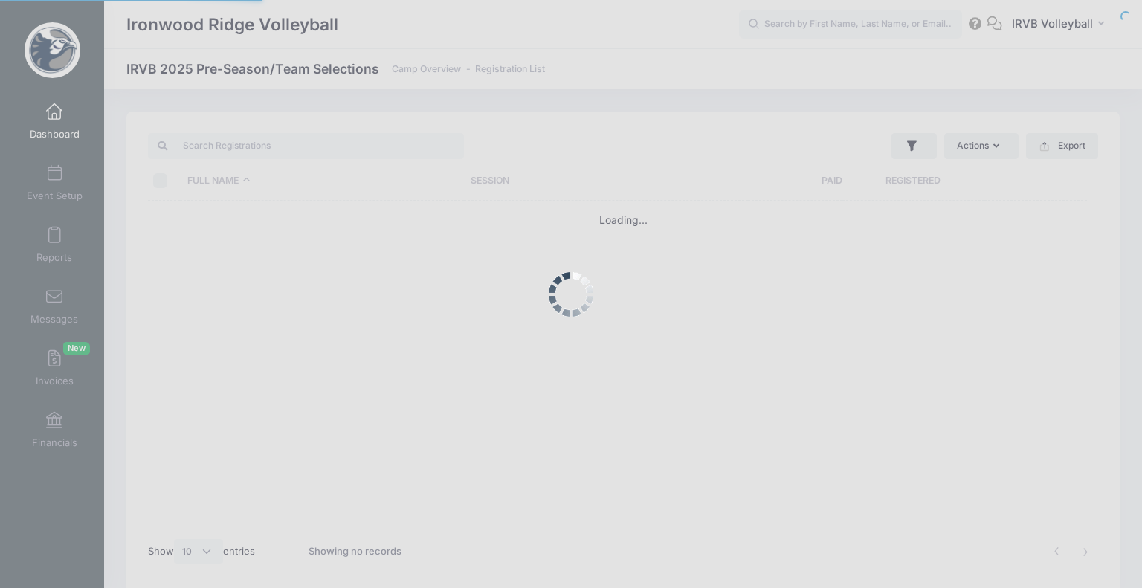
select select "10"
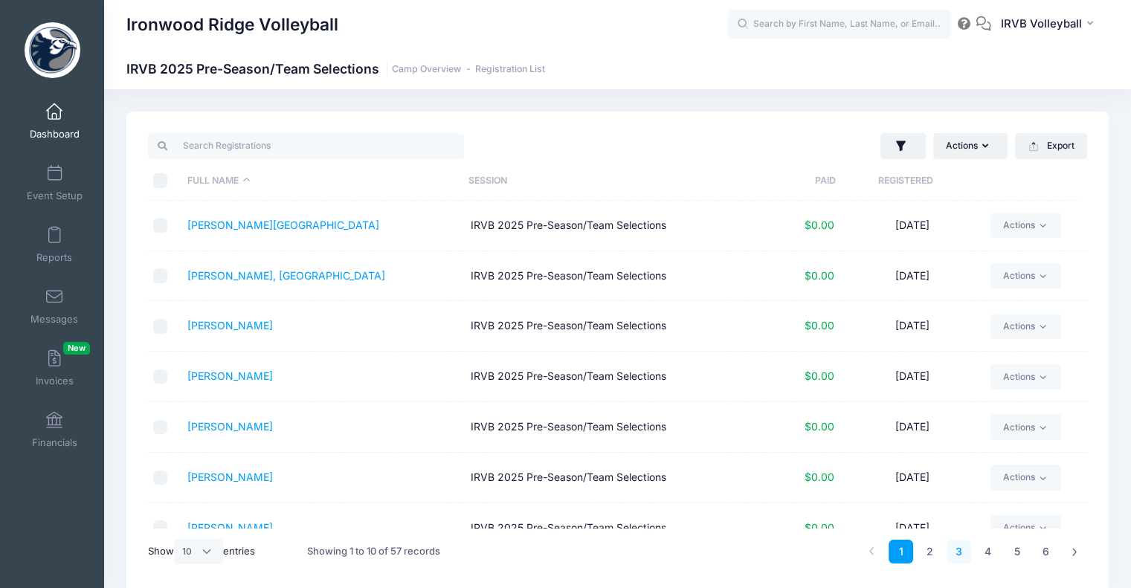
click at [968, 552] on link "3" at bounding box center [958, 552] width 25 height 25
click at [981, 552] on link "4" at bounding box center [987, 552] width 25 height 25
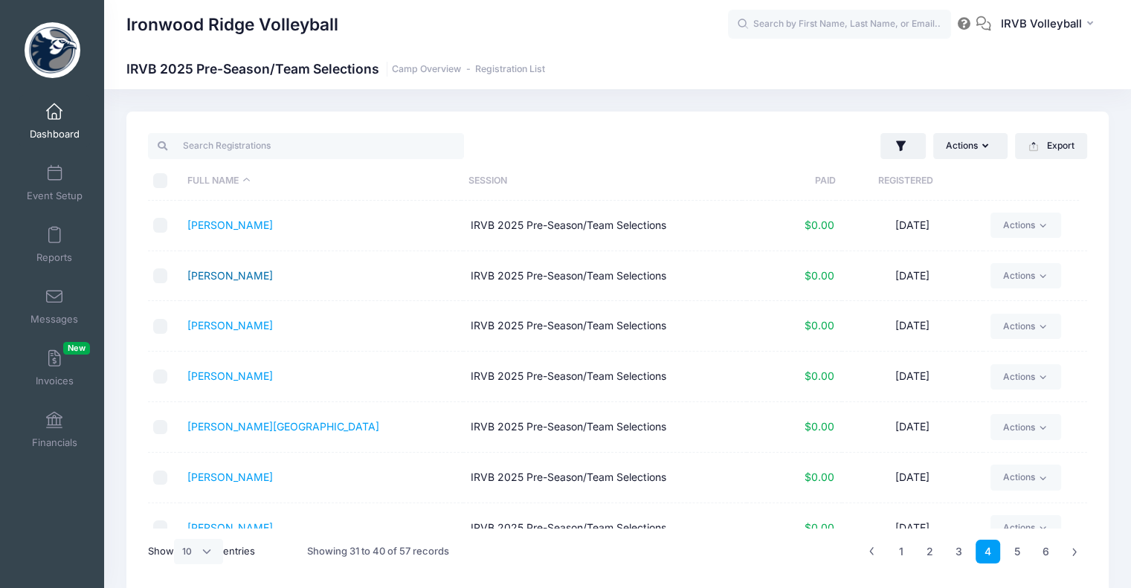
click at [229, 269] on link "[PERSON_NAME]" at bounding box center [230, 275] width 86 height 13
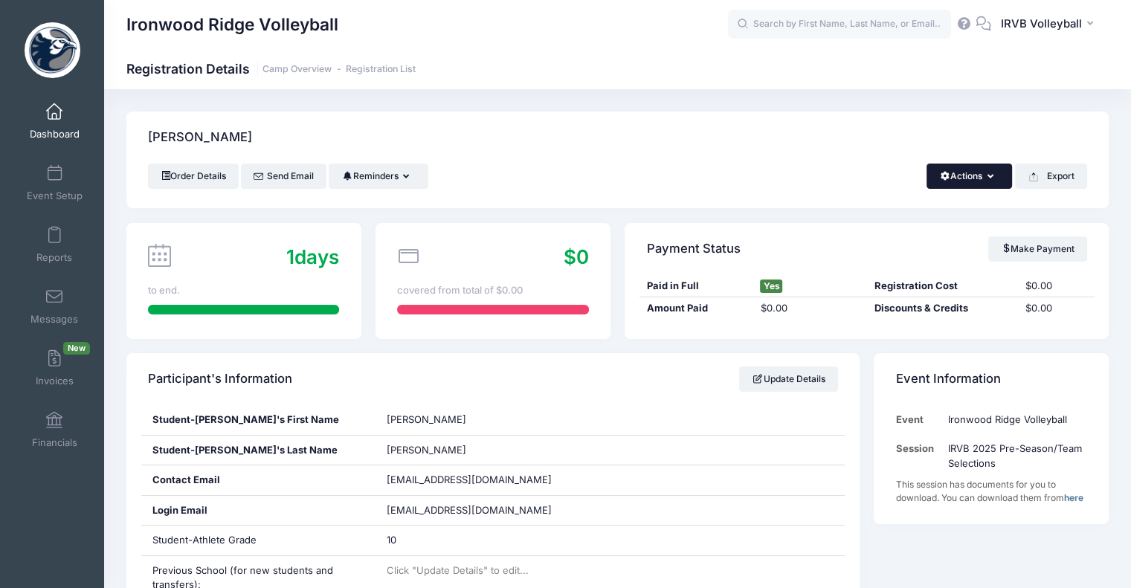
click at [999, 181] on button "Actions" at bounding box center [969, 176] width 86 height 25
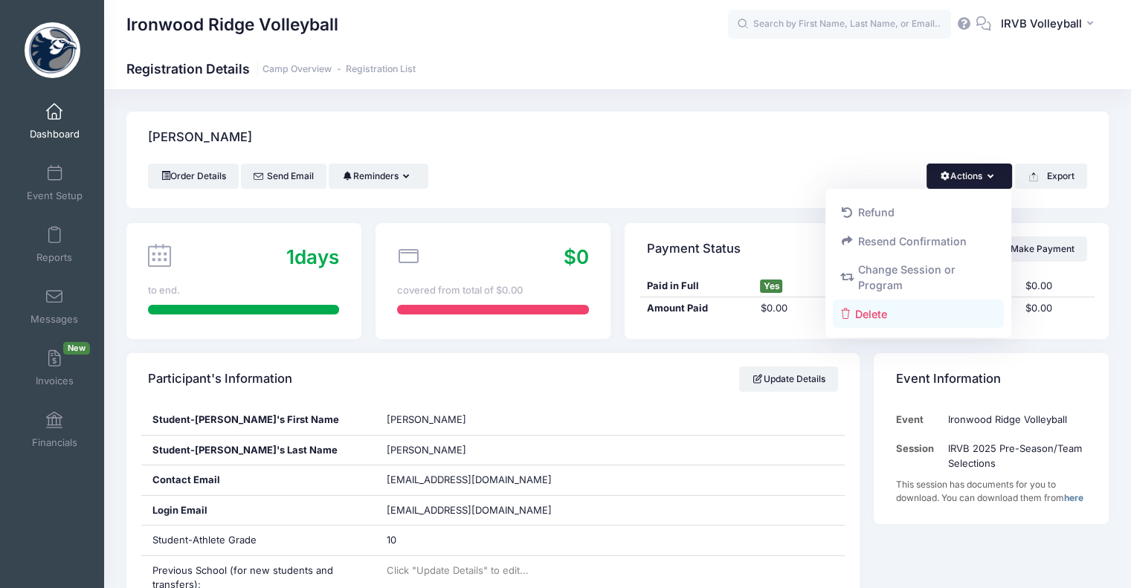
click at [880, 319] on link "Delete" at bounding box center [919, 314] width 172 height 28
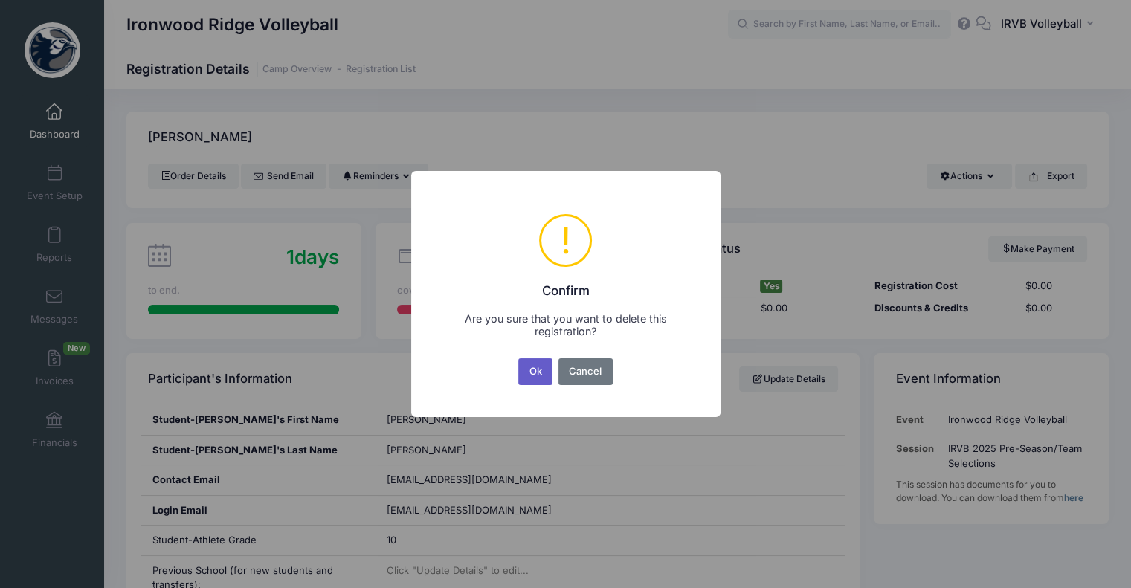
click at [532, 368] on button "Ok" at bounding box center [535, 371] width 34 height 27
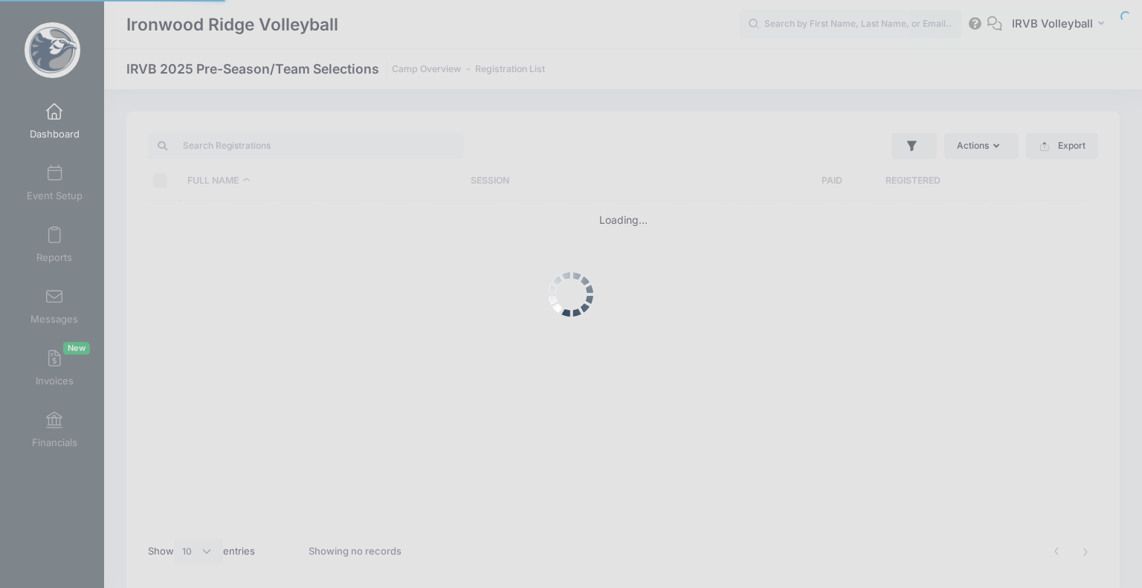
select select "10"
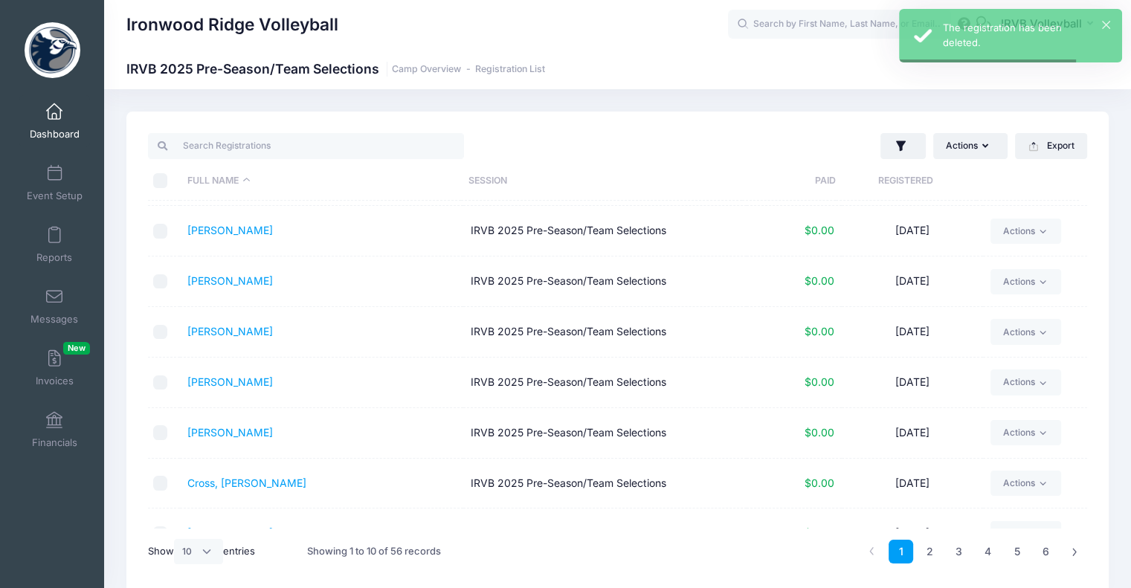
scroll to position [174, 0]
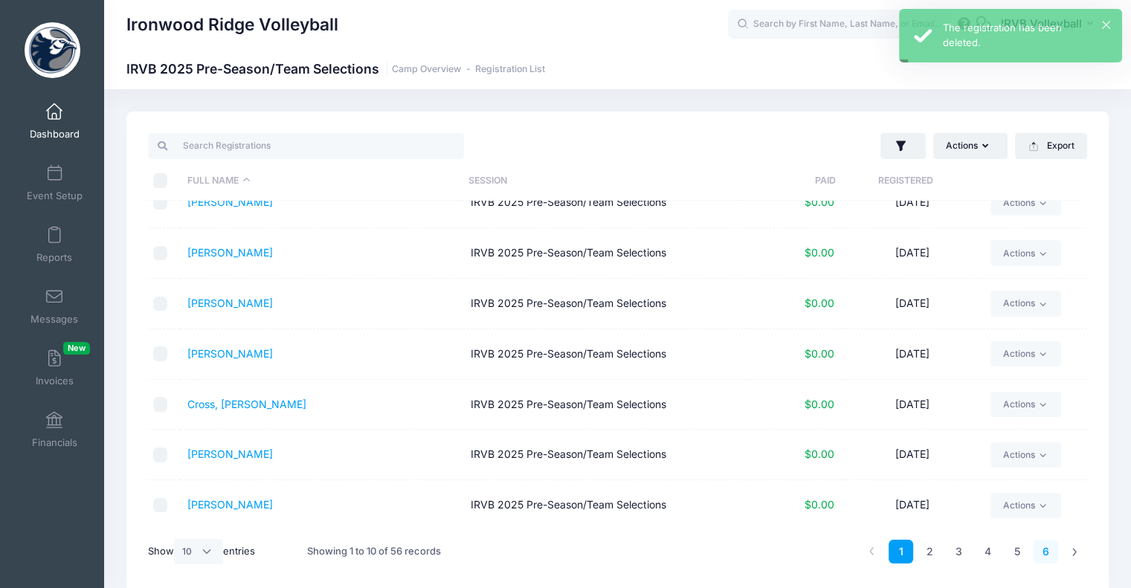
click at [1045, 552] on link "6" at bounding box center [1045, 552] width 25 height 25
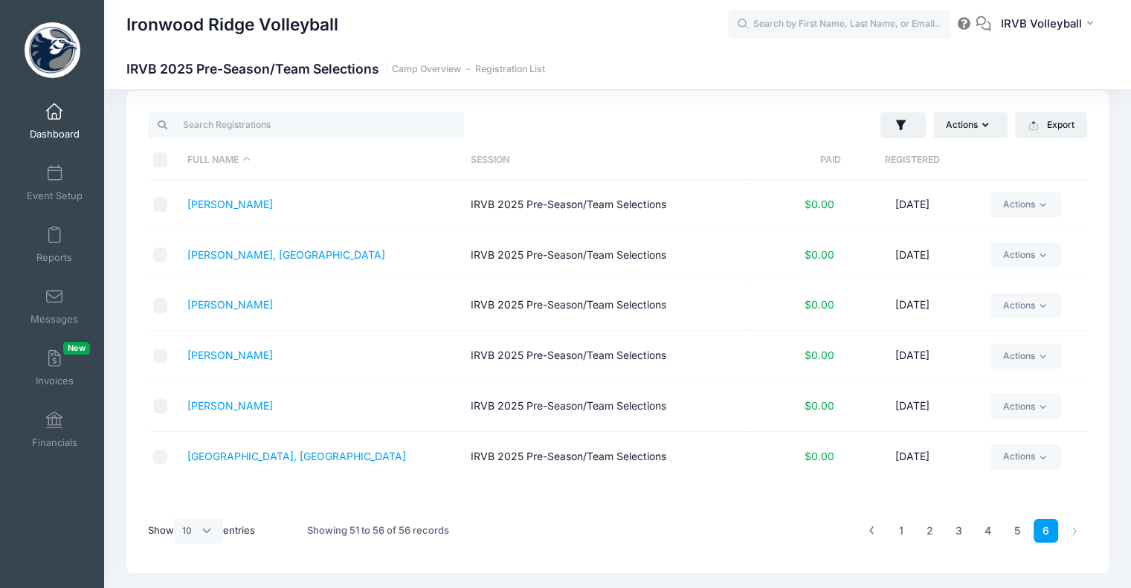
scroll to position [0, 0]
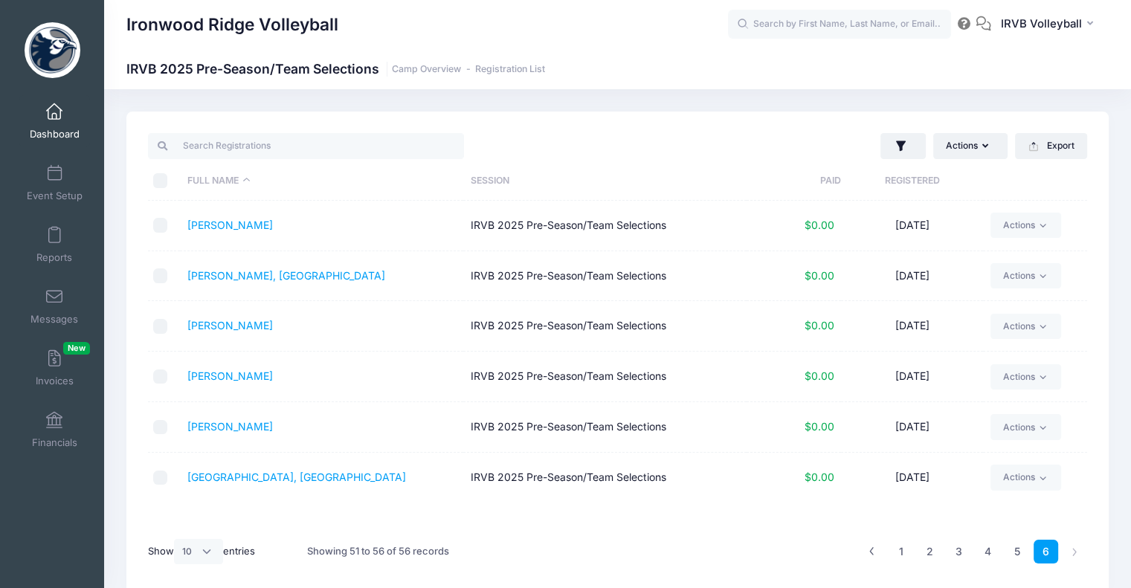
click at [209, 483] on td "[GEOGRAPHIC_DATA], [GEOGRAPHIC_DATA]" at bounding box center [321, 478] width 283 height 50
click at [246, 473] on link "[GEOGRAPHIC_DATA], [GEOGRAPHIC_DATA]" at bounding box center [296, 477] width 219 height 13
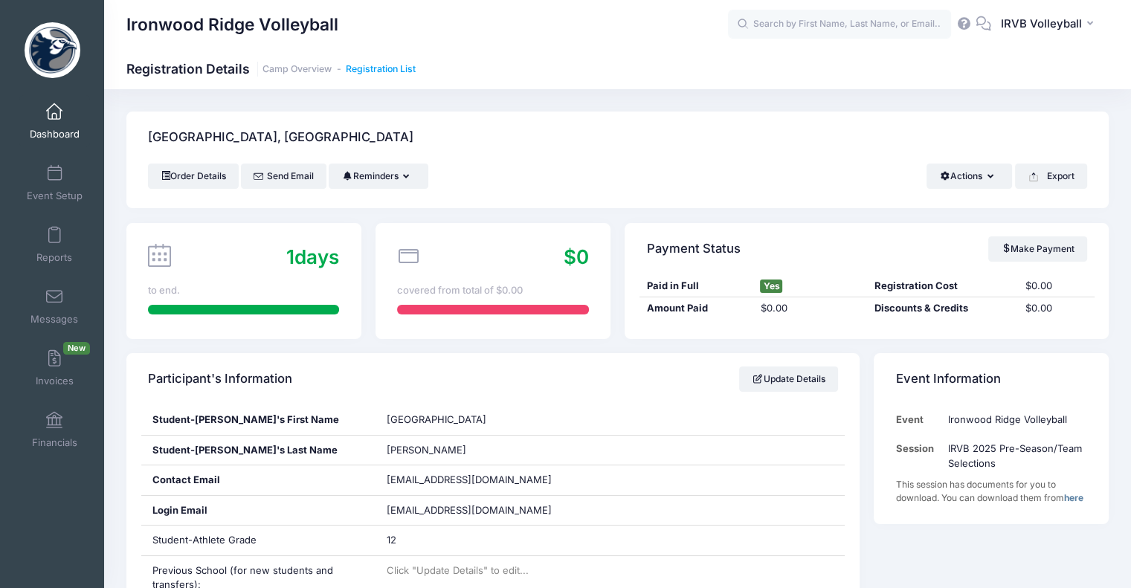
click at [370, 68] on link "Registration List" at bounding box center [381, 69] width 70 height 11
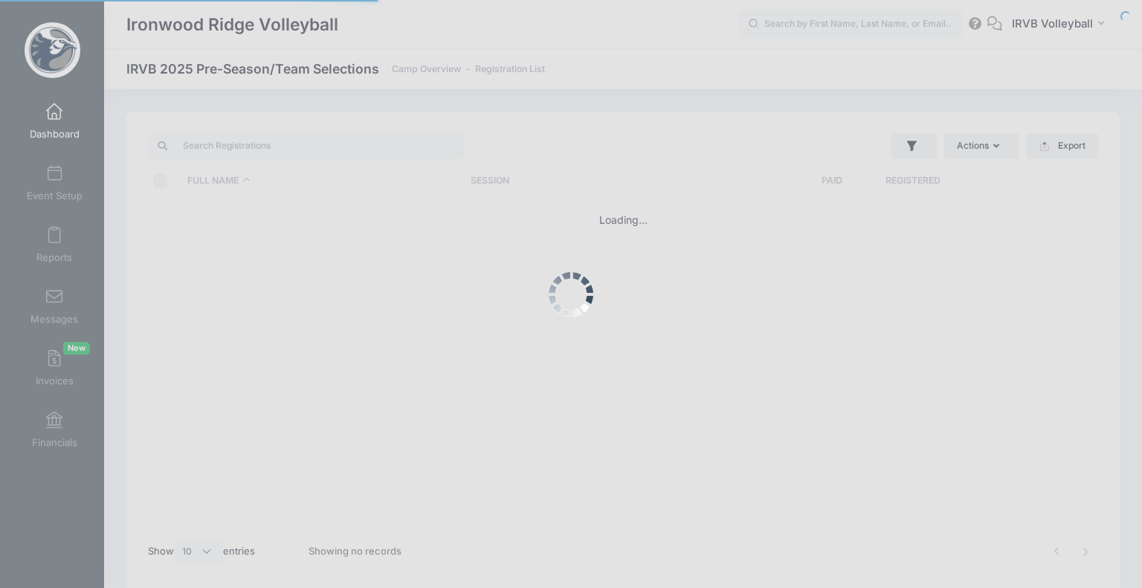
select select "10"
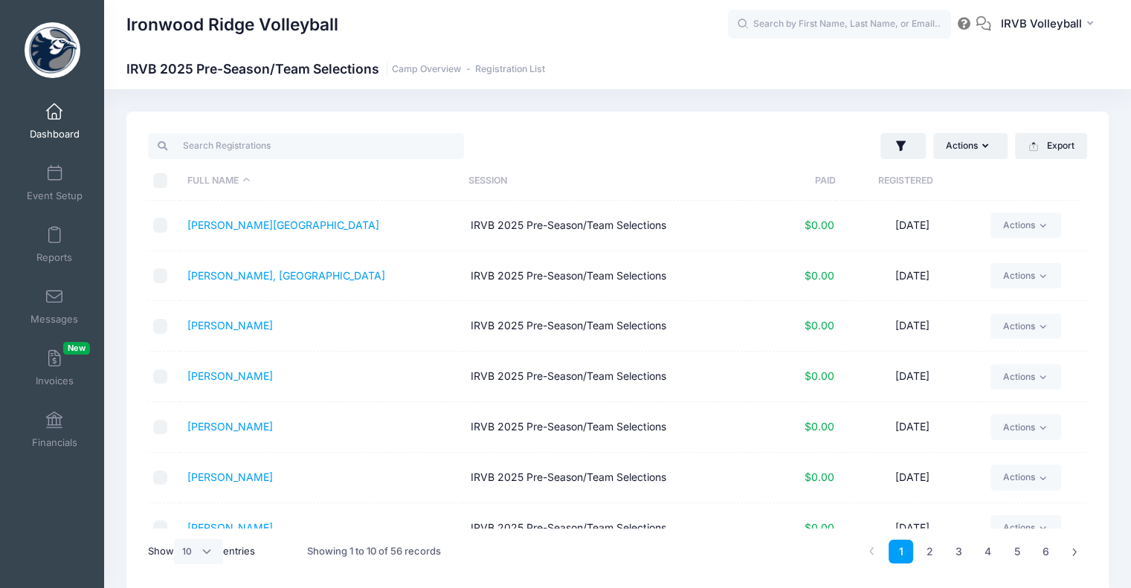
scroll to position [174, 0]
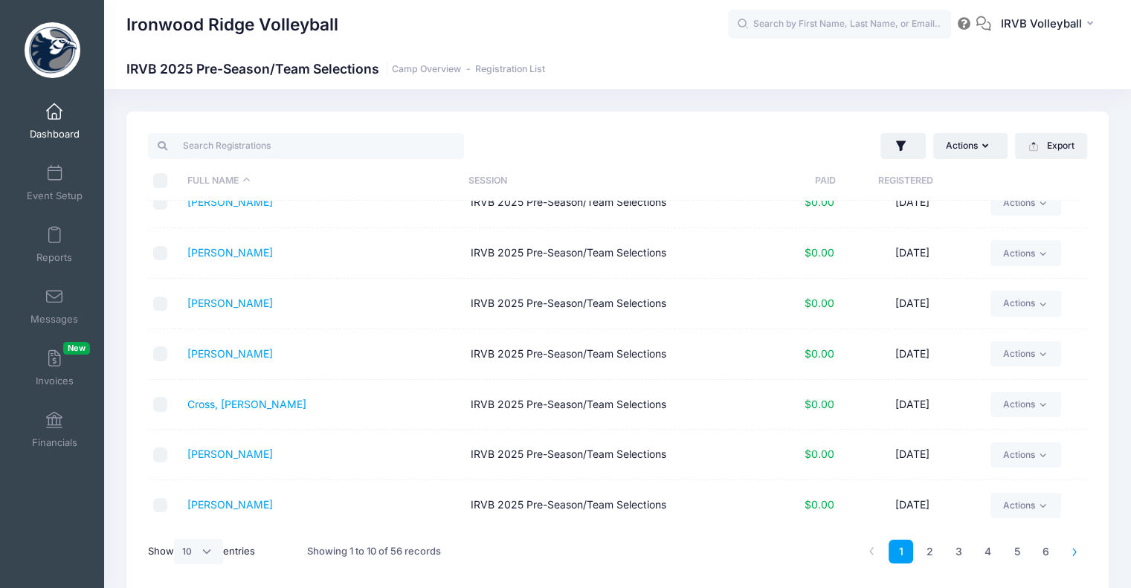
click at [1077, 552] on icon at bounding box center [1075, 551] width 8 height 8
click at [1045, 549] on link "6" at bounding box center [1045, 552] width 25 height 25
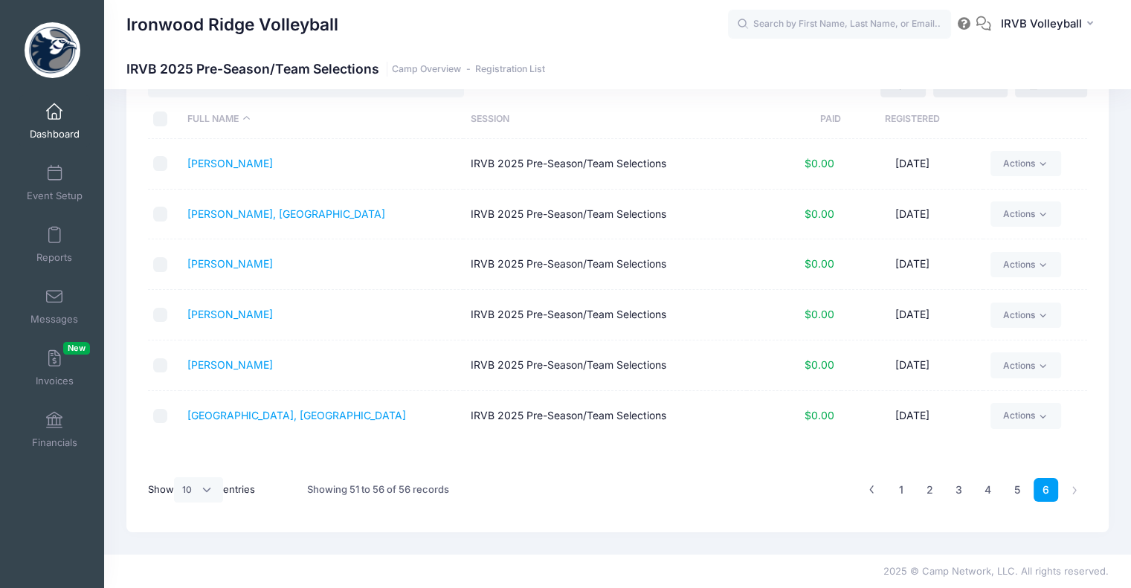
scroll to position [0, 0]
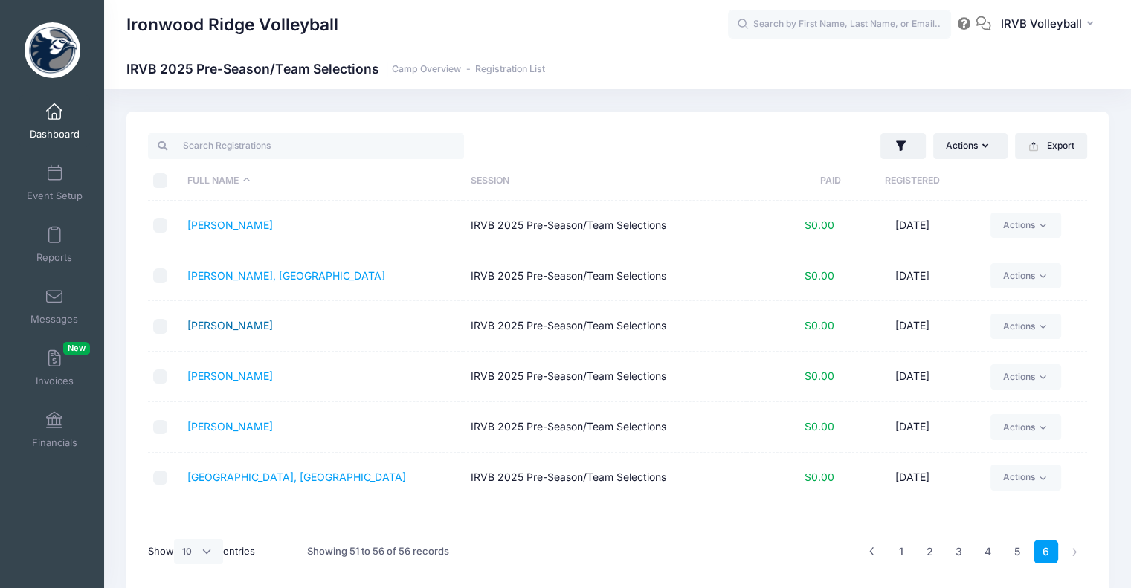
click at [236, 323] on link "Whitaker, Kira" at bounding box center [230, 325] width 86 height 13
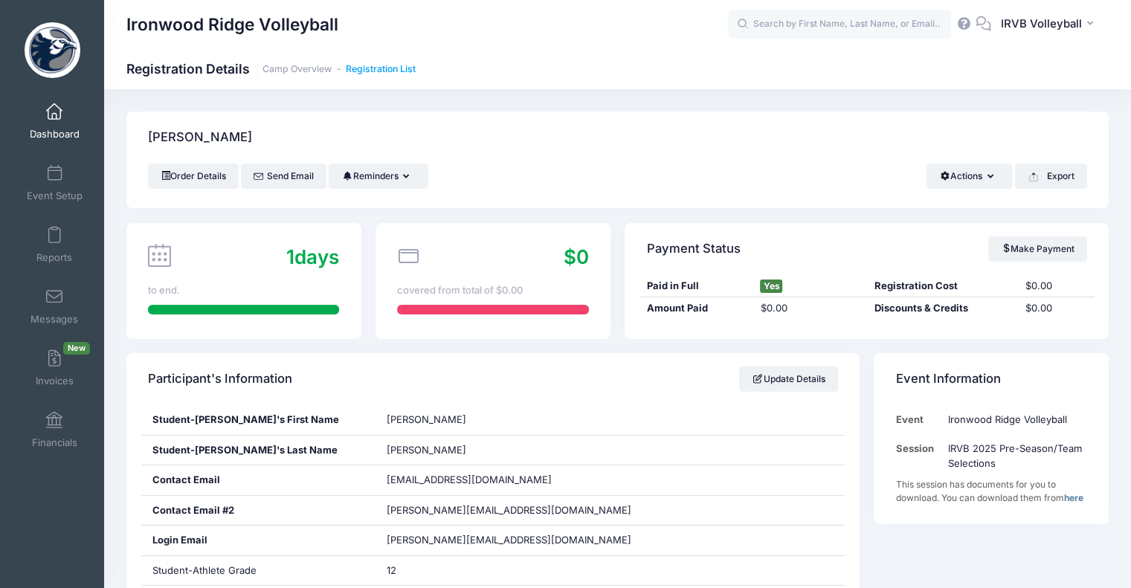
click at [400, 73] on link "Registration List" at bounding box center [381, 69] width 70 height 11
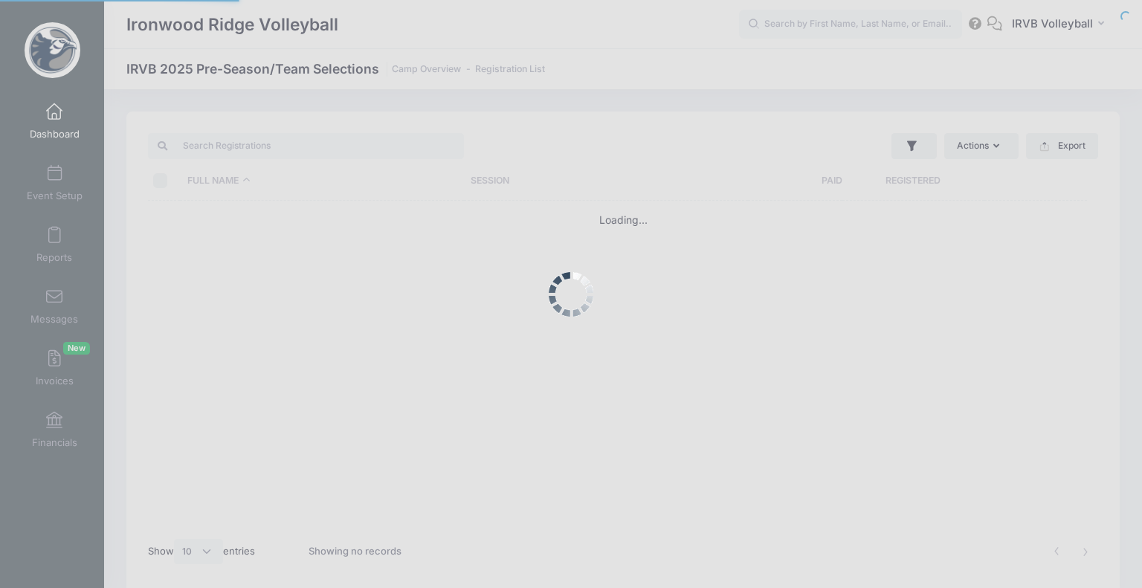
select select "10"
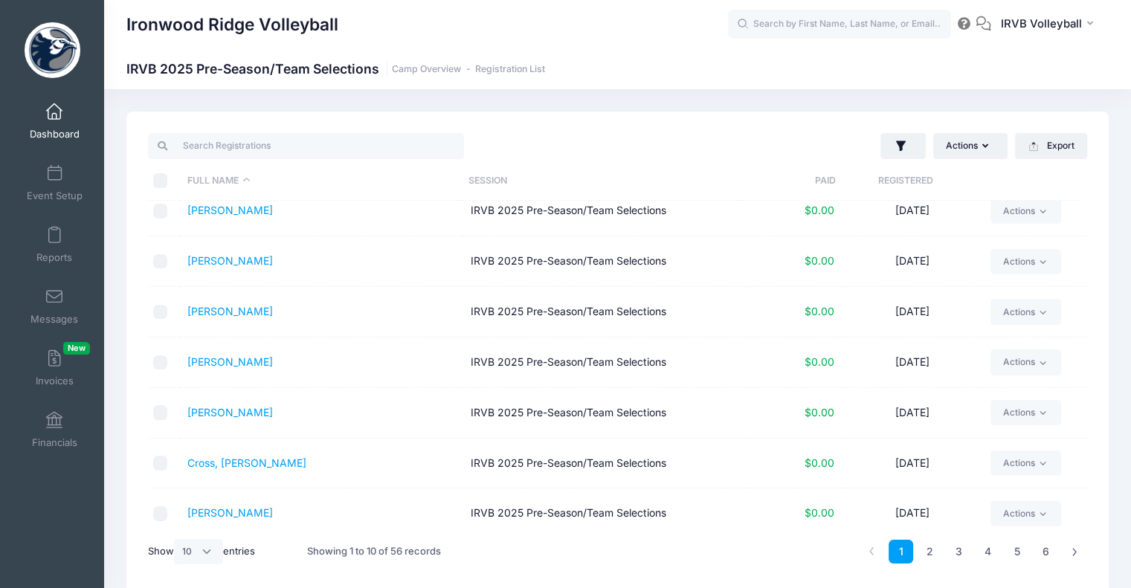
scroll to position [174, 0]
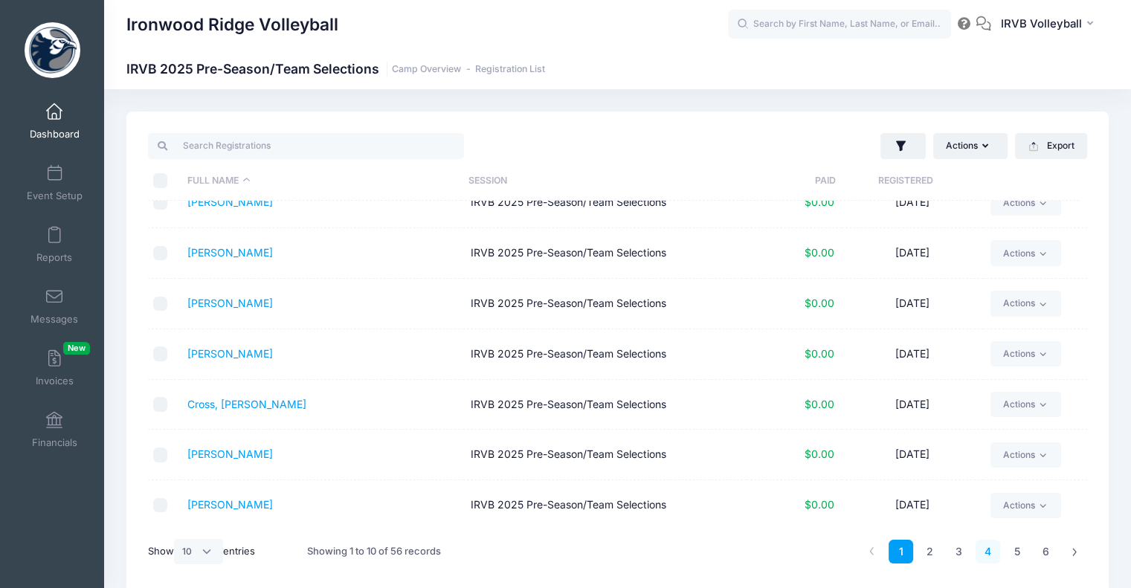
click at [978, 551] on link "4" at bounding box center [987, 552] width 25 height 25
click at [955, 552] on link "3" at bounding box center [958, 552] width 25 height 25
click at [926, 555] on link "2" at bounding box center [929, 552] width 25 height 25
click at [904, 555] on link "1" at bounding box center [900, 552] width 25 height 25
click at [1053, 556] on link "6" at bounding box center [1045, 552] width 25 height 25
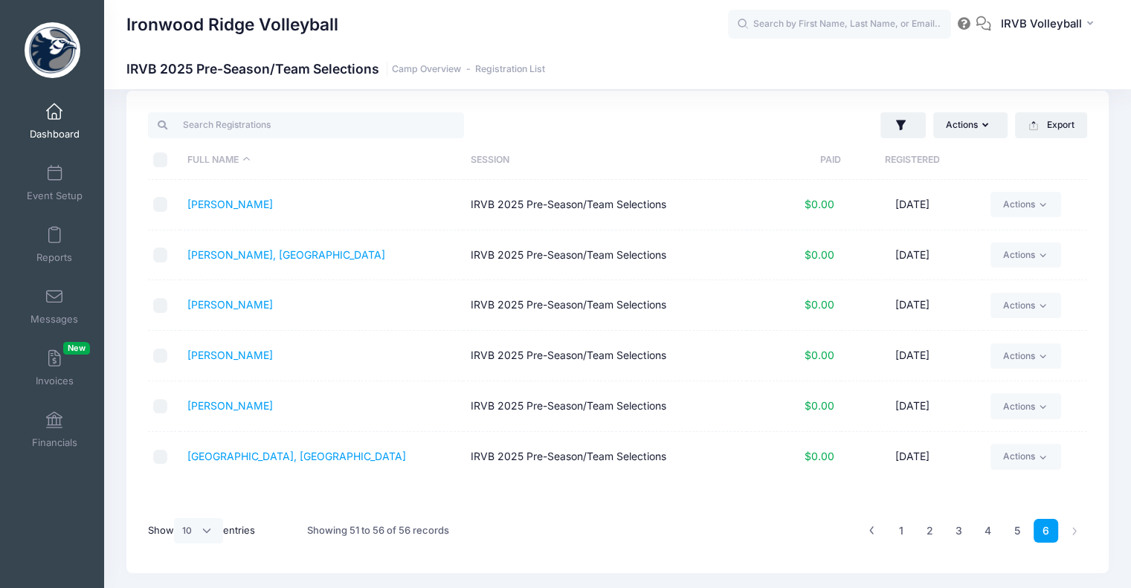
scroll to position [0, 0]
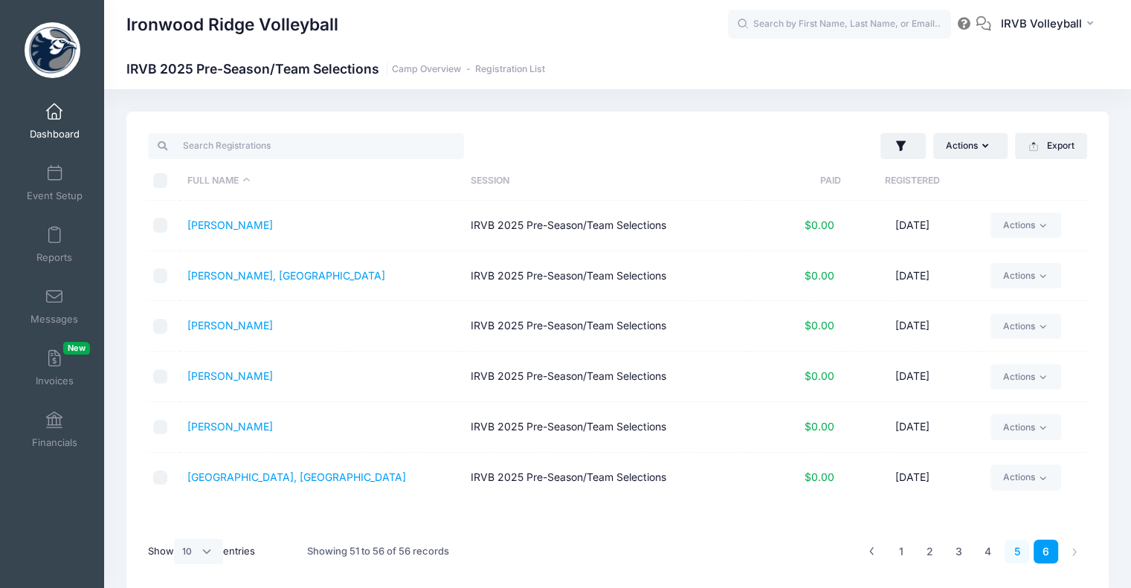
click at [1011, 551] on link "5" at bounding box center [1016, 552] width 25 height 25
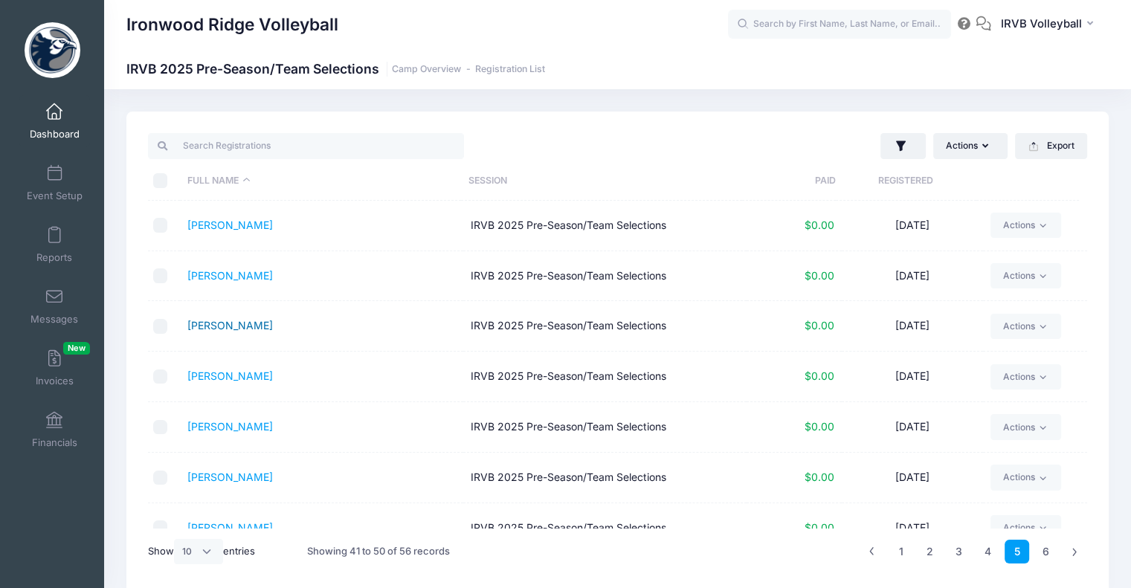
click at [237, 329] on link "Quiri, Ashlyn" at bounding box center [230, 325] width 86 height 13
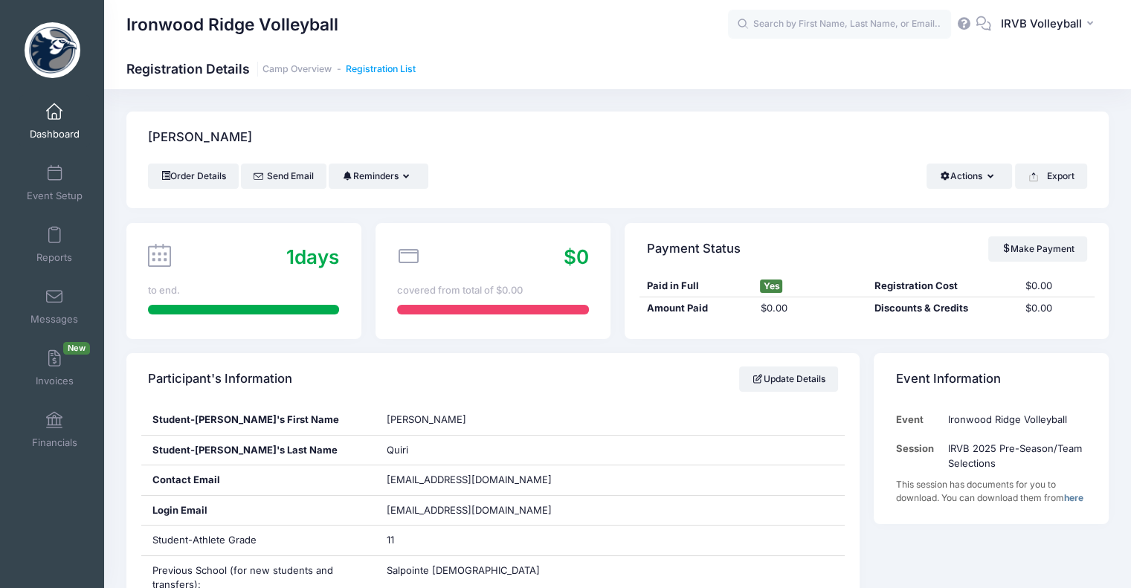
click at [388, 68] on link "Registration List" at bounding box center [381, 69] width 70 height 11
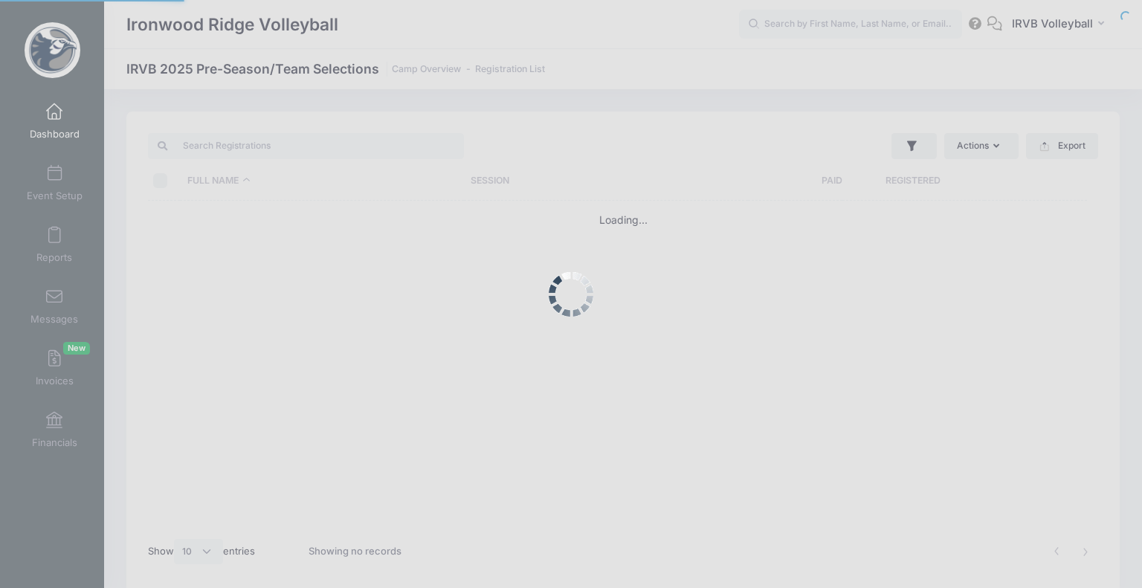
select select "10"
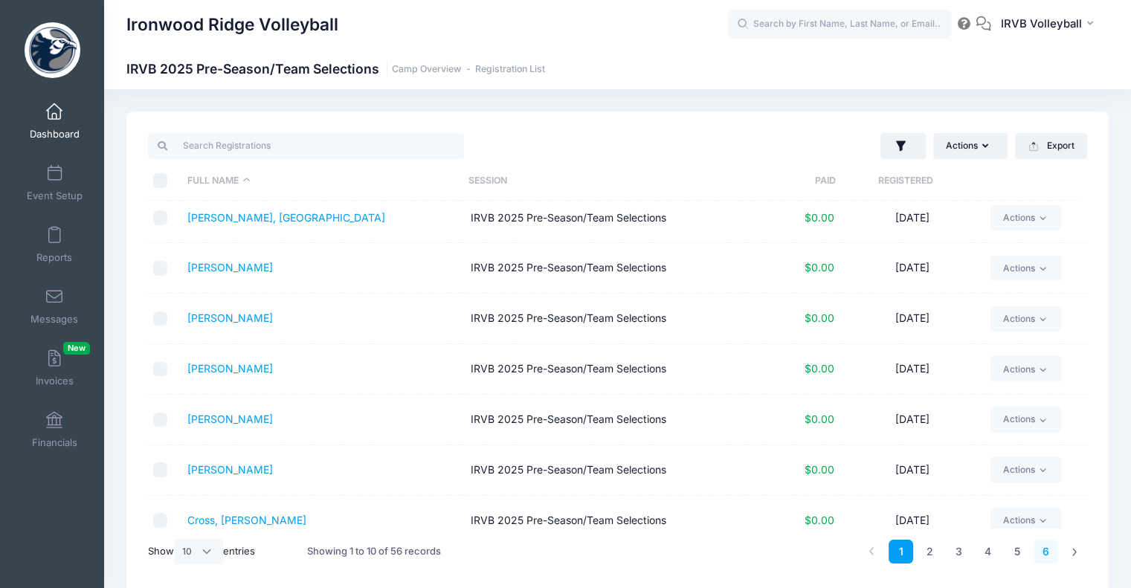
scroll to position [74, 0]
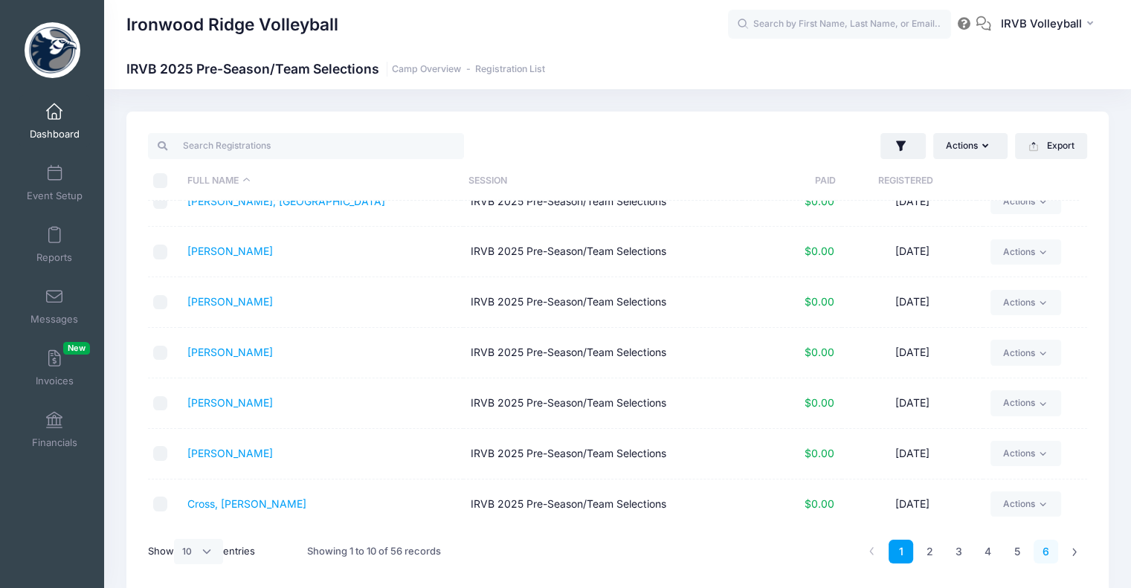
click at [1048, 552] on link "6" at bounding box center [1045, 552] width 25 height 25
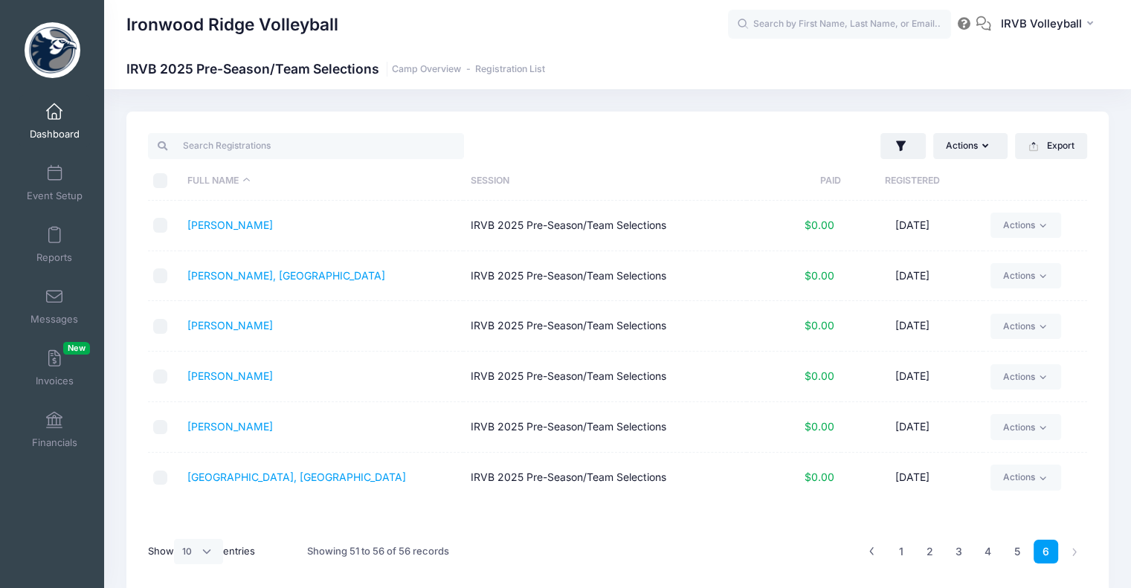
scroll to position [0, 0]
click at [229, 329] on link "Whitaker, Kira" at bounding box center [230, 325] width 86 height 13
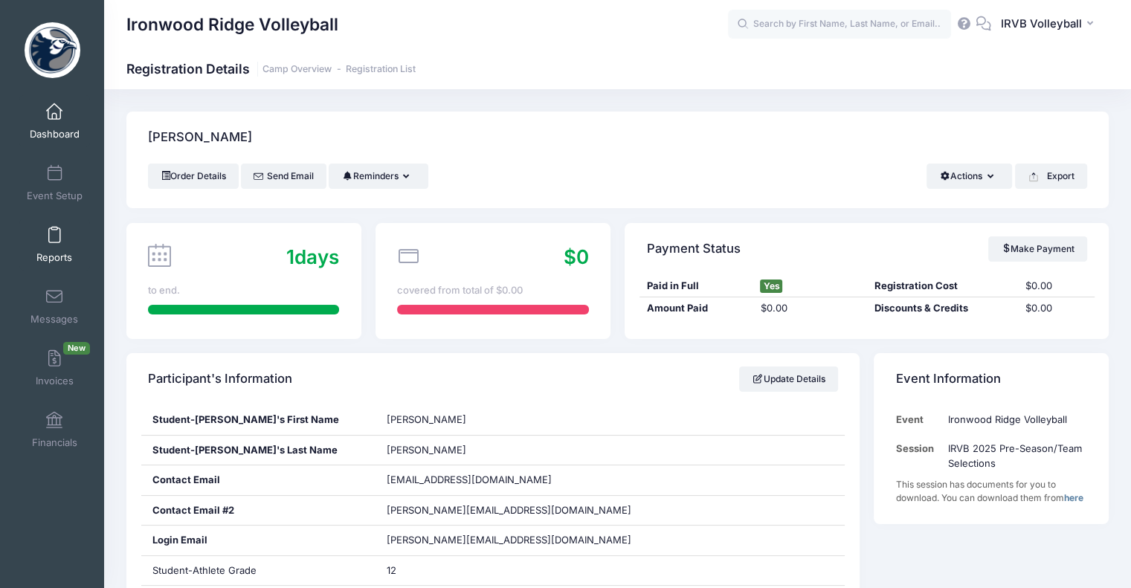
click at [48, 246] on link "Reports" at bounding box center [54, 245] width 71 height 52
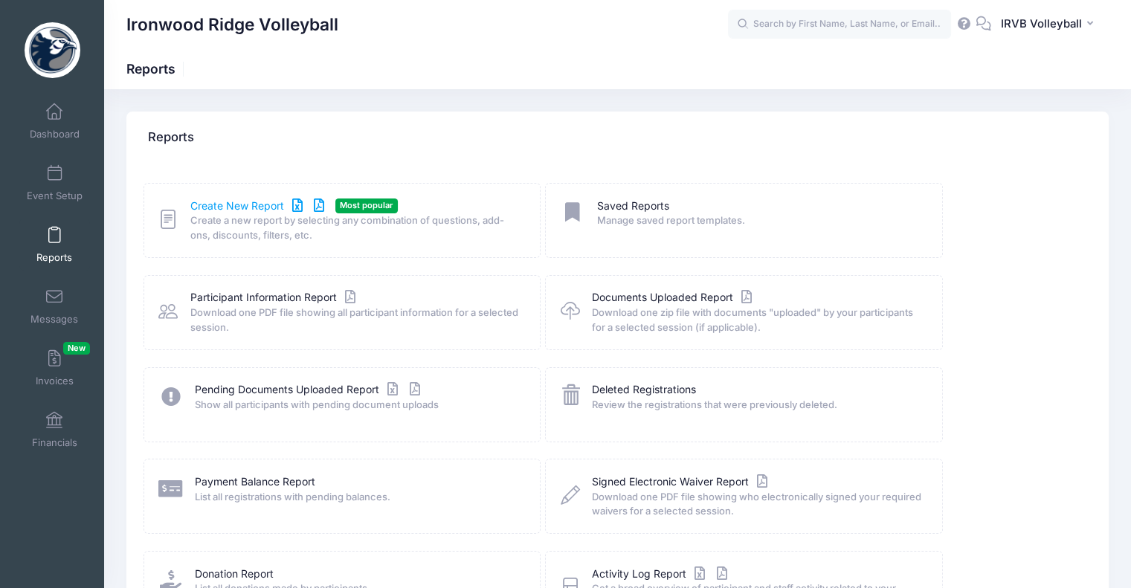
click at [255, 212] on link "Create New Report" at bounding box center [259, 207] width 138 height 16
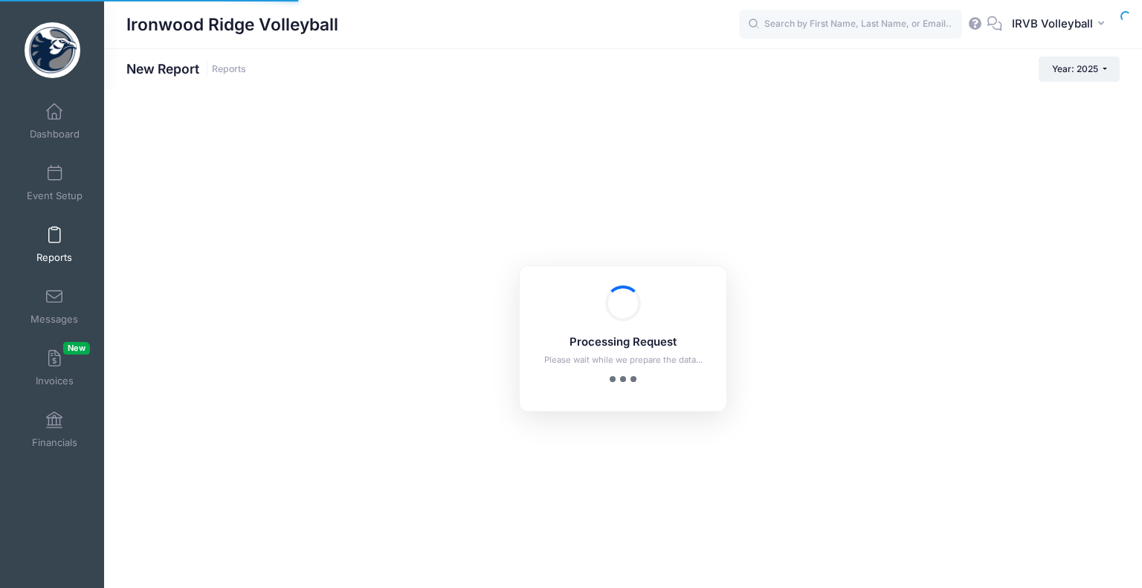
checkbox input "true"
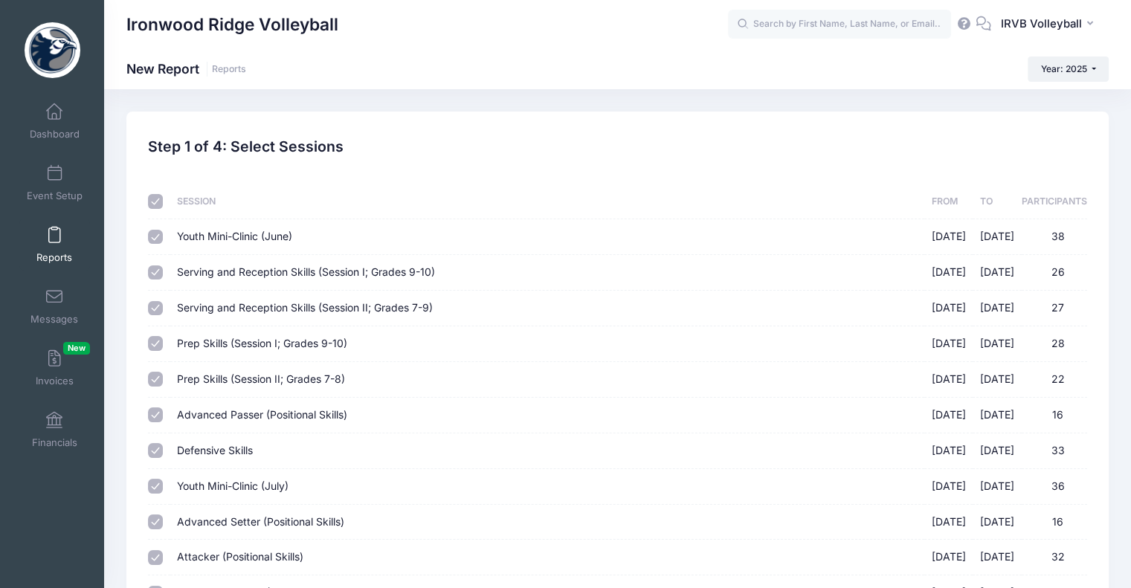
click at [158, 200] on input "checkbox" at bounding box center [155, 201] width 15 height 15
checkbox input "false"
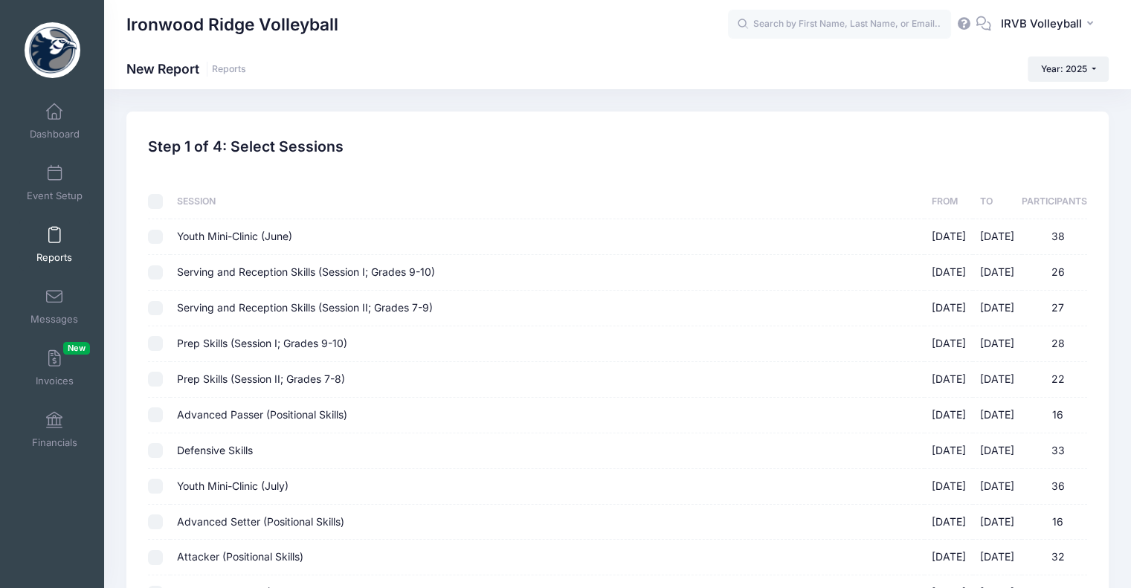
checkbox input "false"
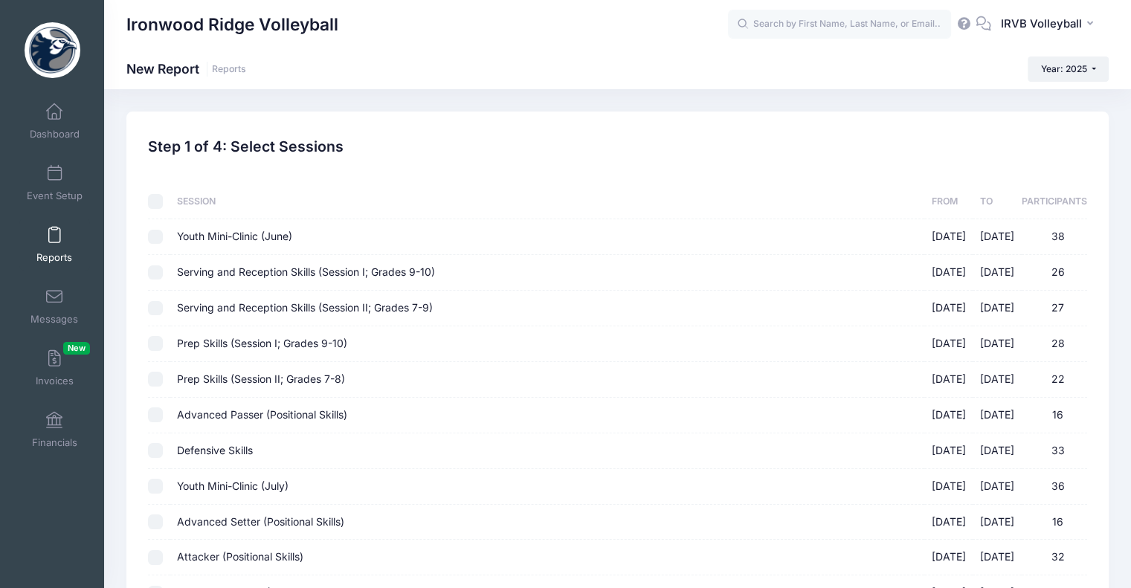
checkbox input "false"
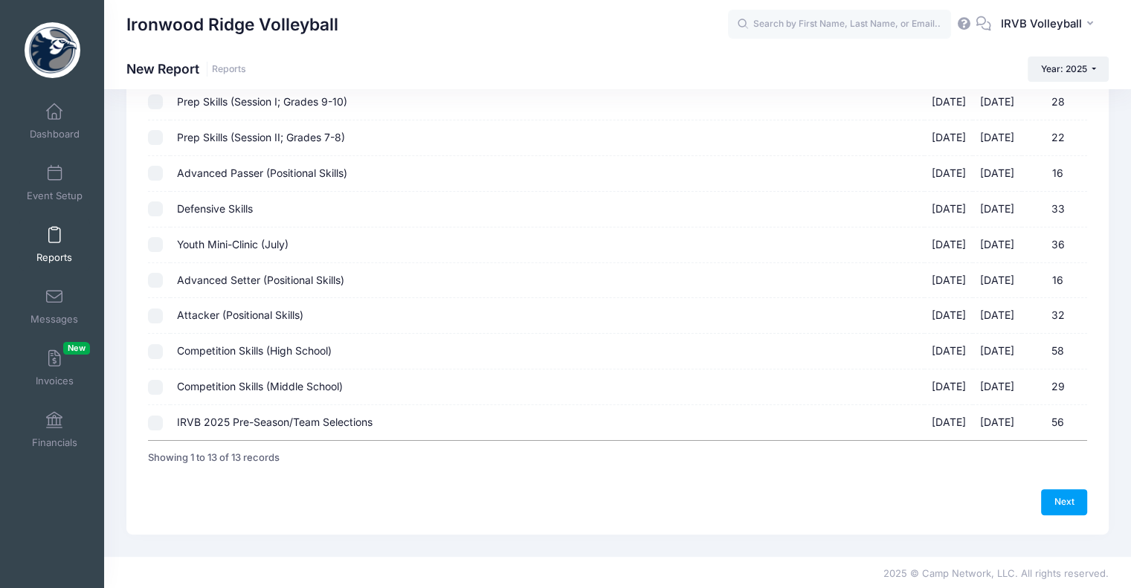
click at [159, 419] on input "IRVB 2025 Pre-Season/Team Selections 08/07/2025 - 08/12/2025 56" at bounding box center [155, 423] width 15 height 15
checkbox input "true"
click at [1065, 496] on link "Next" at bounding box center [1064, 501] width 46 height 25
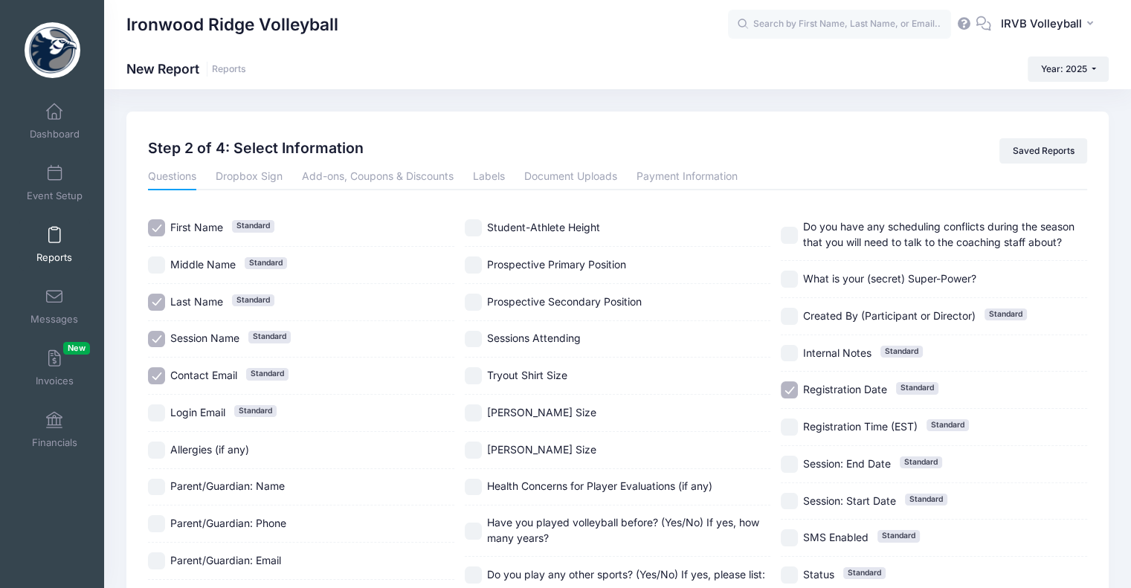
click at [153, 375] on input "Contact Email Standard" at bounding box center [156, 375] width 17 height 17
checkbox input "false"
click at [154, 340] on input "Session Name Standard" at bounding box center [156, 339] width 17 height 17
checkbox input "false"
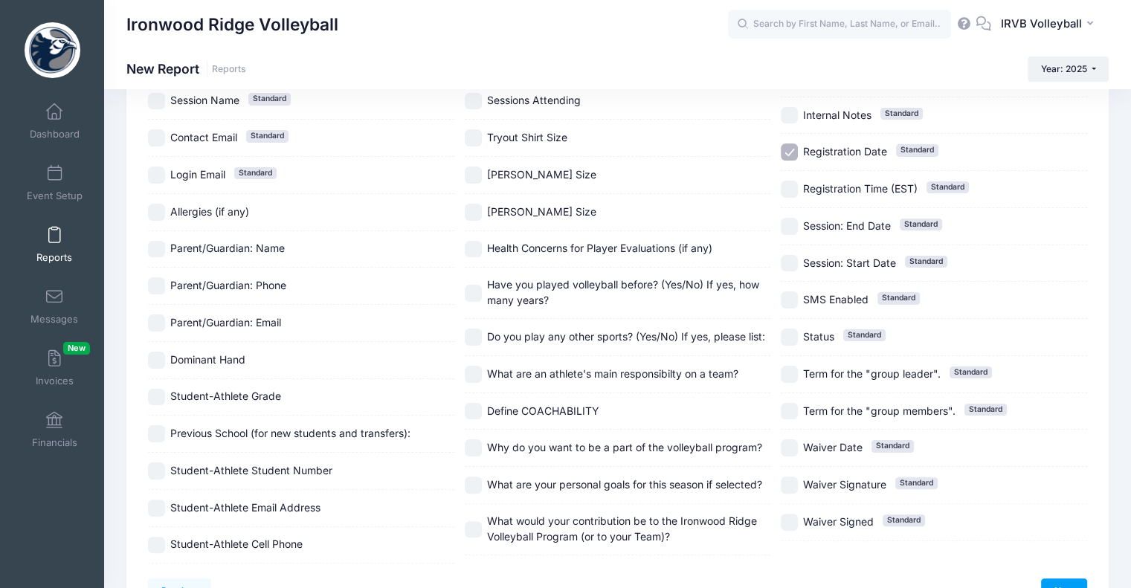
scroll to position [326, 0]
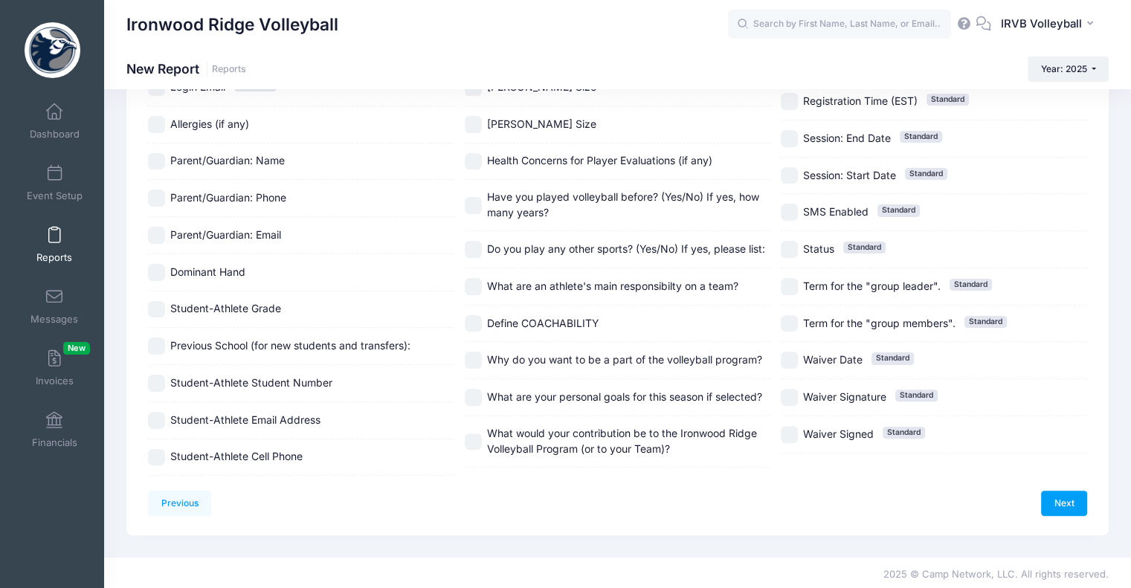
click at [158, 309] on input "Student-Athlete Grade" at bounding box center [156, 309] width 17 height 17
checkbox input "true"
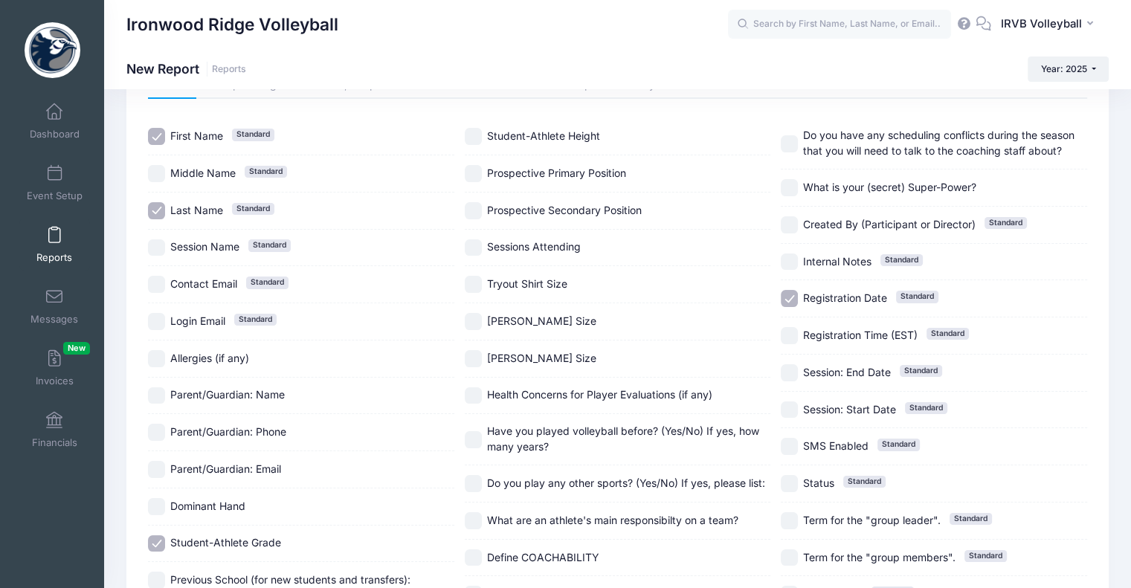
scroll to position [28, 0]
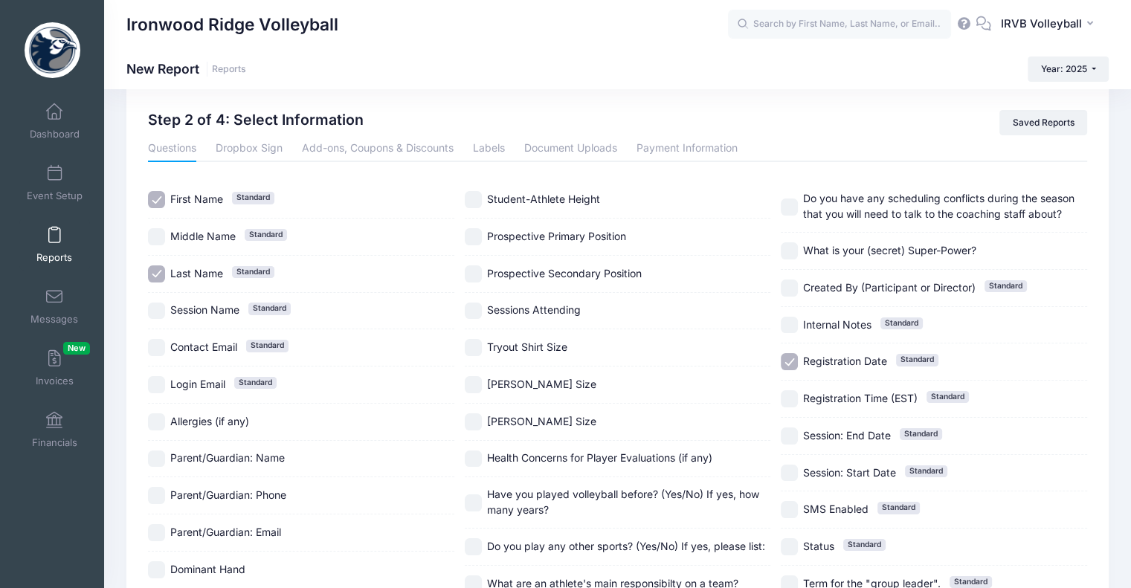
click at [789, 359] on input "Registration Date Standard" at bounding box center [789, 361] width 17 height 17
checkbox input "false"
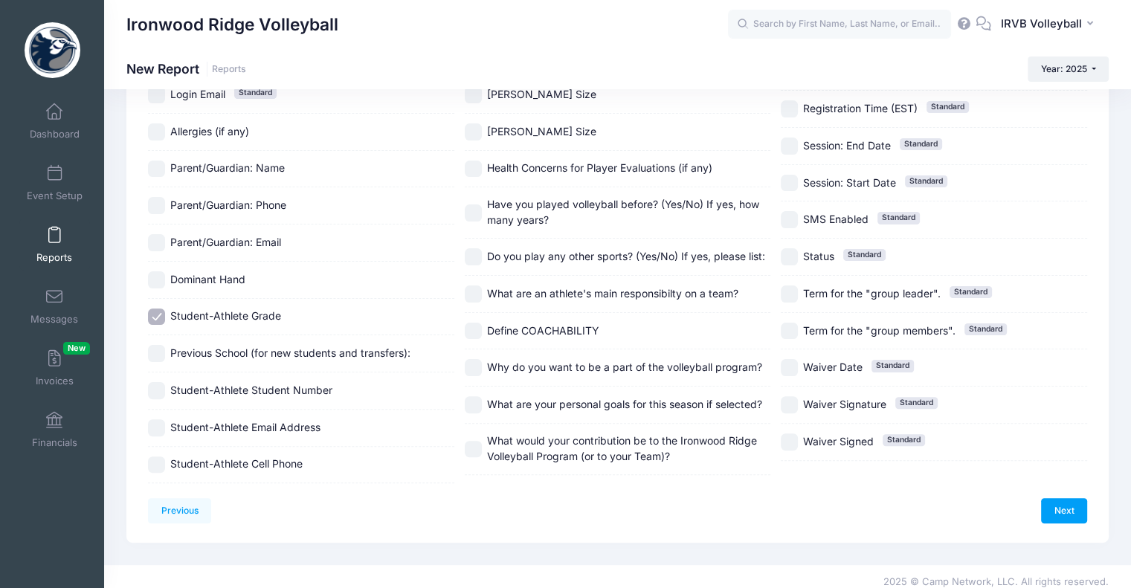
scroll to position [326, 0]
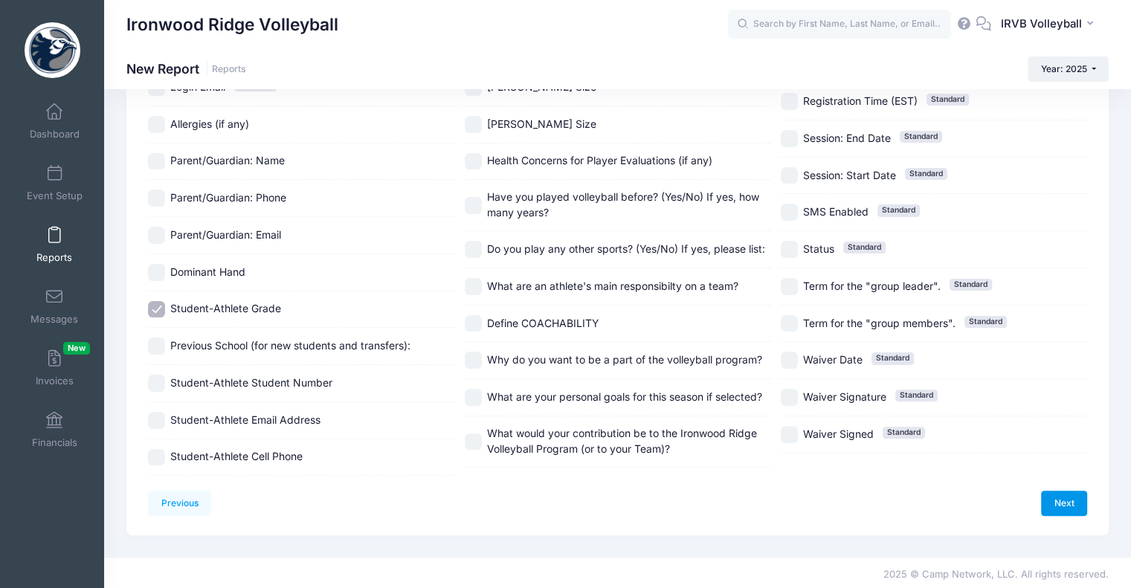
click at [1066, 497] on link "Next" at bounding box center [1064, 503] width 46 height 25
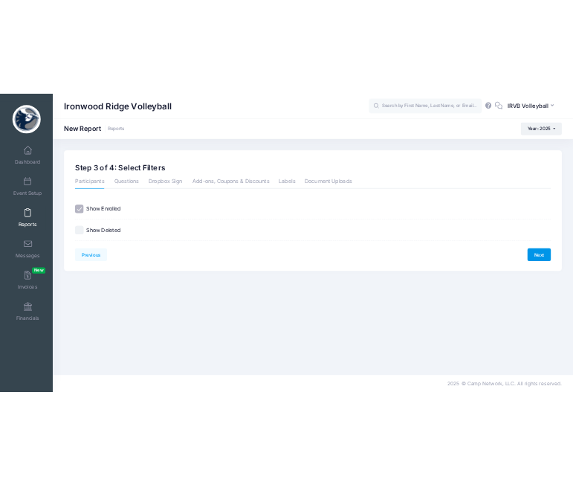
scroll to position [0, 0]
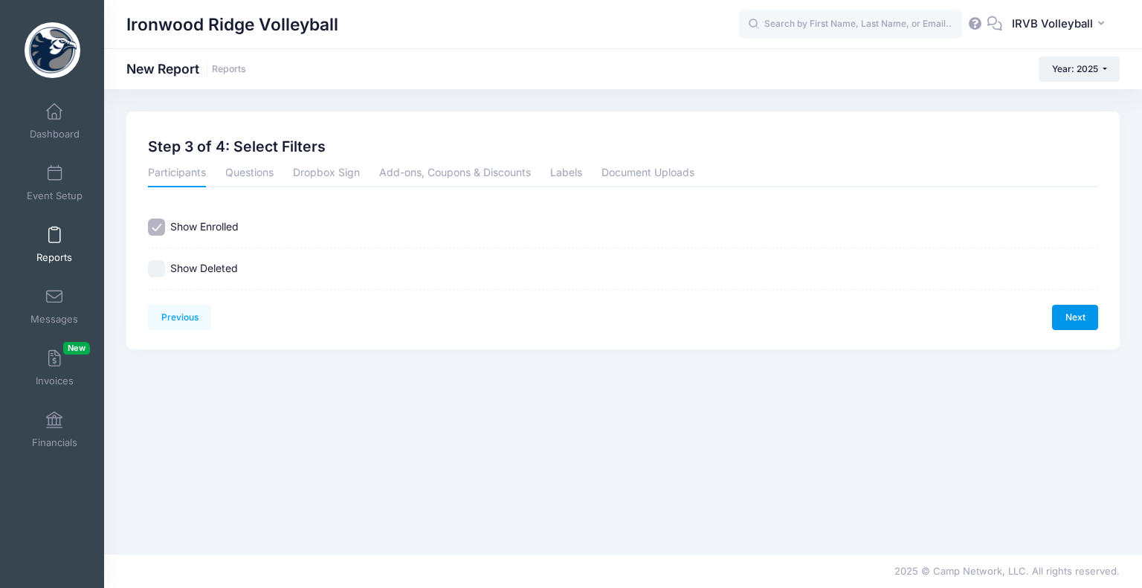
click at [1072, 314] on link "Next" at bounding box center [1075, 317] width 46 height 25
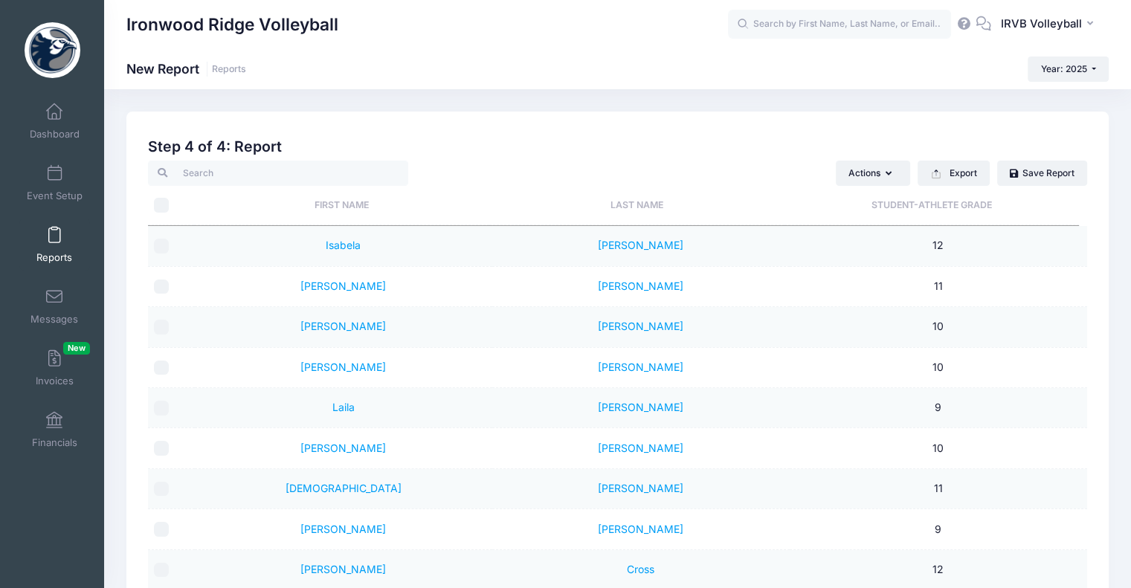
click at [924, 207] on th "Student-Athlete Grade" at bounding box center [931, 205] width 295 height 39
click at [658, 207] on th "Last Name" at bounding box center [636, 205] width 295 height 39
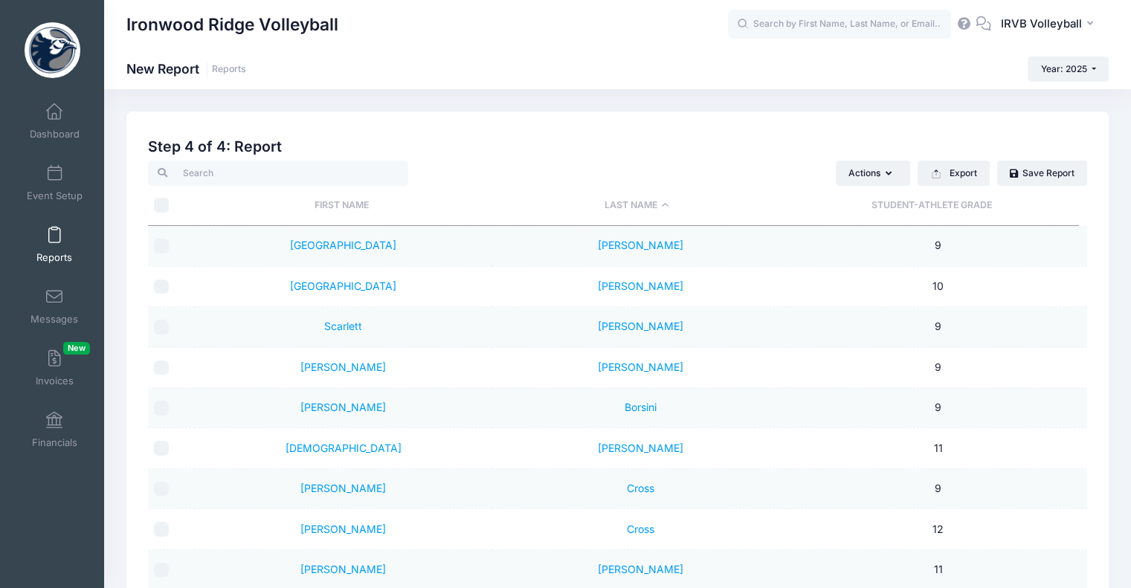
click at [636, 210] on th "Last Name" at bounding box center [636, 205] width 295 height 39
click at [933, 211] on th "Student-Athlete Grade" at bounding box center [931, 205] width 295 height 39
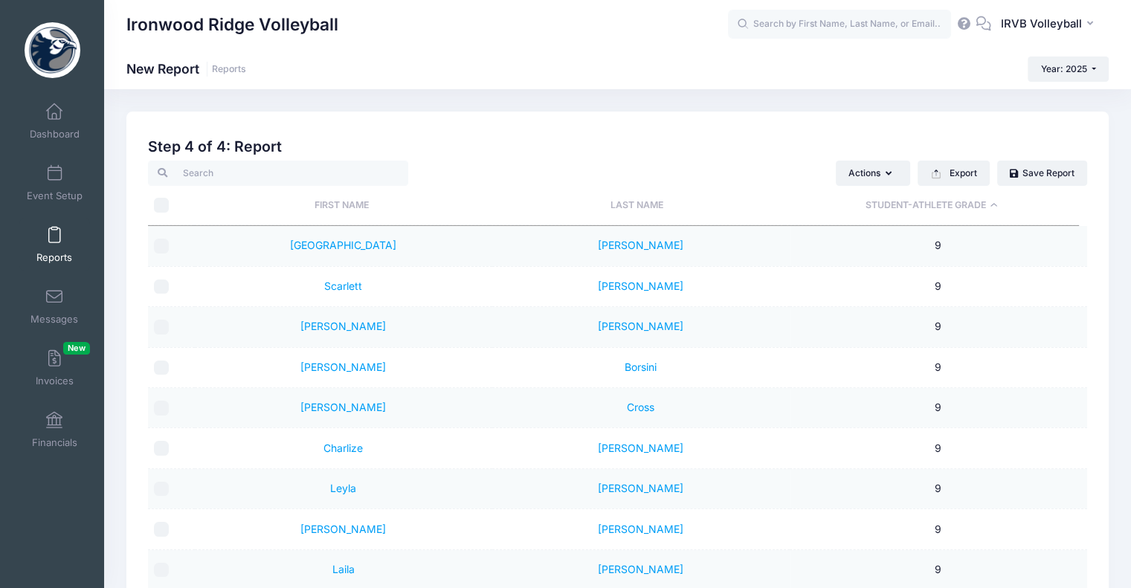
click at [934, 213] on th "Student-Athlete Grade" at bounding box center [931, 205] width 295 height 39
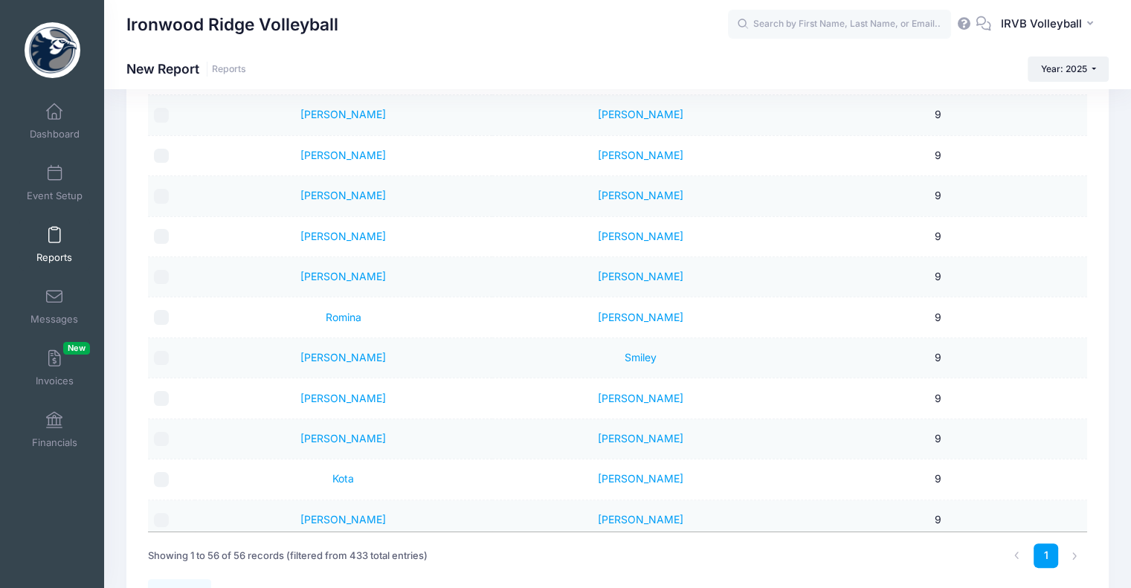
scroll to position [1656, 0]
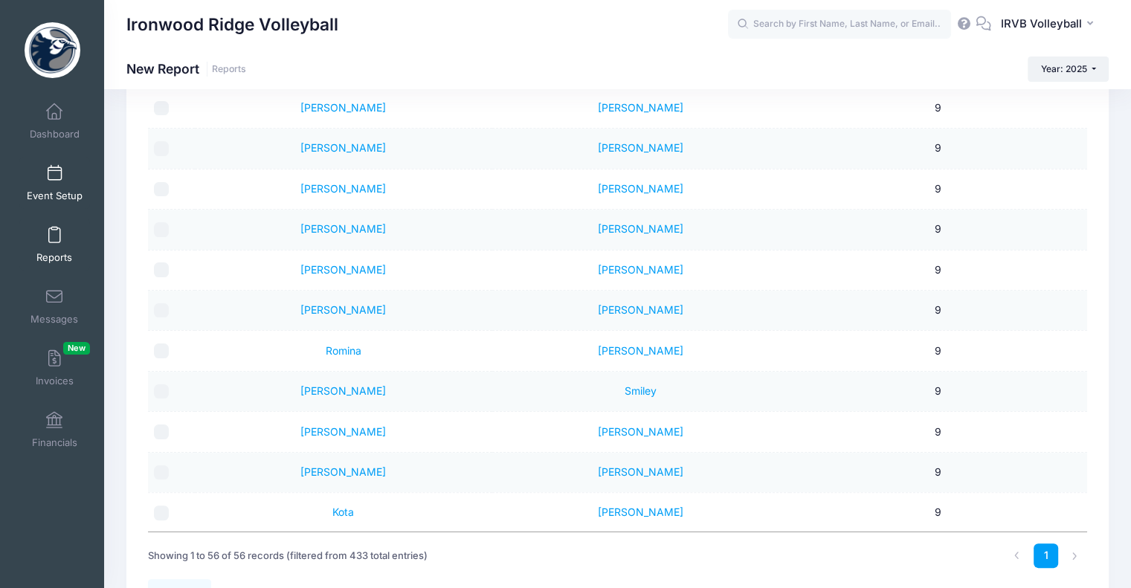
click at [59, 185] on link "Event Setup" at bounding box center [54, 183] width 71 height 52
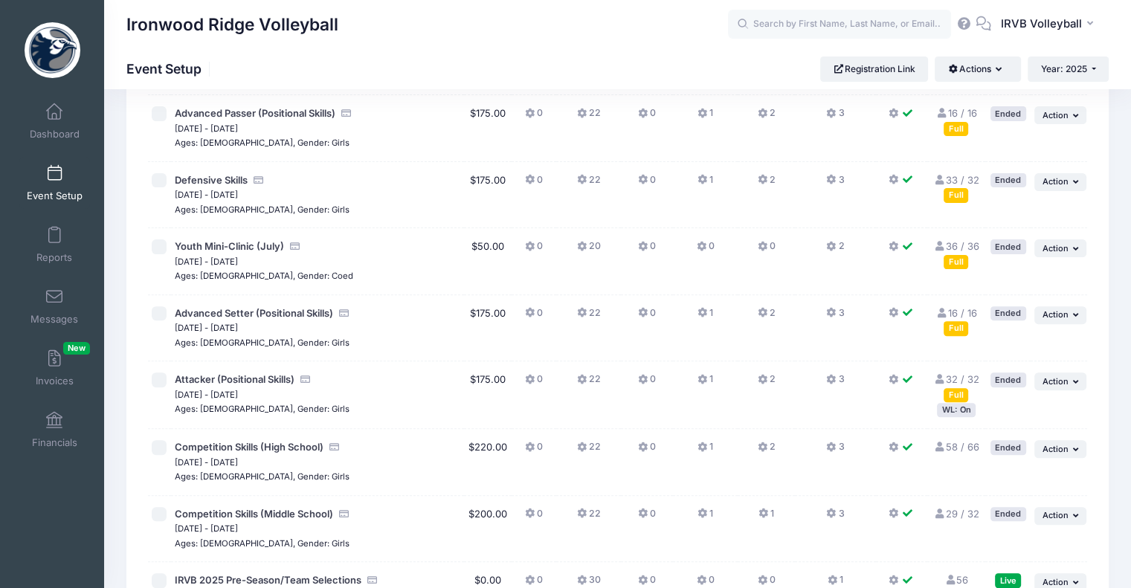
scroll to position [607, 0]
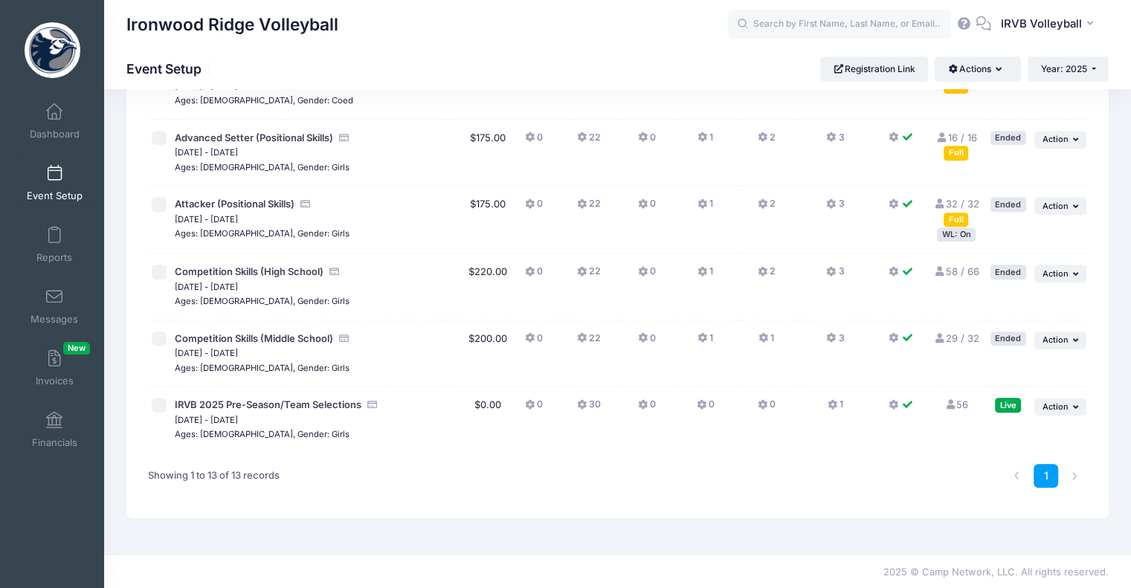
click at [958, 404] on link "56 Full" at bounding box center [956, 405] width 24 height 12
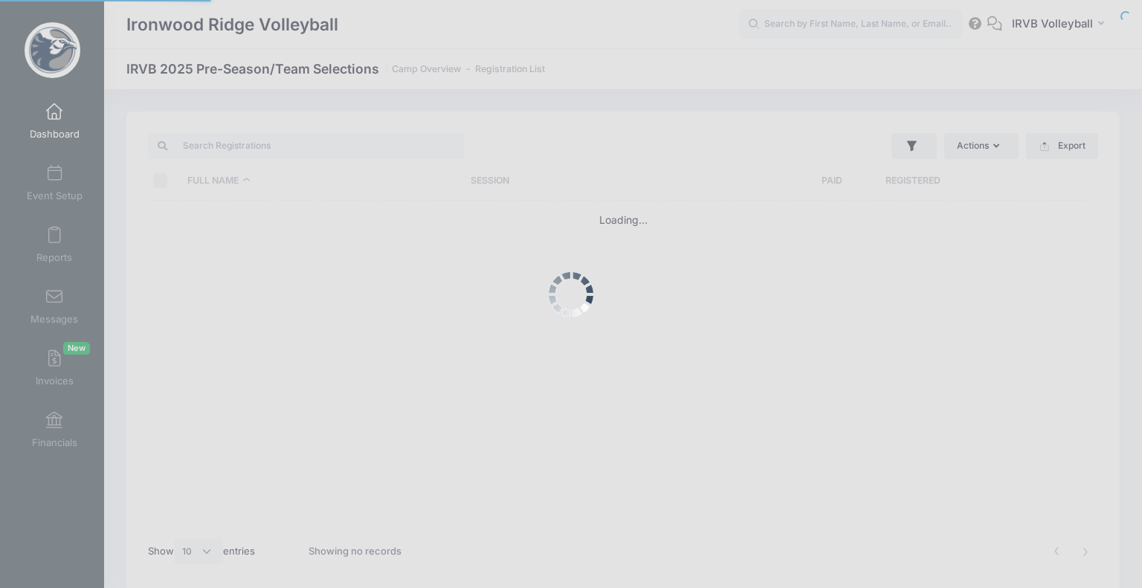
select select "10"
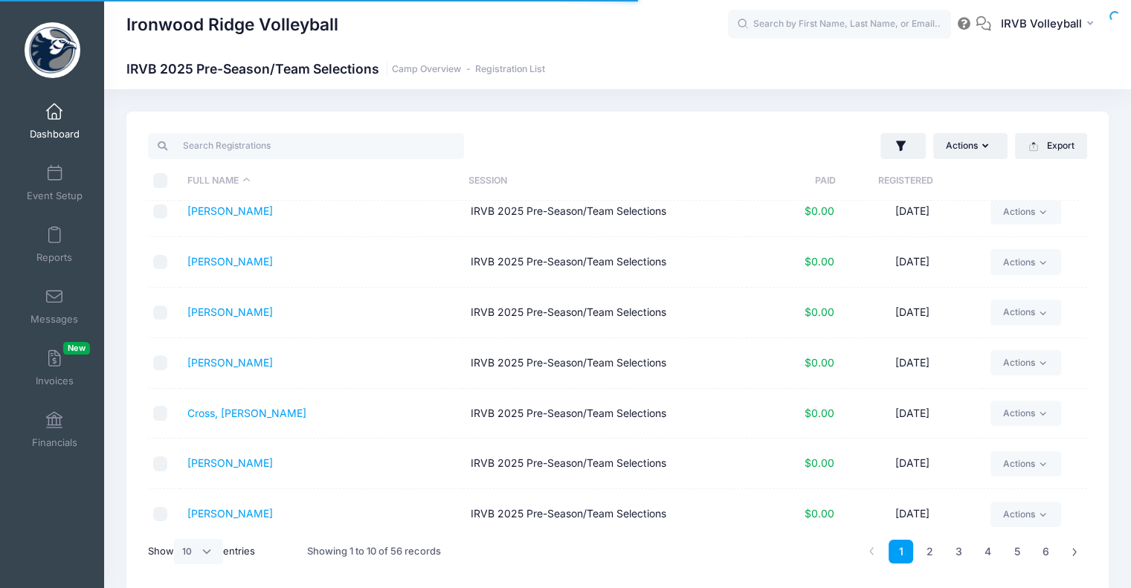
scroll to position [174, 0]
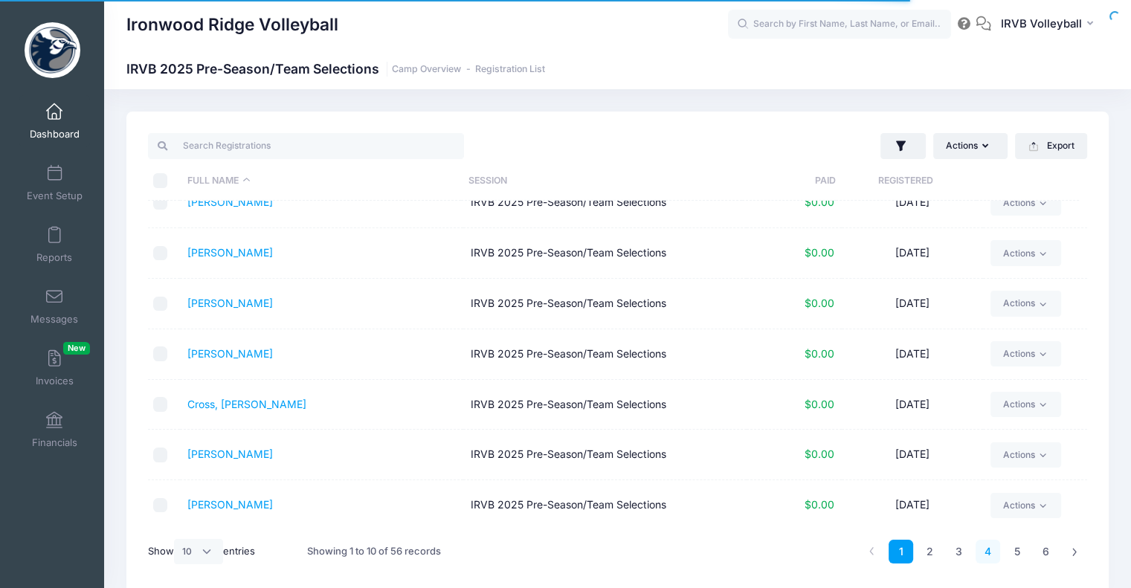
click at [987, 552] on link "4" at bounding box center [987, 552] width 25 height 25
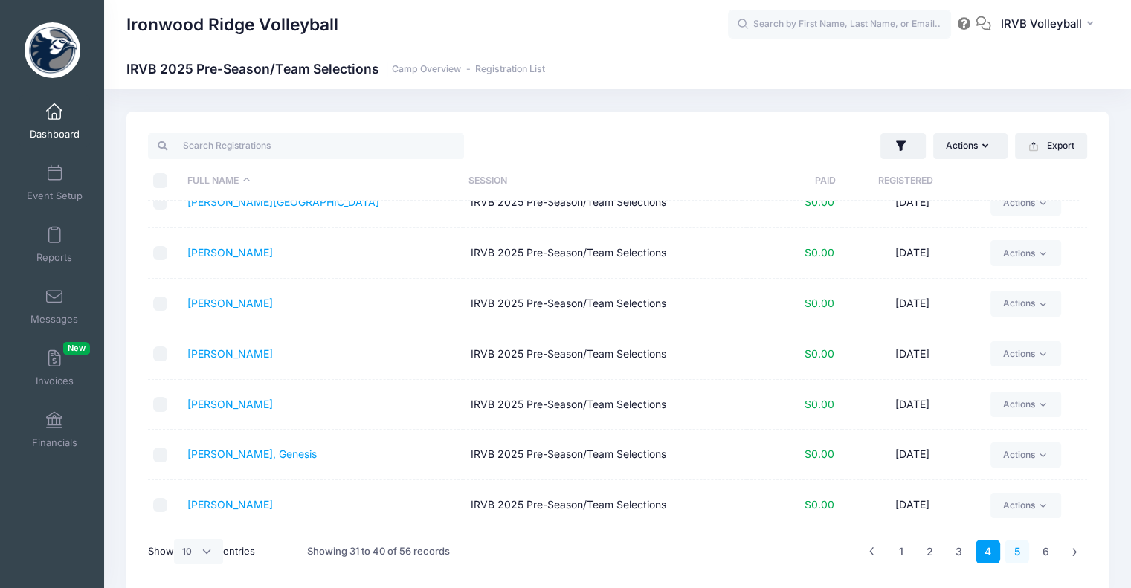
click at [1021, 555] on link "5" at bounding box center [1016, 552] width 25 height 25
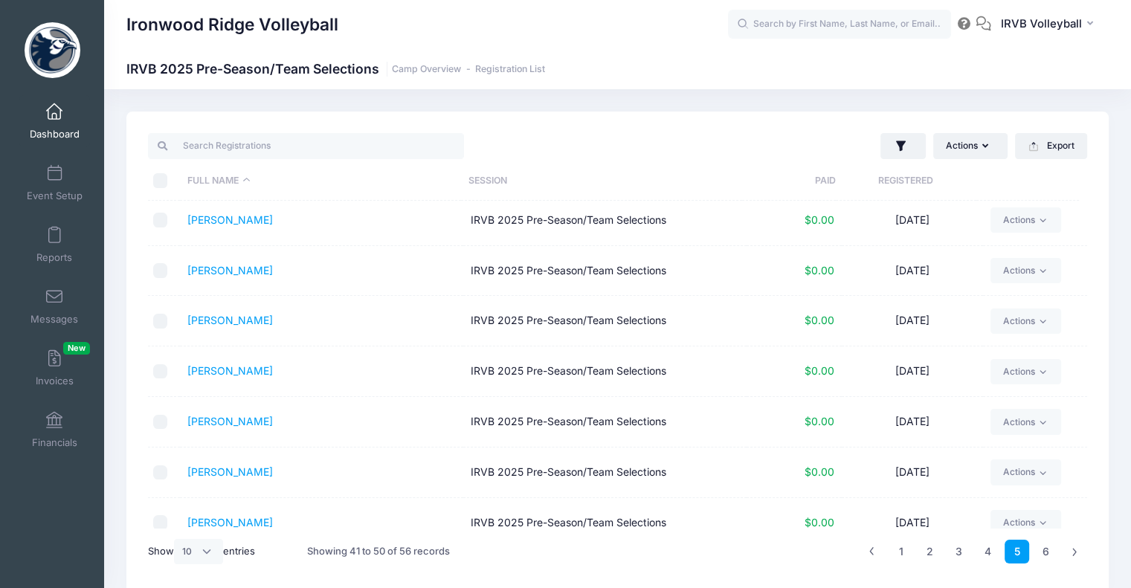
scroll to position [0, 0]
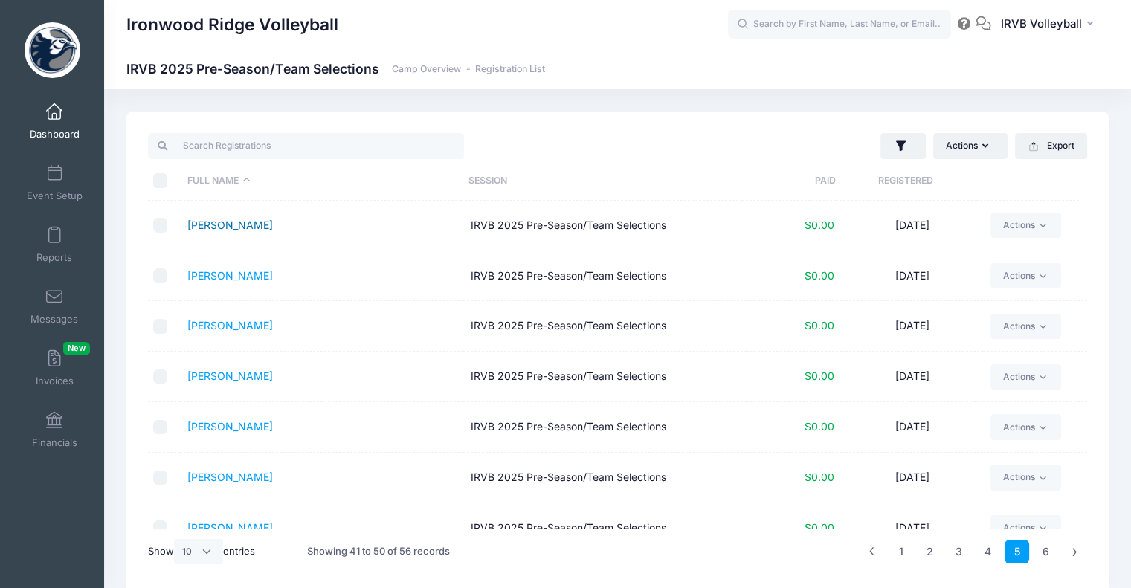
click at [233, 228] on link "[PERSON_NAME]" at bounding box center [230, 225] width 86 height 13
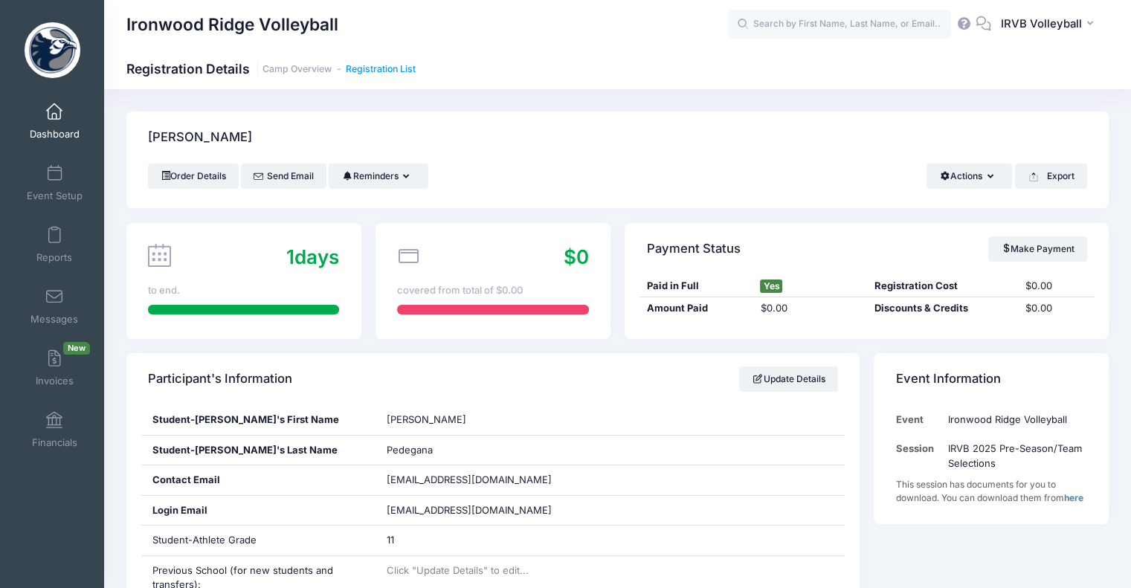
click at [373, 71] on link "Registration List" at bounding box center [381, 69] width 70 height 11
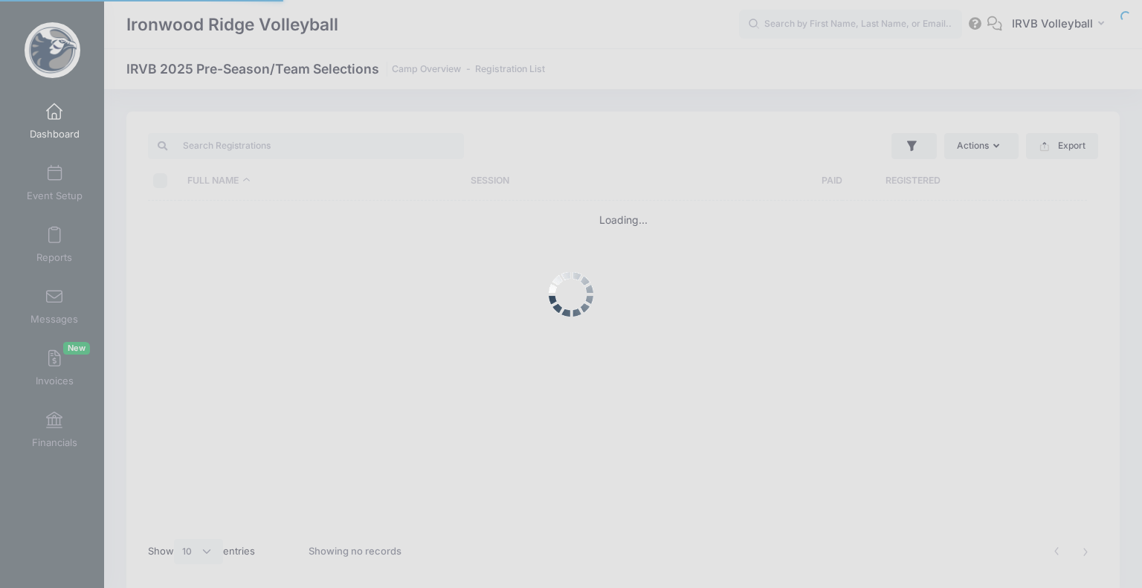
select select "10"
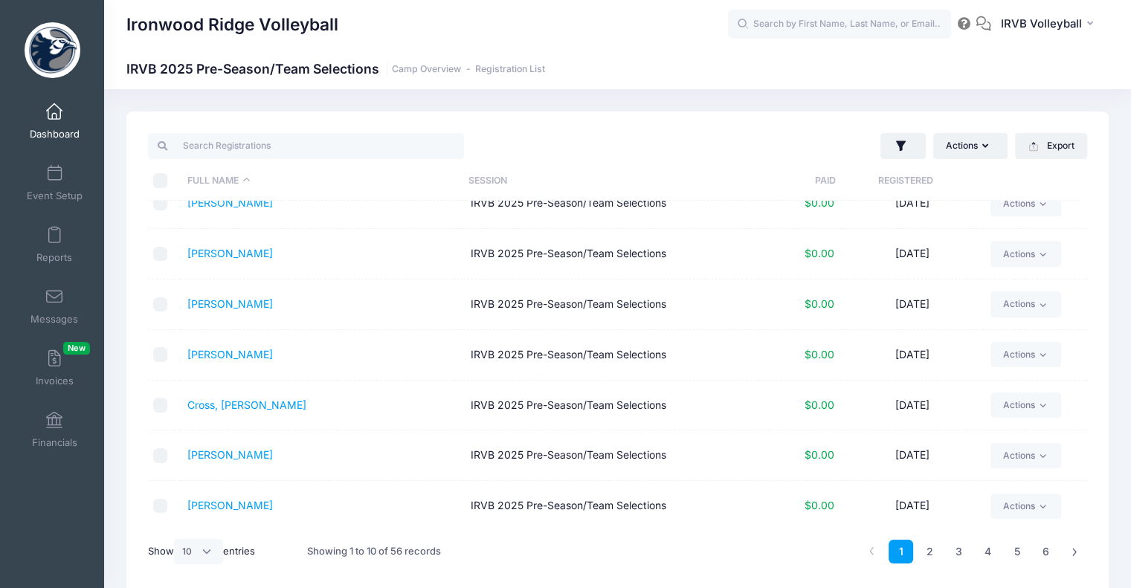
scroll to position [174, 0]
click at [961, 555] on link "3" at bounding box center [958, 552] width 25 height 25
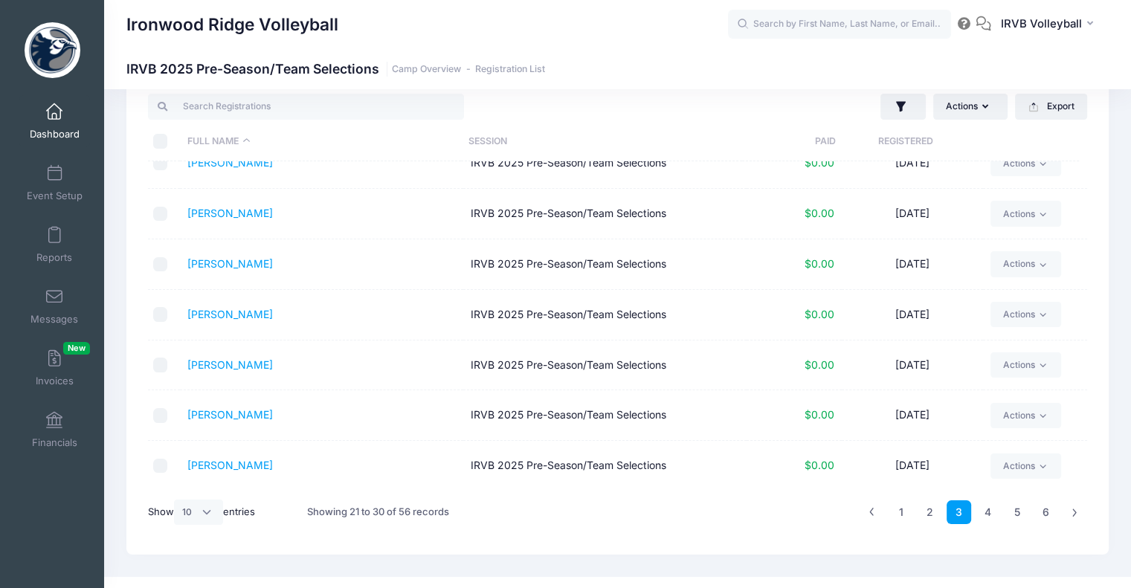
scroll to position [62, 0]
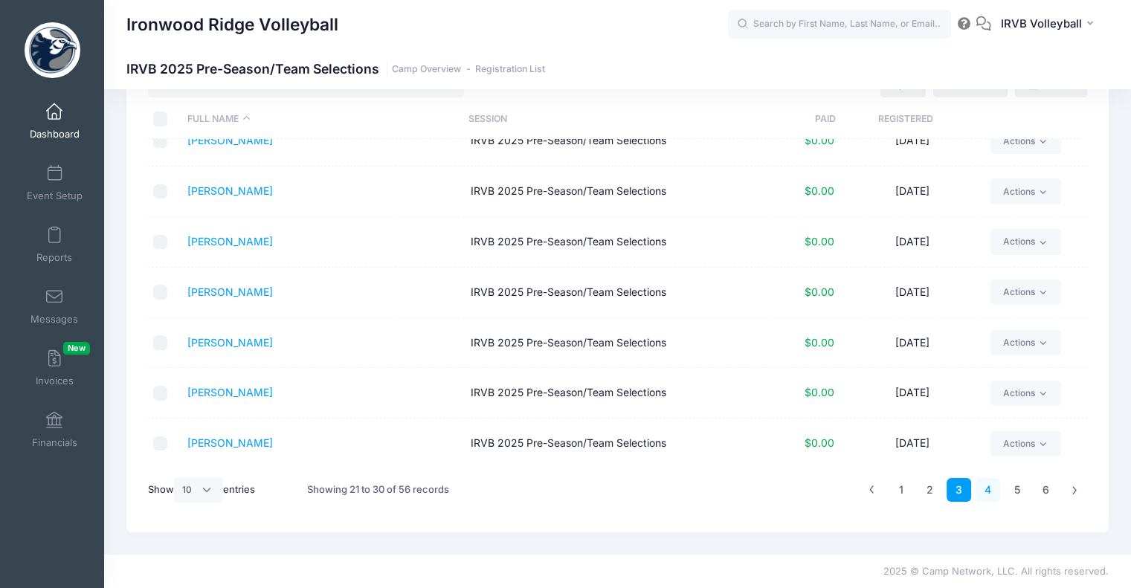
click at [992, 488] on link "4" at bounding box center [987, 490] width 25 height 25
click at [226, 446] on link "[PERSON_NAME]" at bounding box center [230, 442] width 86 height 13
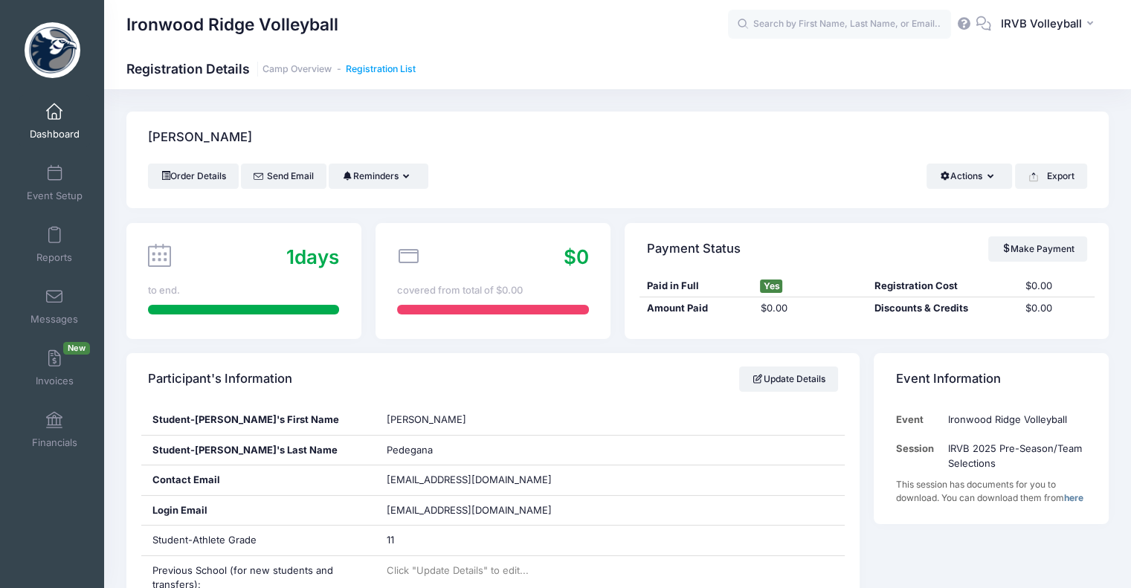
click at [371, 68] on link "Registration List" at bounding box center [381, 69] width 70 height 11
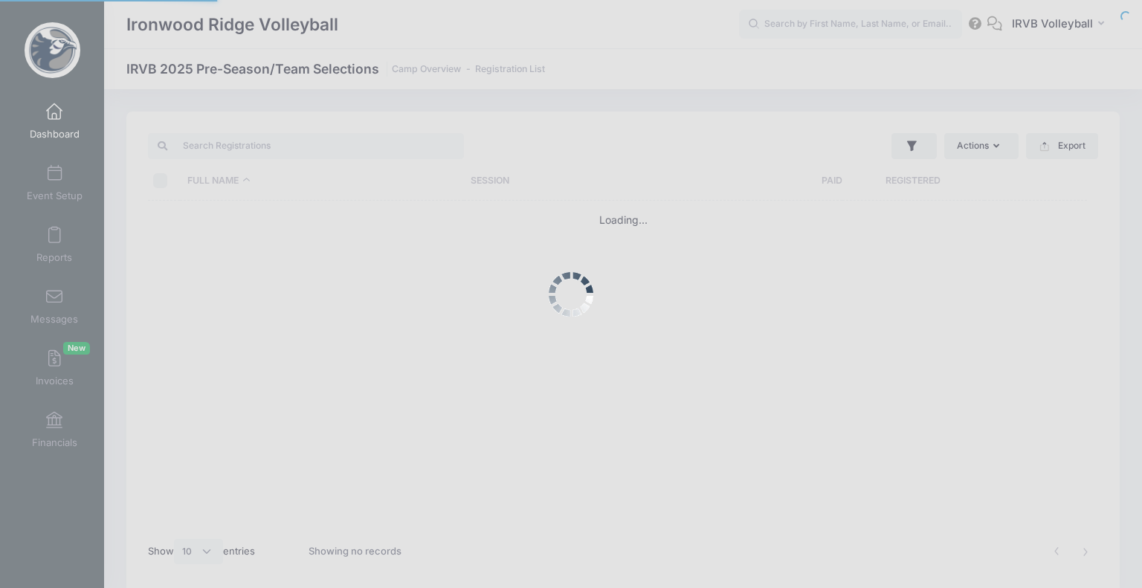
select select "10"
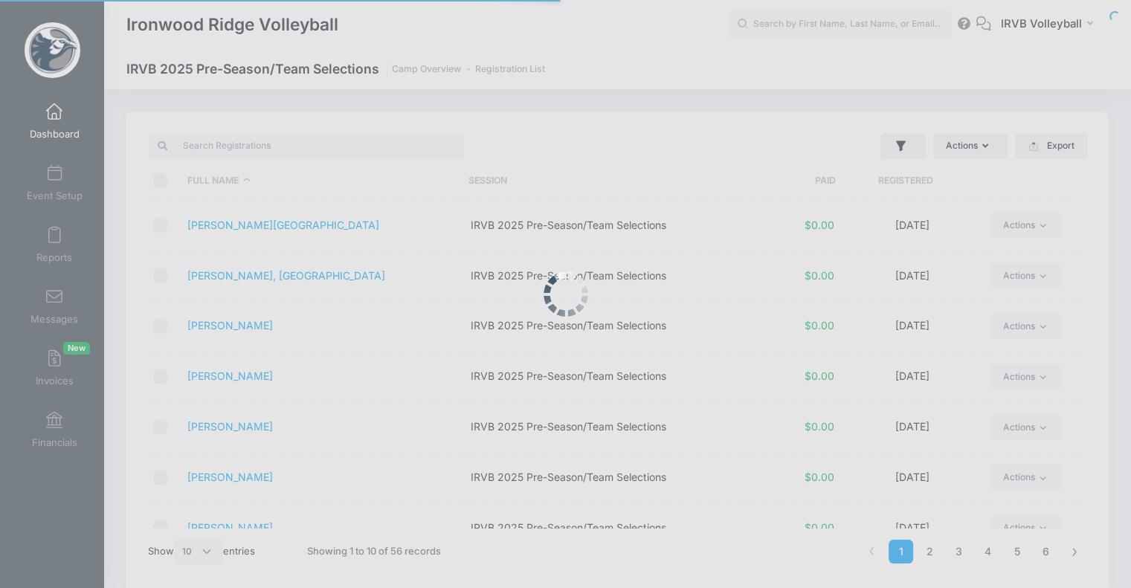
scroll to position [62, 0]
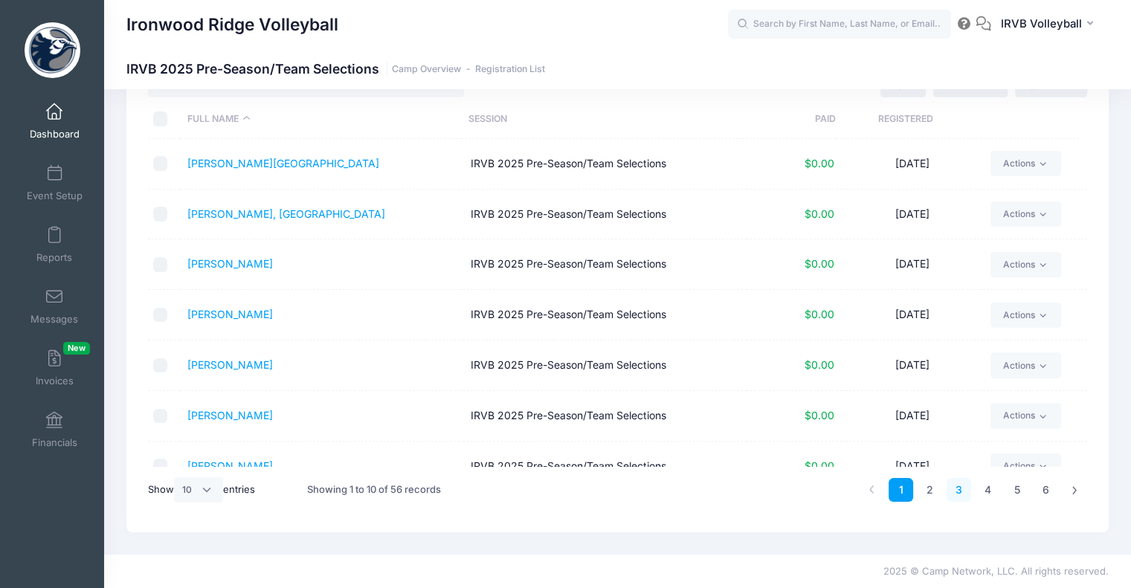
click at [955, 488] on link "3" at bounding box center [958, 490] width 25 height 25
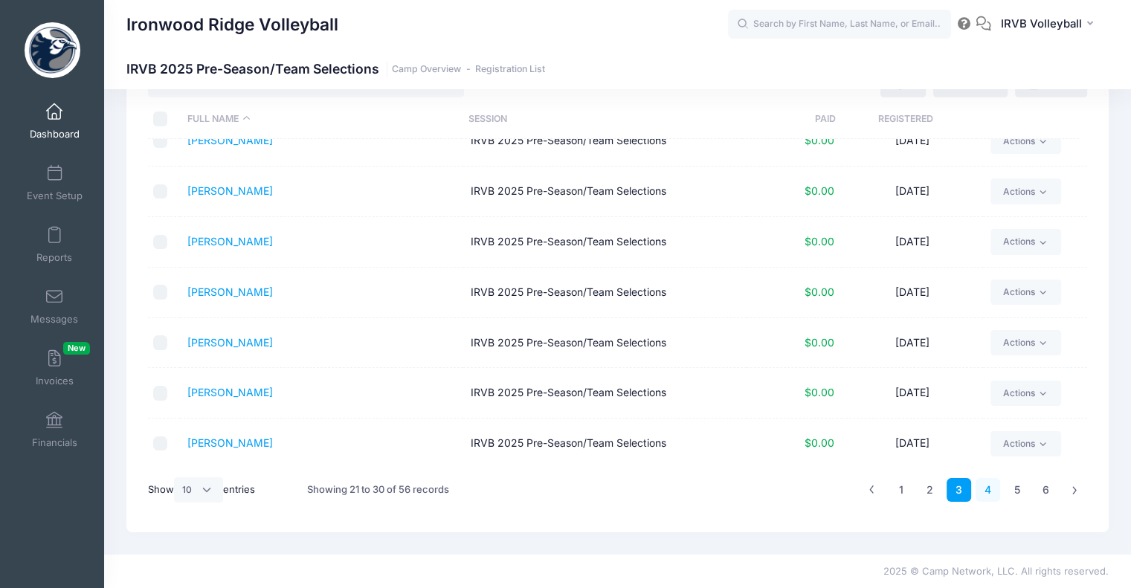
click at [994, 494] on link "4" at bounding box center [987, 490] width 25 height 25
click at [1015, 490] on link "5" at bounding box center [1016, 490] width 25 height 25
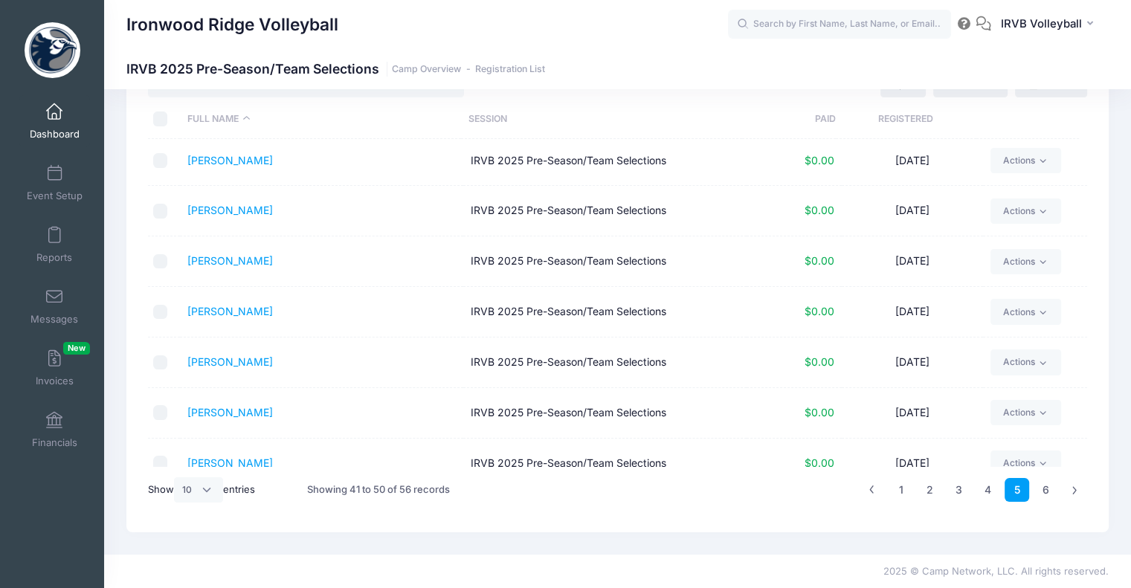
scroll to position [0, 0]
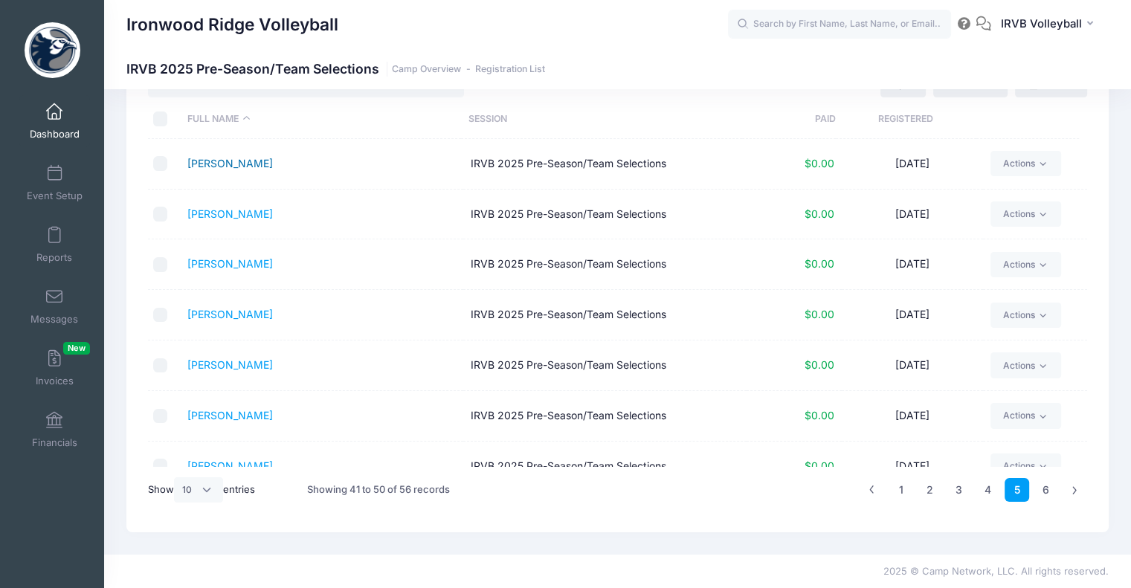
click at [239, 166] on link "[PERSON_NAME]" at bounding box center [230, 163] width 86 height 13
